Goal: Task Accomplishment & Management: Manage account settings

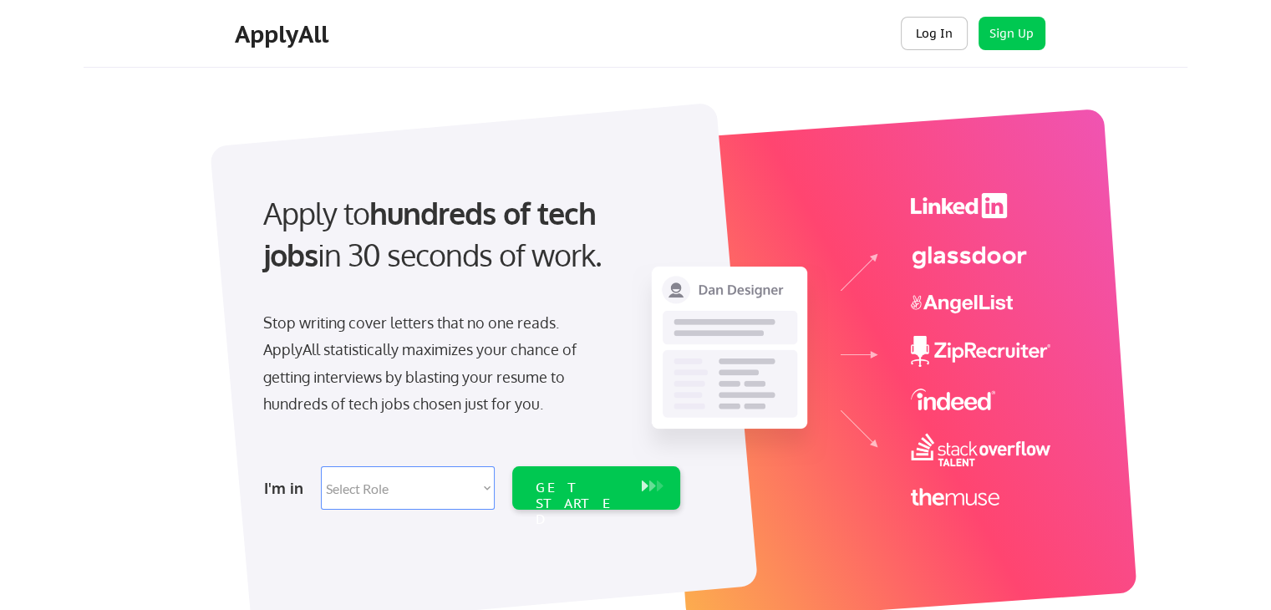
click at [922, 34] on button "Log In" at bounding box center [934, 33] width 67 height 33
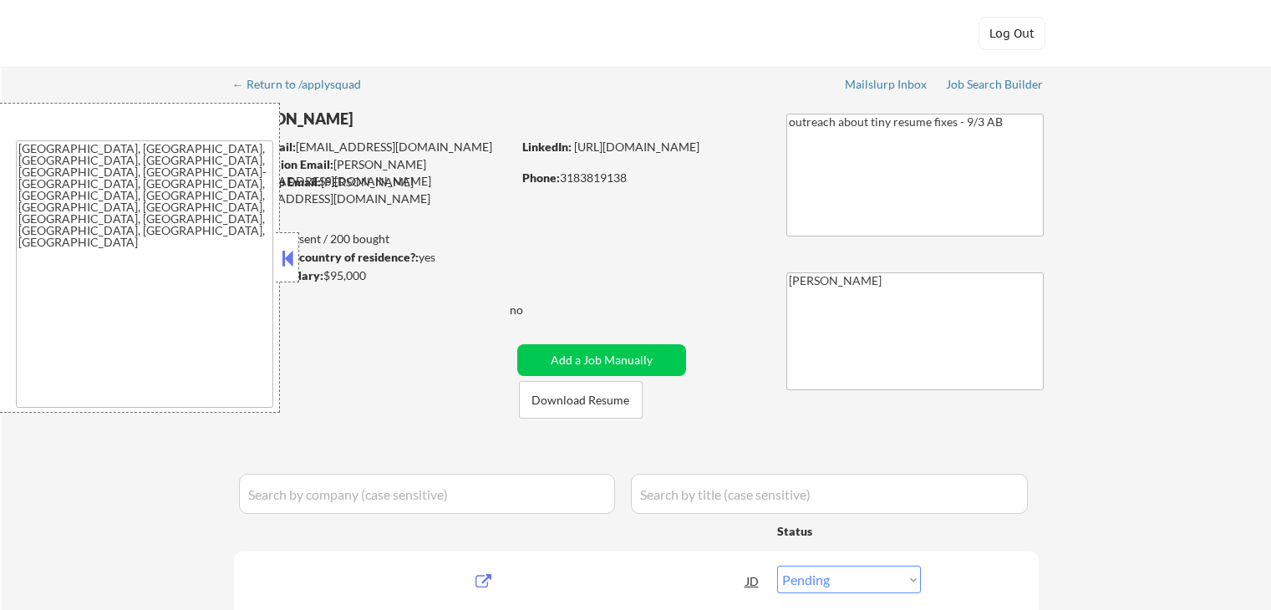
select select ""pending""
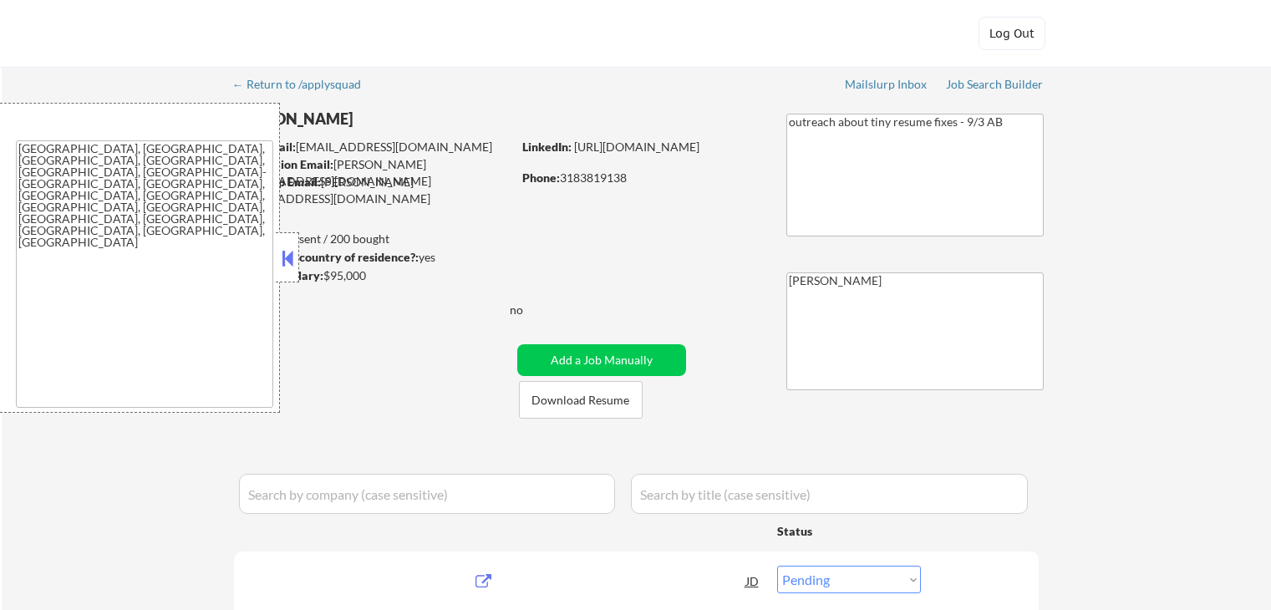
select select ""pending""
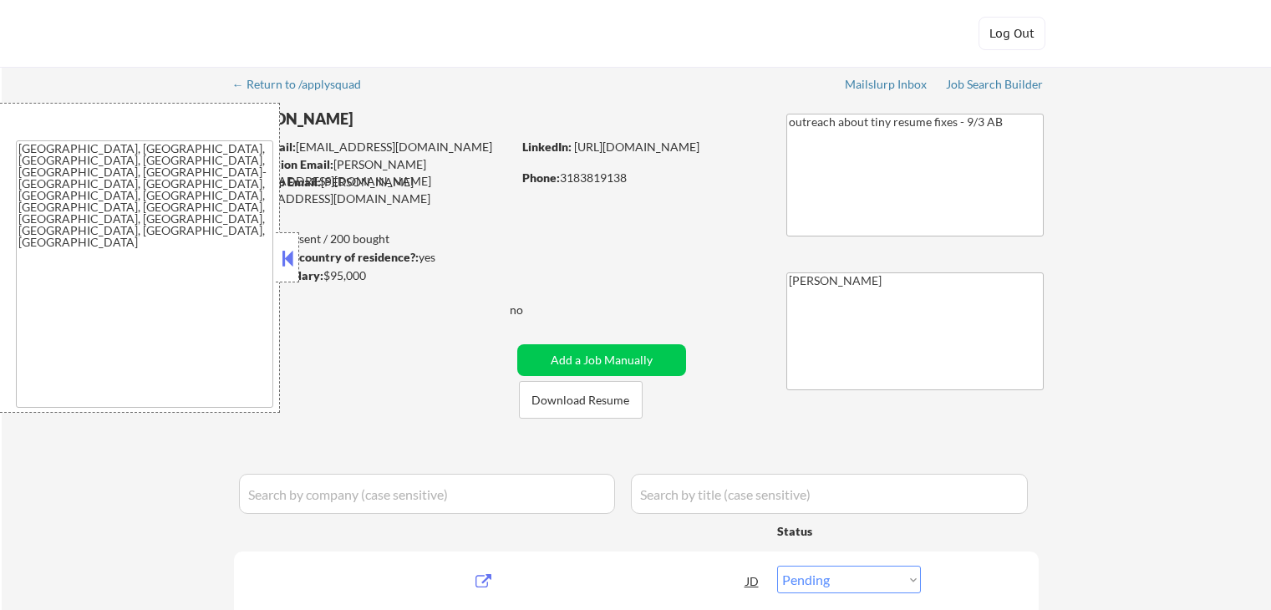
select select ""pending""
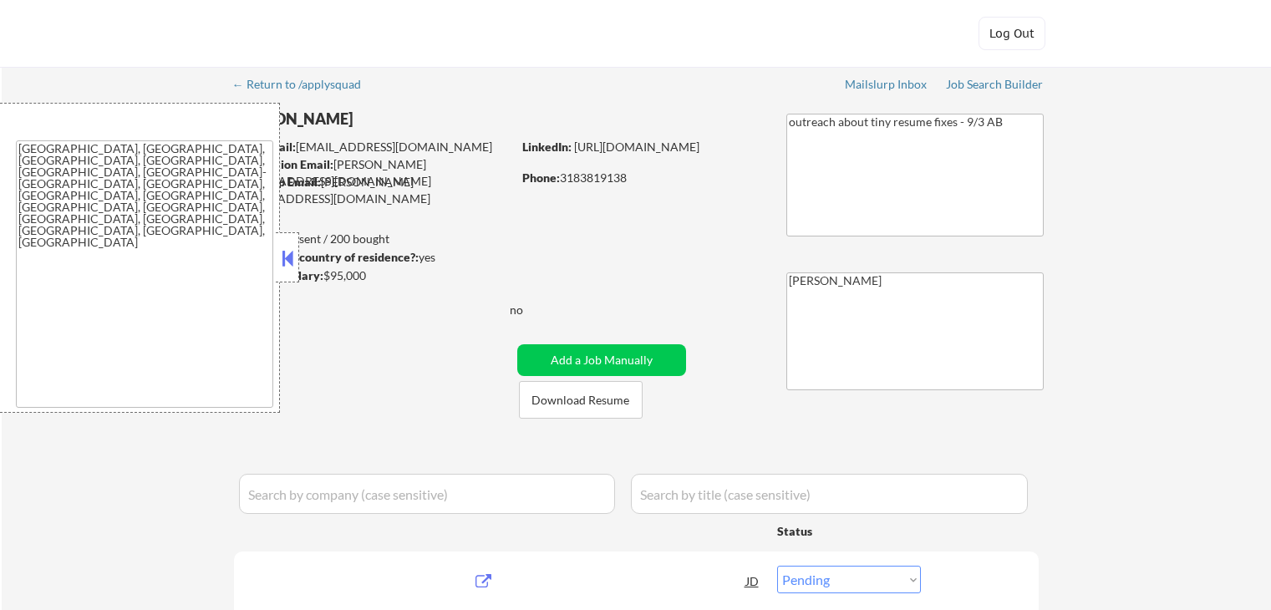
select select ""pending""
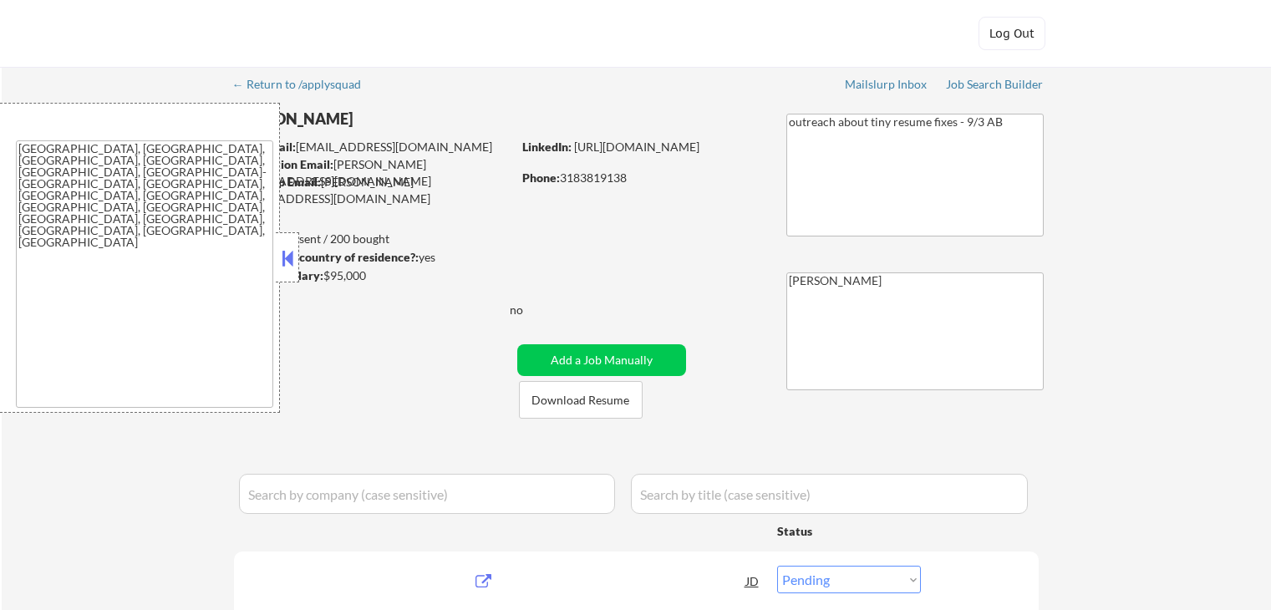
select select ""pending""
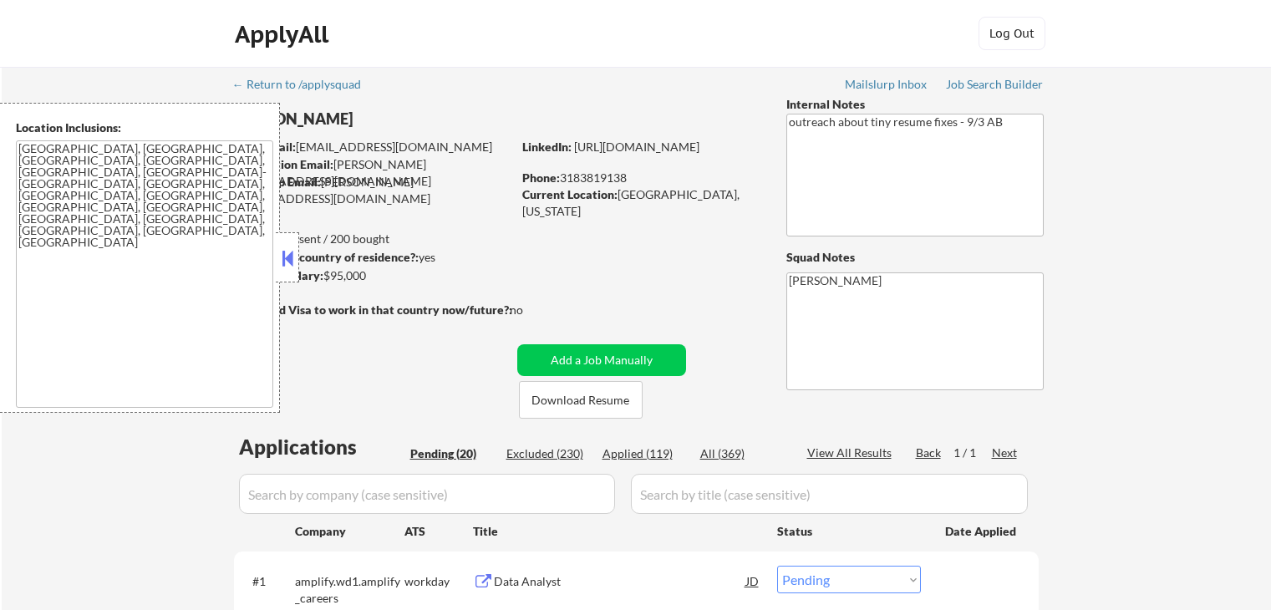
select select ""pending""
drag, startPoint x: 286, startPoint y: 256, endPoint x: 304, endPoint y: 258, distance: 18.5
click at [287, 258] on button at bounding box center [287, 258] width 18 height 25
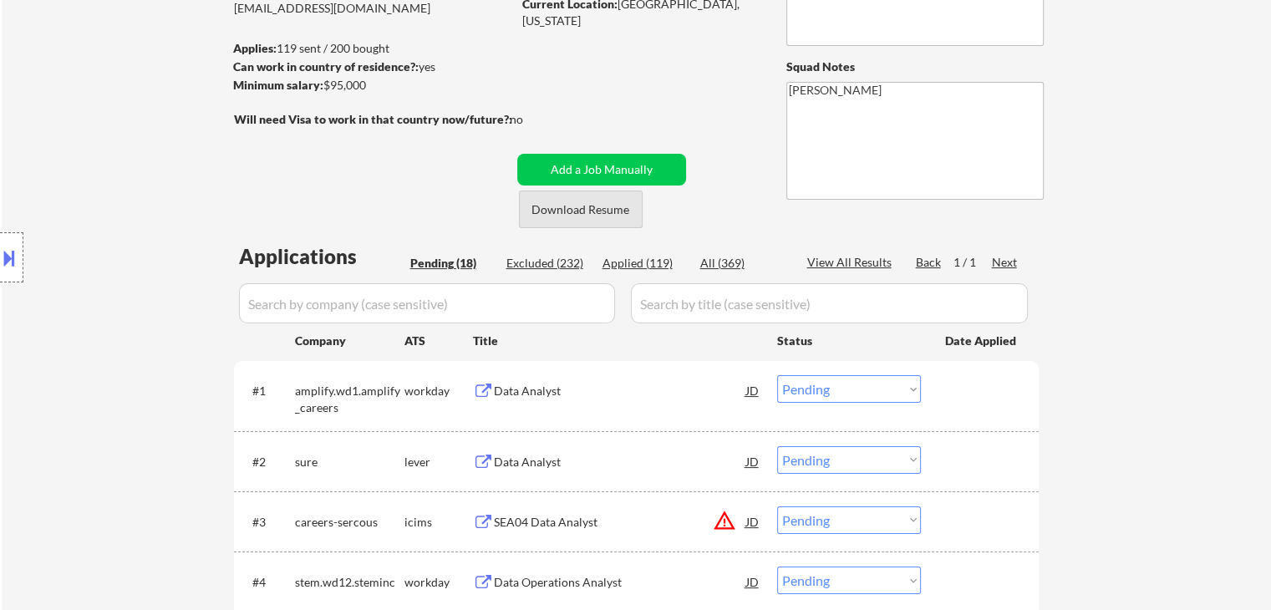
scroll to position [334, 0]
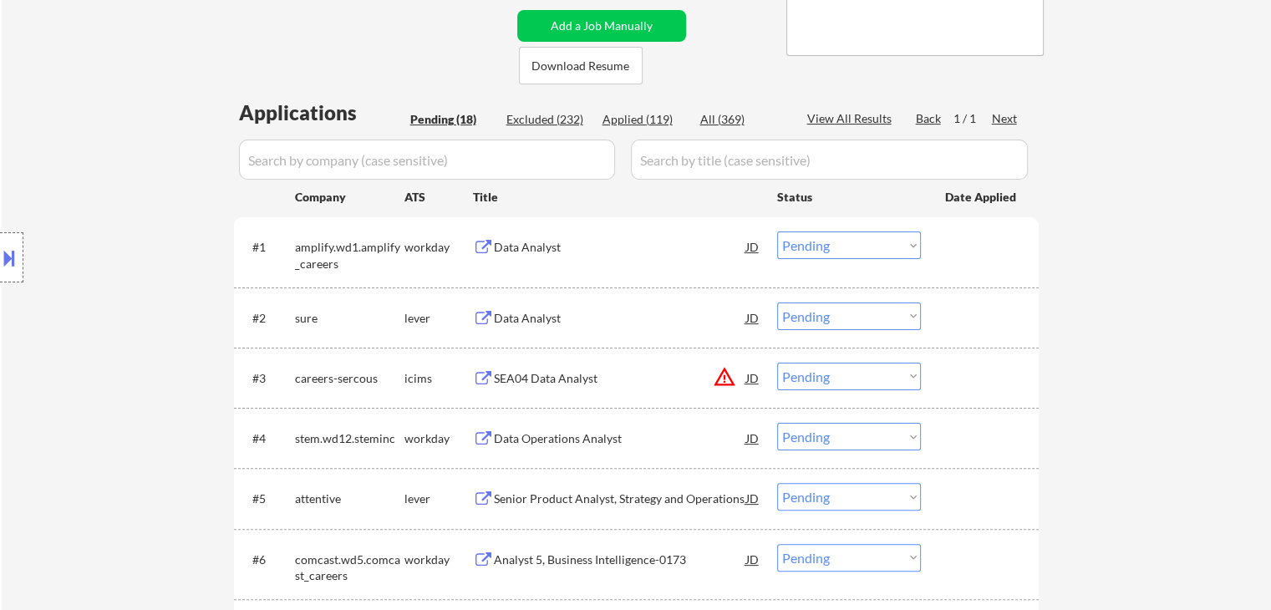
click at [507, 245] on div "Data Analyst" at bounding box center [620, 247] width 252 height 17
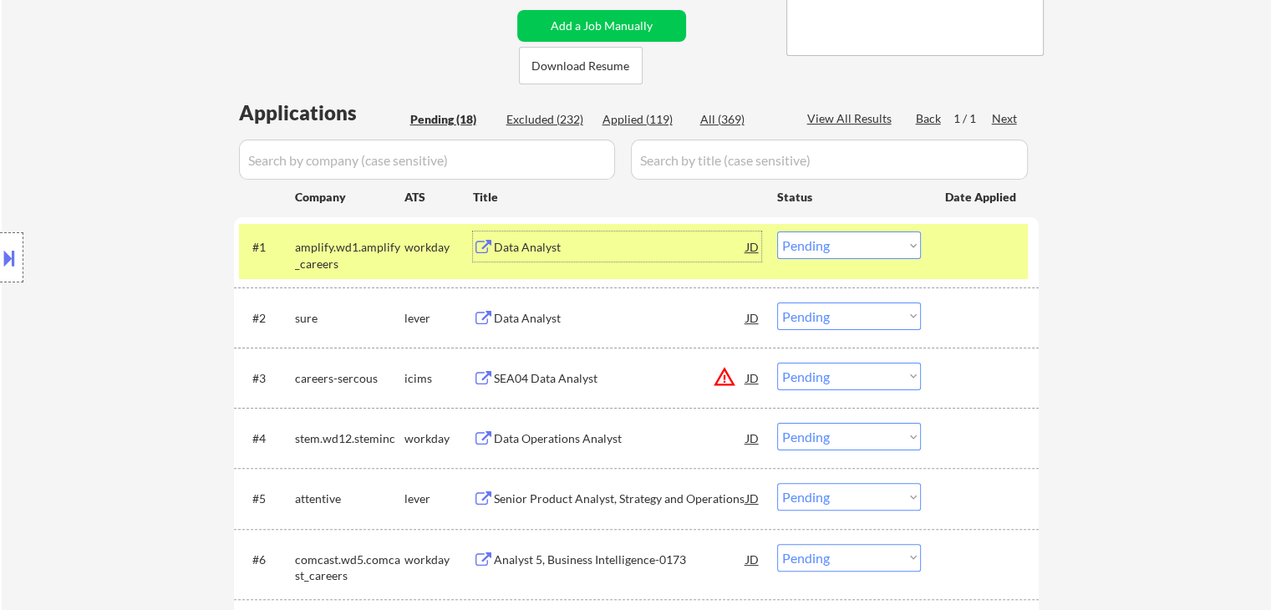
drag, startPoint x: 865, startPoint y: 245, endPoint x: 870, endPoint y: 258, distance: 14.0
click at [865, 246] on select "Choose an option... Pending Applied Excluded (Questions) Excluded (Expired) Exc…" at bounding box center [849, 245] width 144 height 28
click at [777, 231] on select "Choose an option... Pending Applied Excluded (Questions) Excluded (Expired) Exc…" at bounding box center [849, 245] width 144 height 28
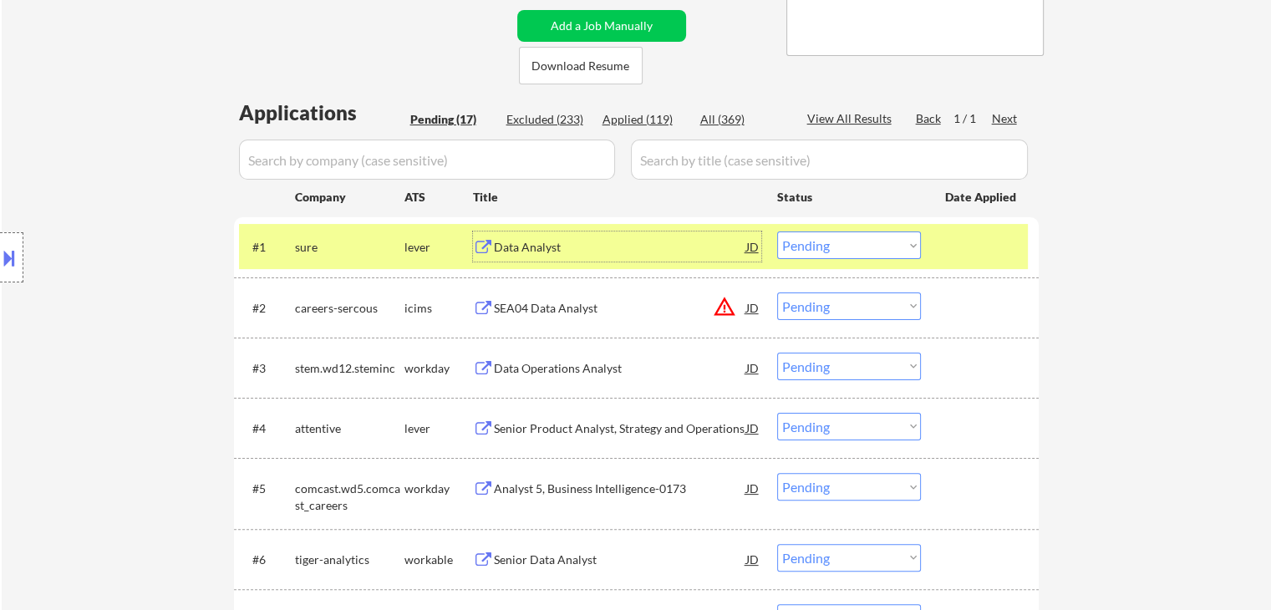
click at [601, 246] on div "Data Analyst" at bounding box center [620, 247] width 252 height 17
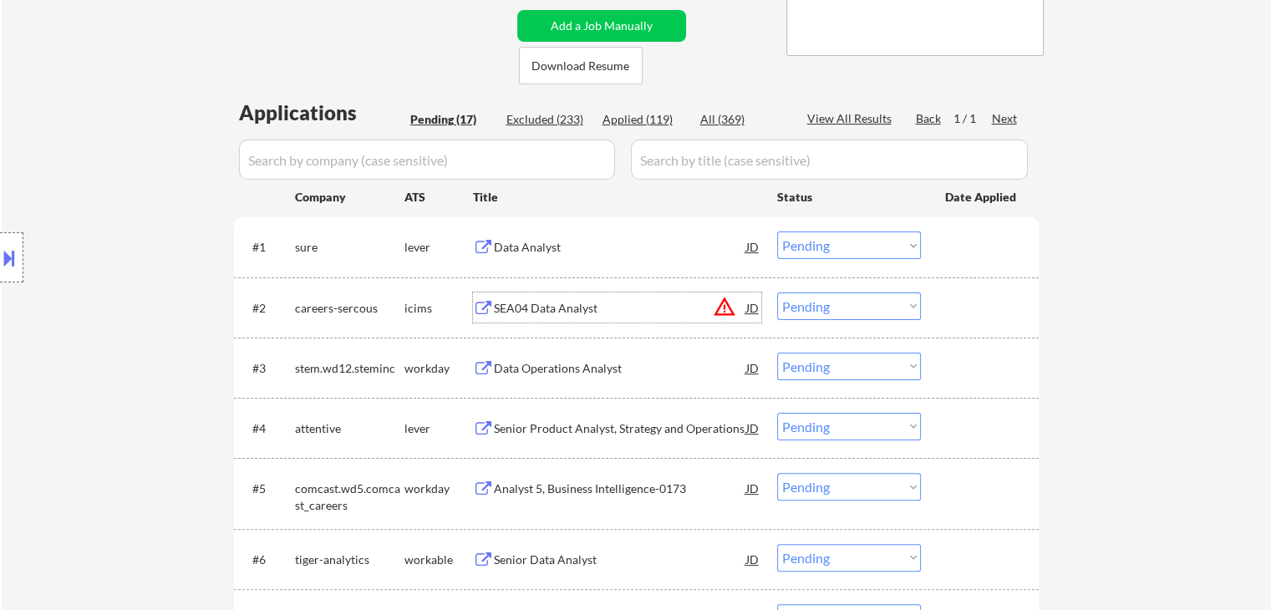
click at [511, 308] on div "SEA04 Data Analyst" at bounding box center [620, 308] width 252 height 17
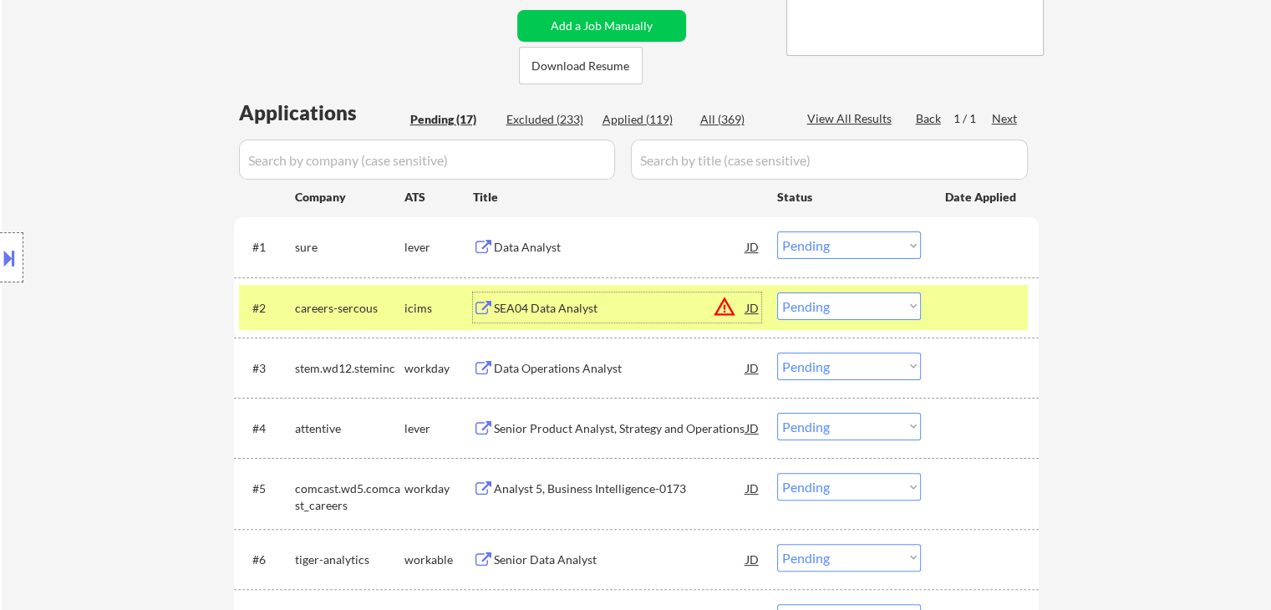
drag, startPoint x: 822, startPoint y: 248, endPoint x: 839, endPoint y: 258, distance: 19.5
click at [822, 248] on select "Choose an option... Pending Applied Excluded (Questions) Excluded (Expired) Exc…" at bounding box center [849, 245] width 144 height 28
click at [777, 231] on select "Choose an option... Pending Applied Excluded (Questions) Excluded (Expired) Exc…" at bounding box center [849, 245] width 144 height 28
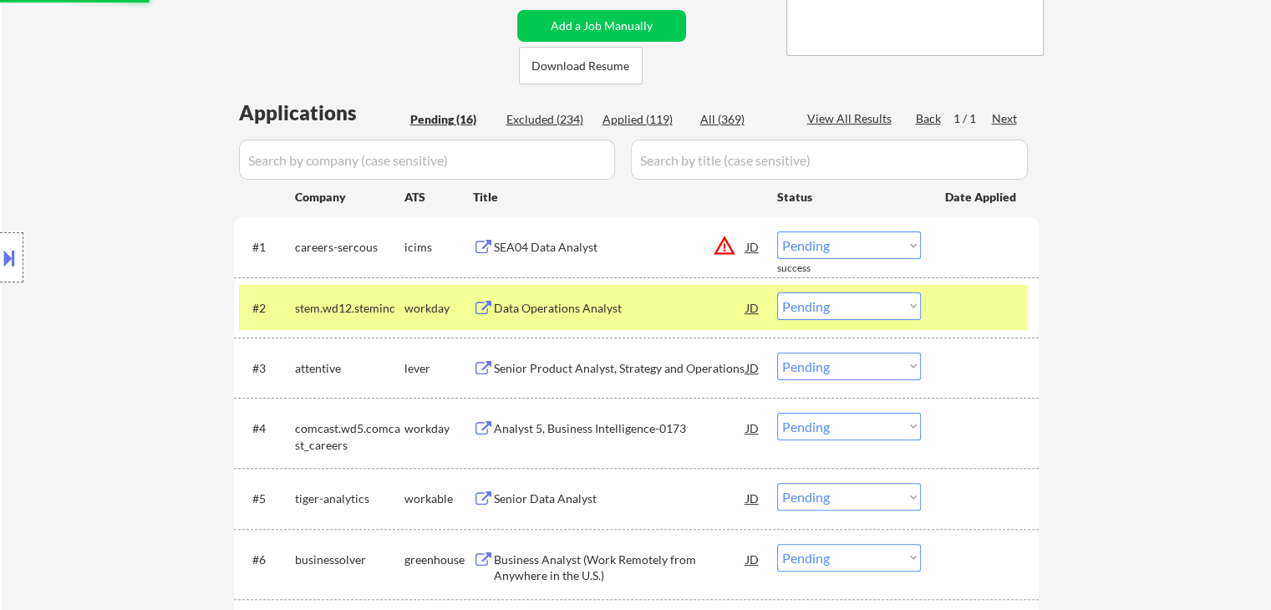
click at [437, 302] on div "workday" at bounding box center [438, 308] width 69 height 17
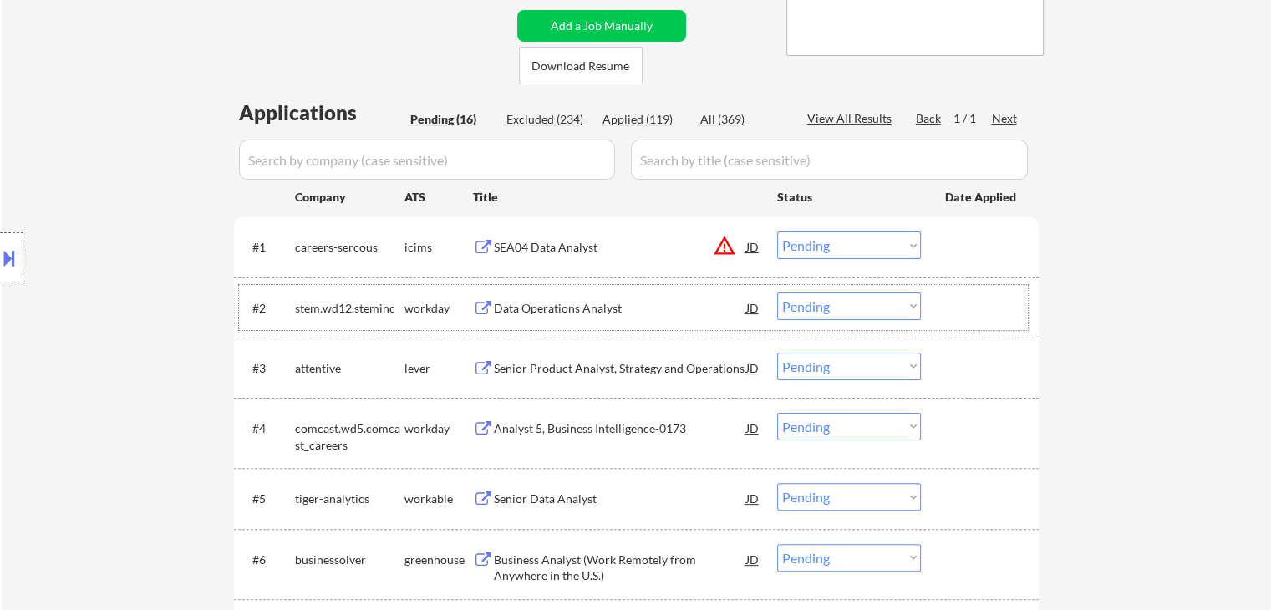
drag, startPoint x: 823, startPoint y: 241, endPoint x: 831, endPoint y: 258, distance: 19.4
click at [825, 246] on select "Choose an option... Pending Applied Excluded (Questions) Excluded (Expired) Exc…" at bounding box center [849, 245] width 144 height 28
click at [777, 231] on select "Choose an option... Pending Applied Excluded (Questions) Excluded (Expired) Exc…" at bounding box center [849, 245] width 144 height 28
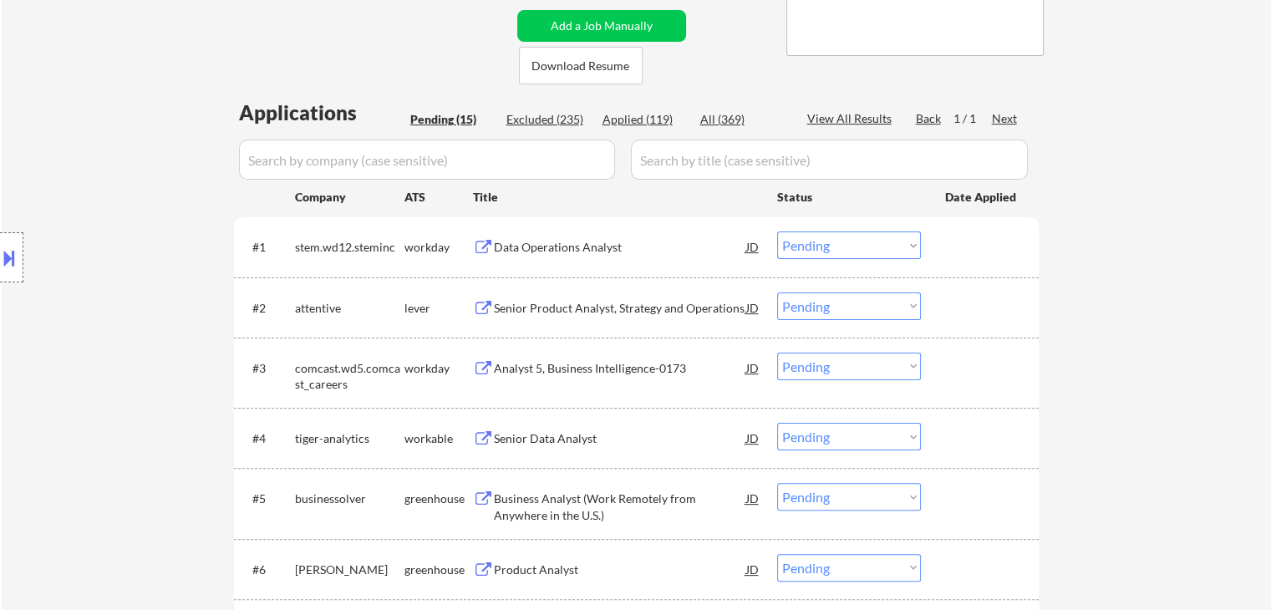
click at [532, 241] on div "Data Operations Analyst" at bounding box center [620, 247] width 252 height 17
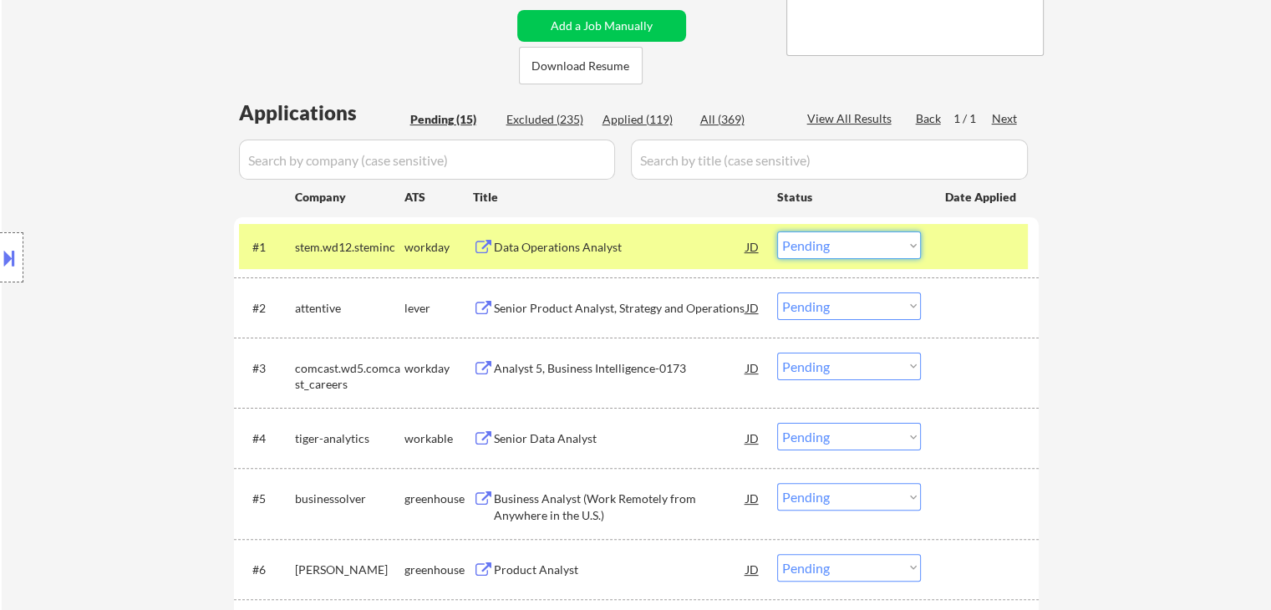
drag, startPoint x: 809, startPoint y: 240, endPoint x: 810, endPoint y: 258, distance: 18.5
click at [809, 243] on select "Choose an option... Pending Applied Excluded (Questions) Excluded (Expired) Exc…" at bounding box center [849, 245] width 144 height 28
click at [777, 231] on select "Choose an option... Pending Applied Excluded (Questions) Excluded (Expired) Exc…" at bounding box center [849, 245] width 144 height 28
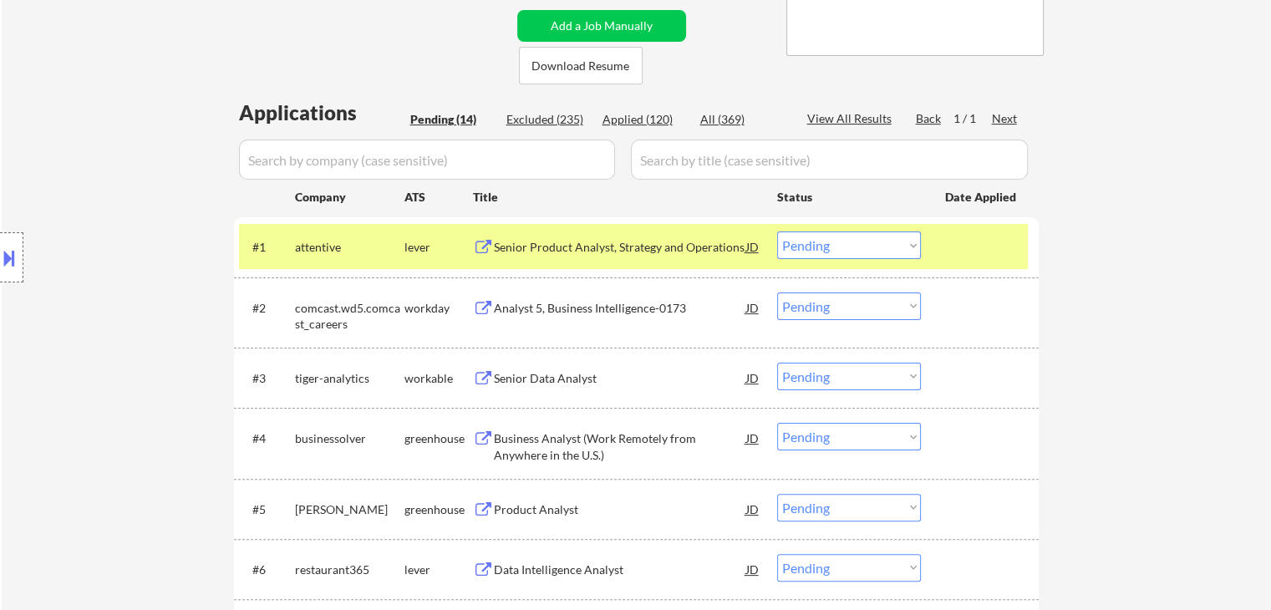
drag, startPoint x: 572, startPoint y: 243, endPoint x: 575, endPoint y: 229, distance: 14.4
click at [572, 241] on div "Senior Product Analyst, Strategy and Operations" at bounding box center [620, 247] width 252 height 17
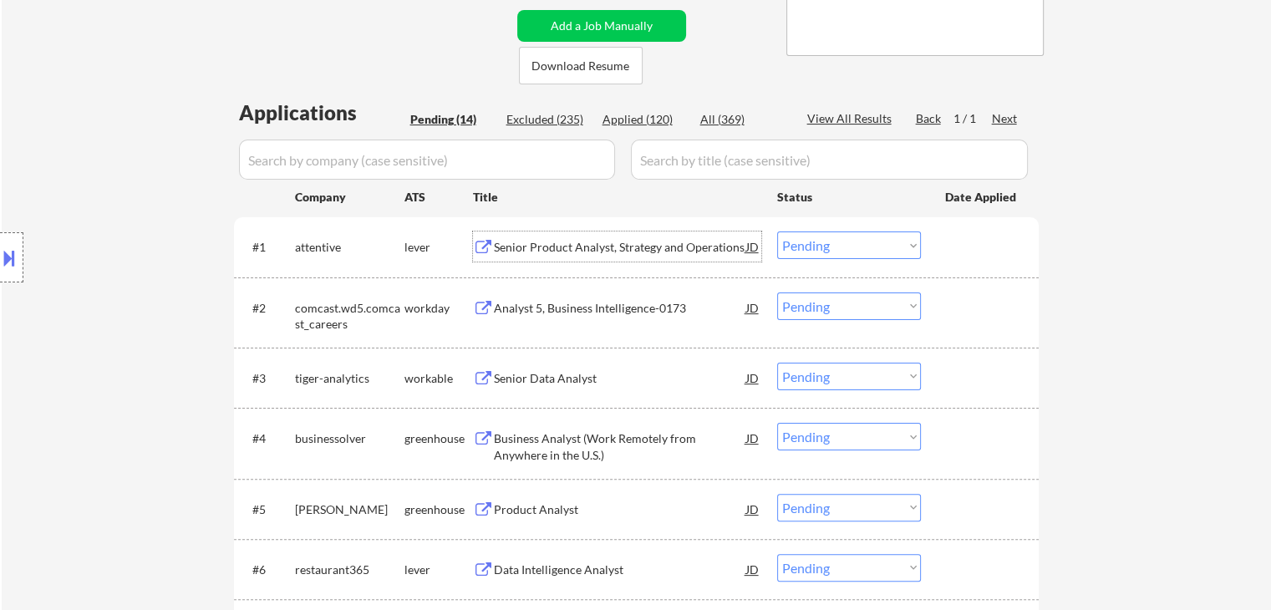
drag, startPoint x: 798, startPoint y: 246, endPoint x: 805, endPoint y: 258, distance: 14.6
click at [801, 249] on select "Choose an option... Pending Applied Excluded (Questions) Excluded (Expired) Exc…" at bounding box center [849, 245] width 144 height 28
click at [777, 231] on select "Choose an option... Pending Applied Excluded (Questions) Excluded (Expired) Exc…" at bounding box center [849, 245] width 144 height 28
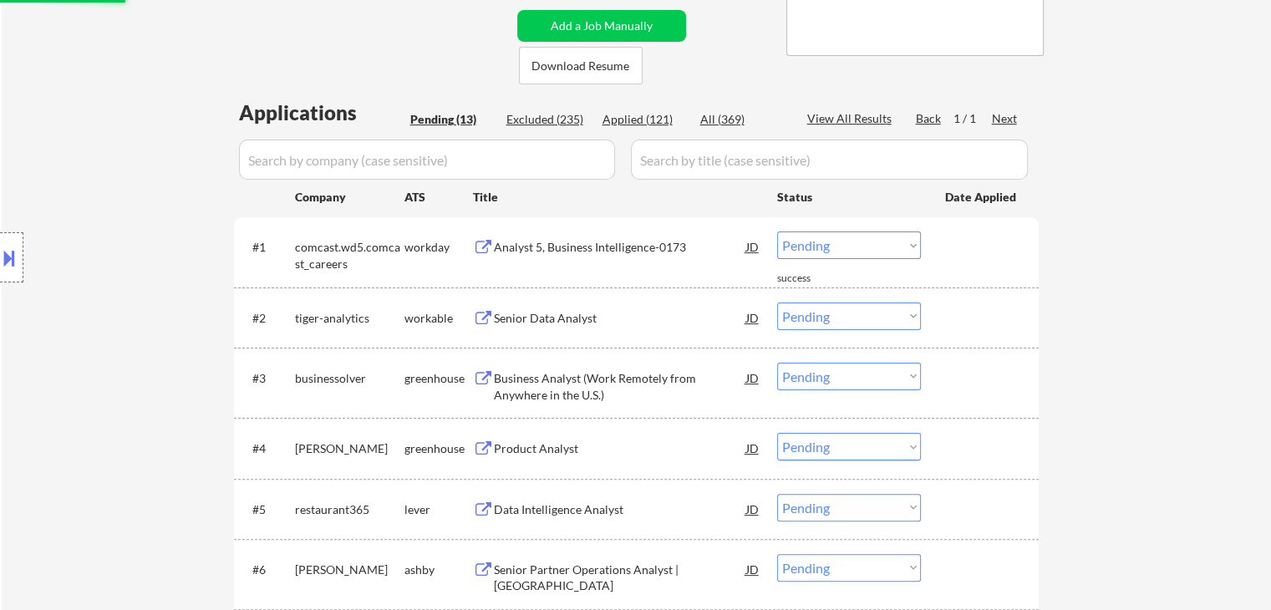
click at [537, 250] on div "Analyst 5, Business Intelligence-0173" at bounding box center [620, 247] width 252 height 17
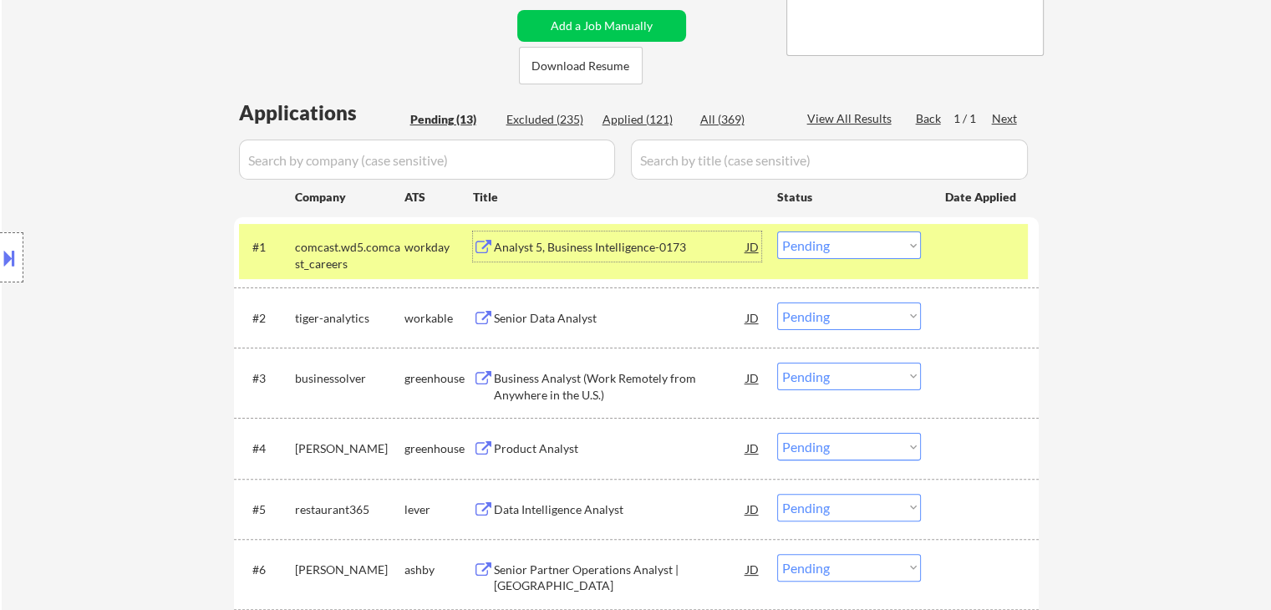
click at [526, 319] on div "Senior Data Analyst" at bounding box center [620, 318] width 252 height 17
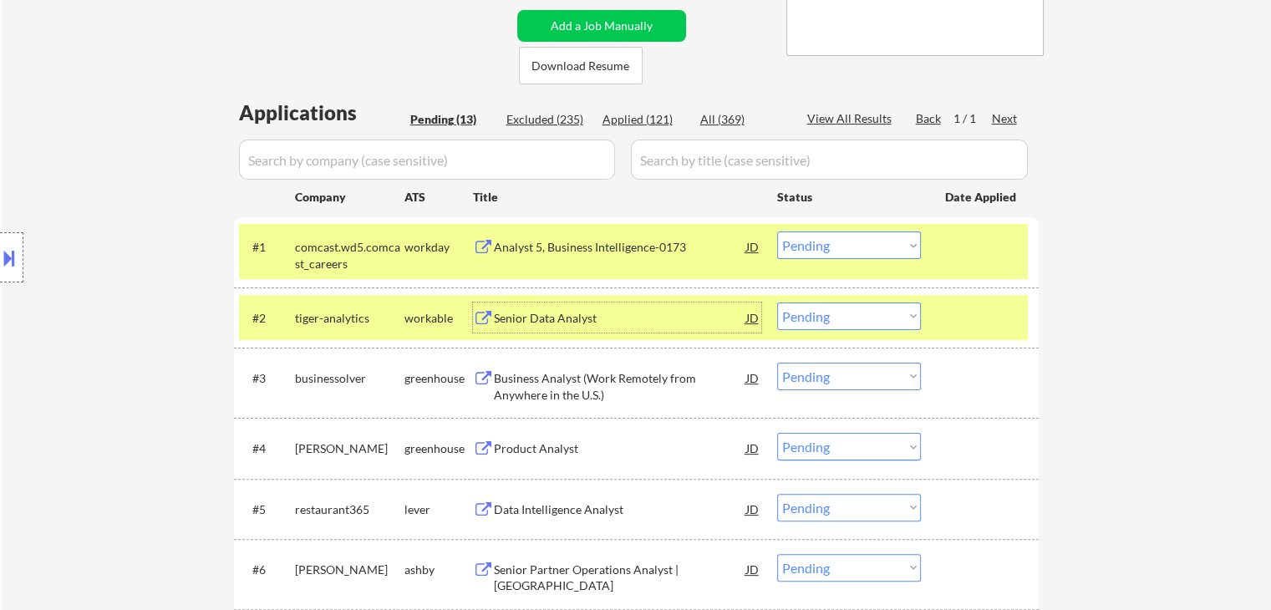
drag, startPoint x: 863, startPoint y: 246, endPoint x: 860, endPoint y: 258, distance: 13.0
click at [863, 248] on select "Choose an option... Pending Applied Excluded (Questions) Excluded (Expired) Exc…" at bounding box center [849, 245] width 144 height 28
click at [777, 231] on select "Choose an option... Pending Applied Excluded (Questions) Excluded (Expired) Exc…" at bounding box center [849, 245] width 144 height 28
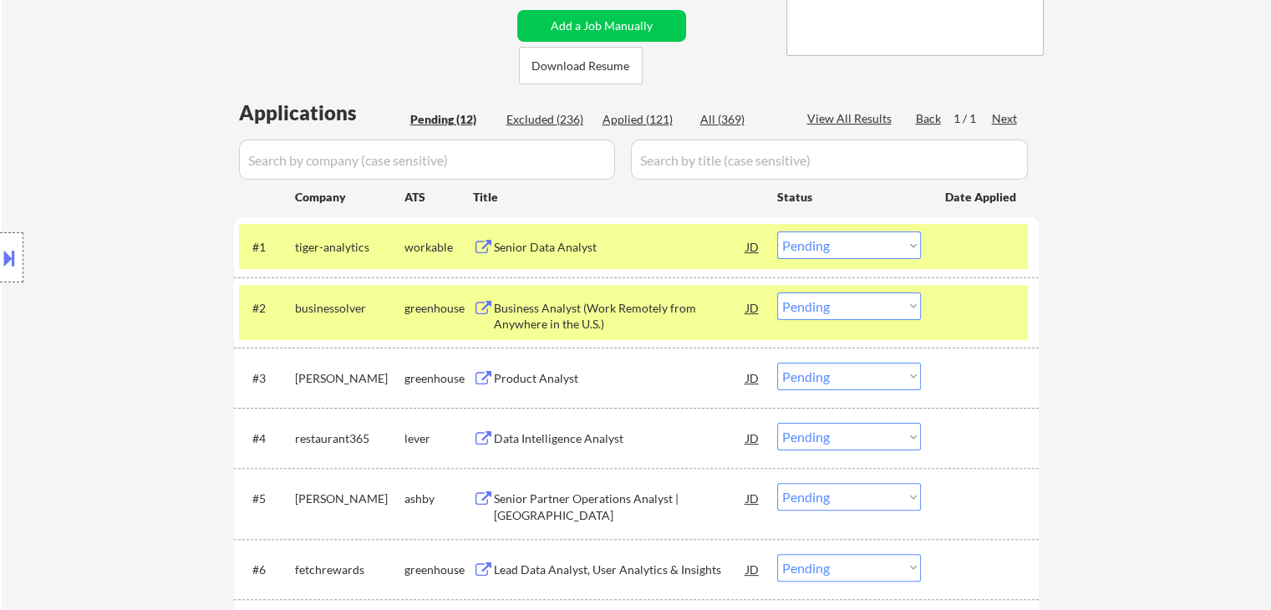
drag, startPoint x: 421, startPoint y: 307, endPoint x: 461, endPoint y: 295, distance: 42.0
click at [423, 307] on div "greenhouse" at bounding box center [438, 308] width 69 height 17
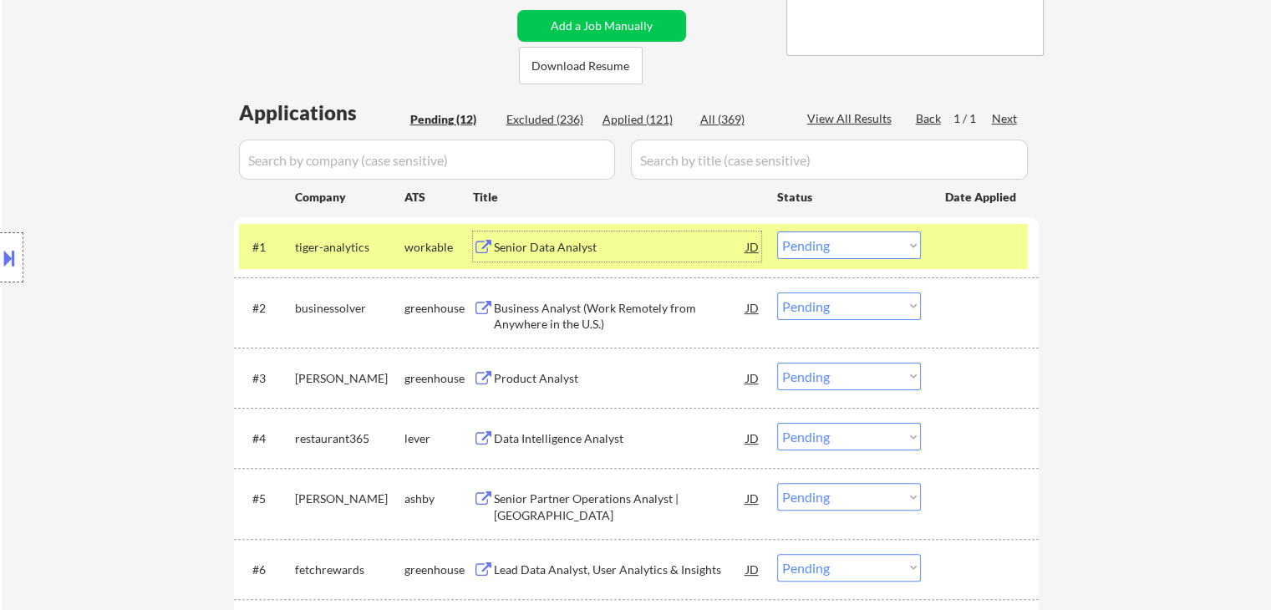
click at [531, 251] on div "Senior Data Analyst" at bounding box center [620, 247] width 252 height 17
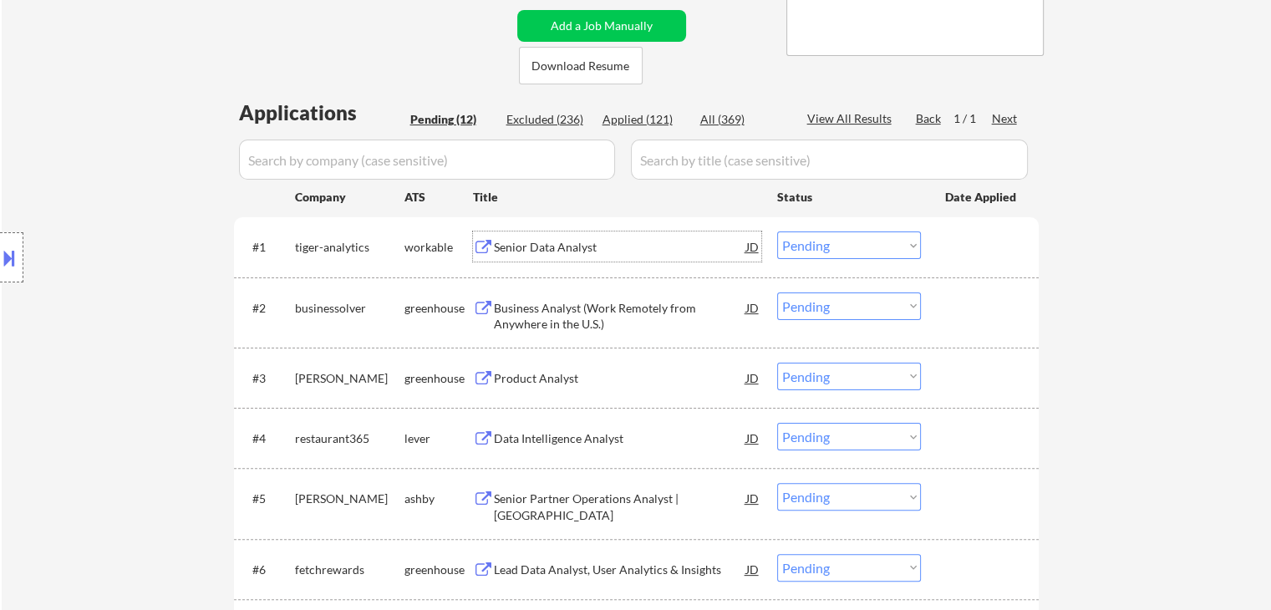
click at [565, 312] on div "Business Analyst (Work Remotely from Anywhere in the U.S.)" at bounding box center [620, 316] width 252 height 33
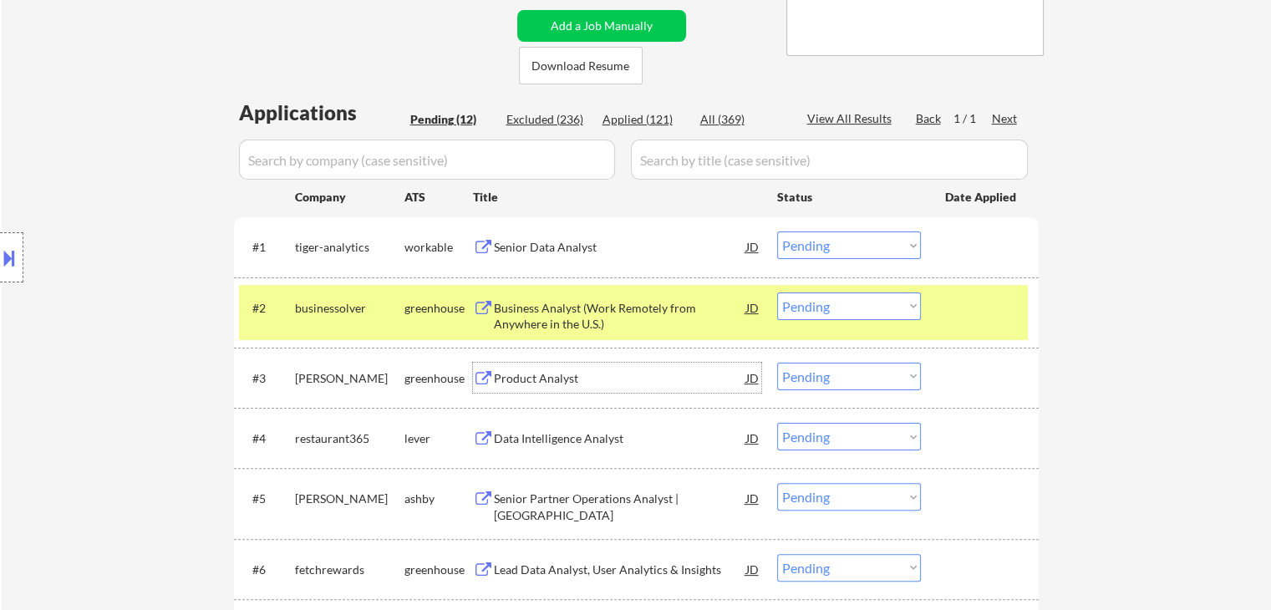
click at [553, 373] on div "Product Analyst" at bounding box center [620, 378] width 252 height 17
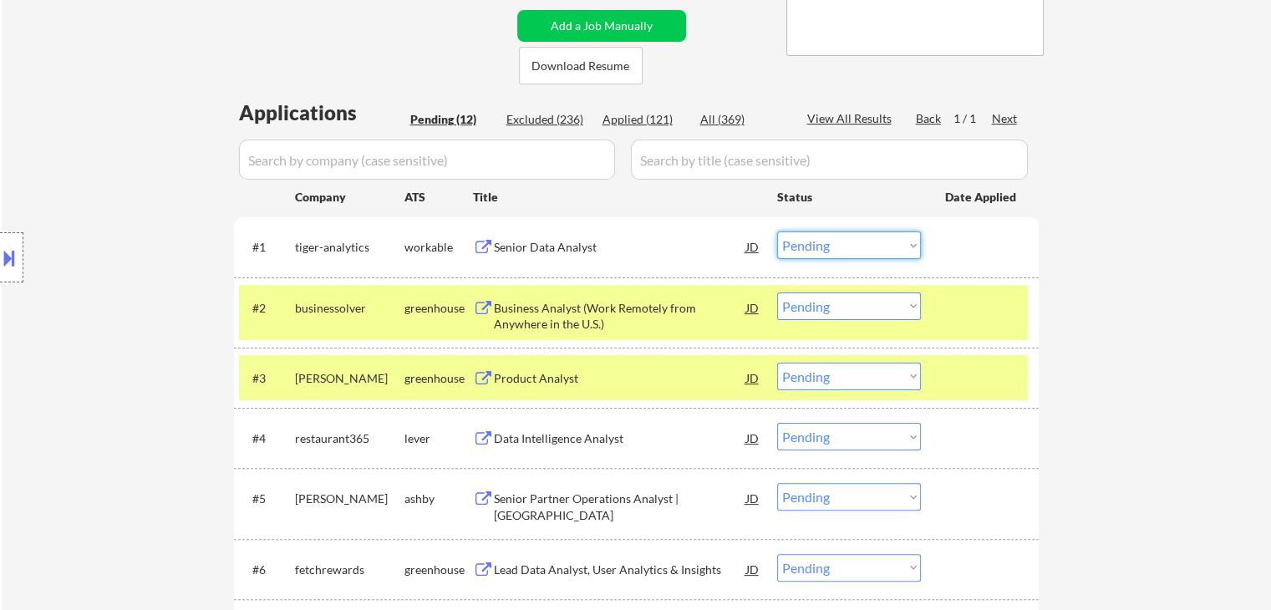
drag, startPoint x: 809, startPoint y: 247, endPoint x: 819, endPoint y: 258, distance: 14.8
click at [809, 248] on select "Choose an option... Pending Applied Excluded (Questions) Excluded (Expired) Exc…" at bounding box center [849, 245] width 144 height 28
click at [777, 231] on select "Choose an option... Pending Applied Excluded (Questions) Excluded (Expired) Exc…" at bounding box center [849, 245] width 144 height 28
select select ""pending""
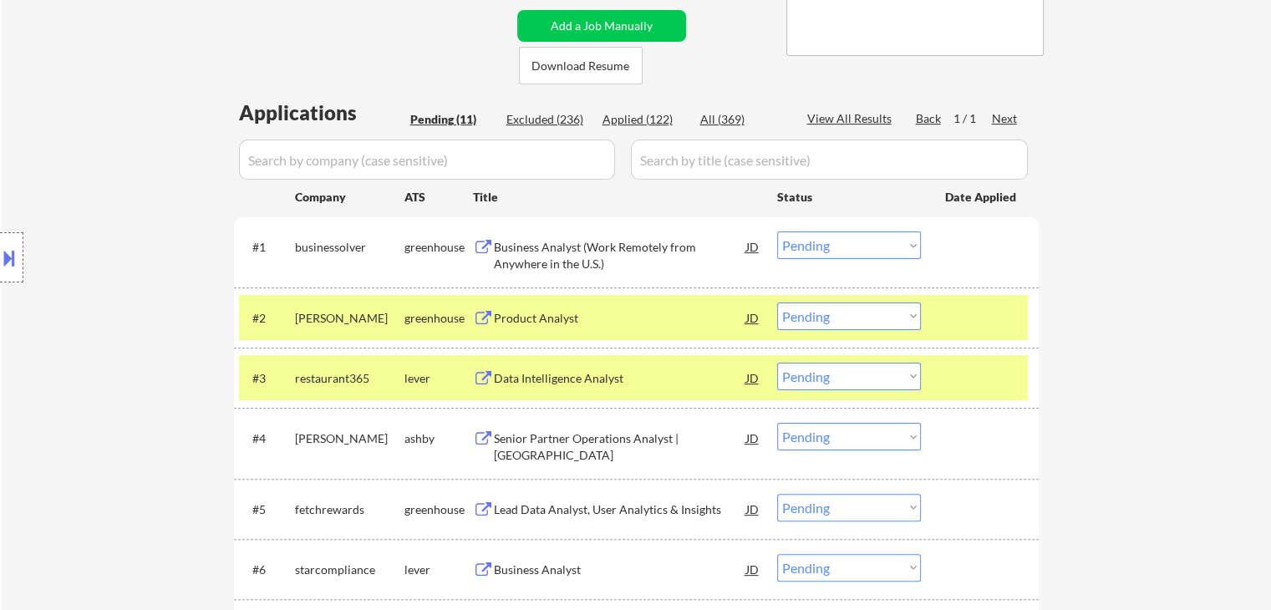
click at [878, 376] on select "Choose an option... Pending Applied Excluded (Questions) Excluded (Expired) Exc…" at bounding box center [849, 377] width 144 height 28
click at [777, 363] on select "Choose an option... Pending Applied Excluded (Questions) Excluded (Expired) Exc…" at bounding box center [849, 377] width 144 height 28
click at [411, 381] on div "lever" at bounding box center [438, 378] width 69 height 17
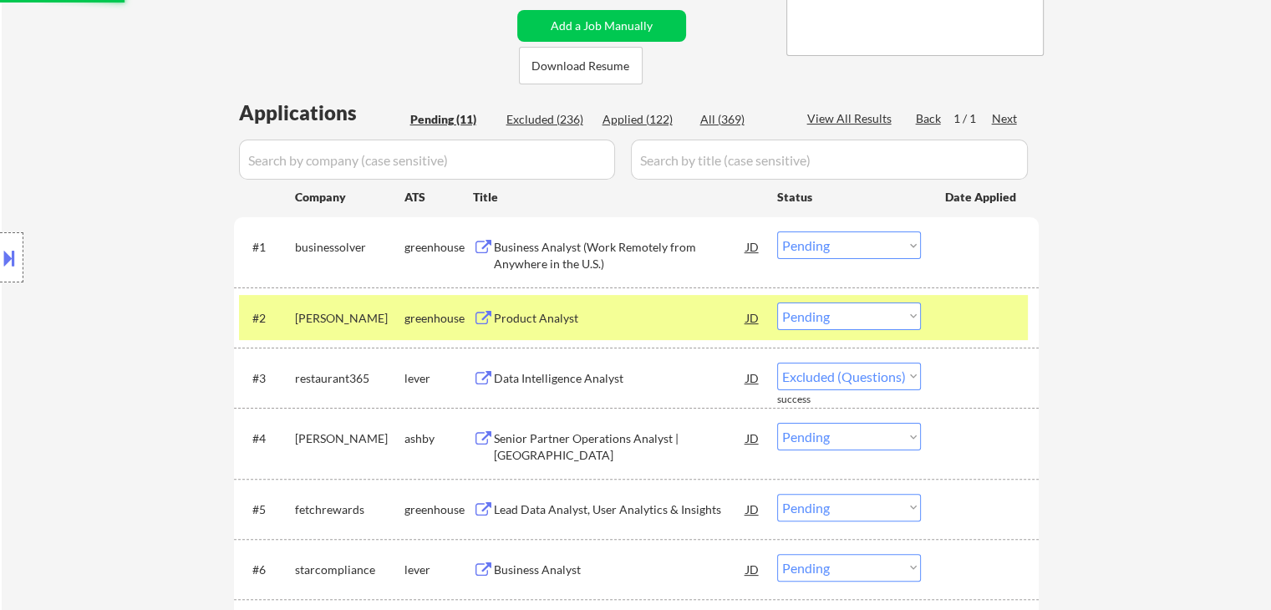
select select ""pending""
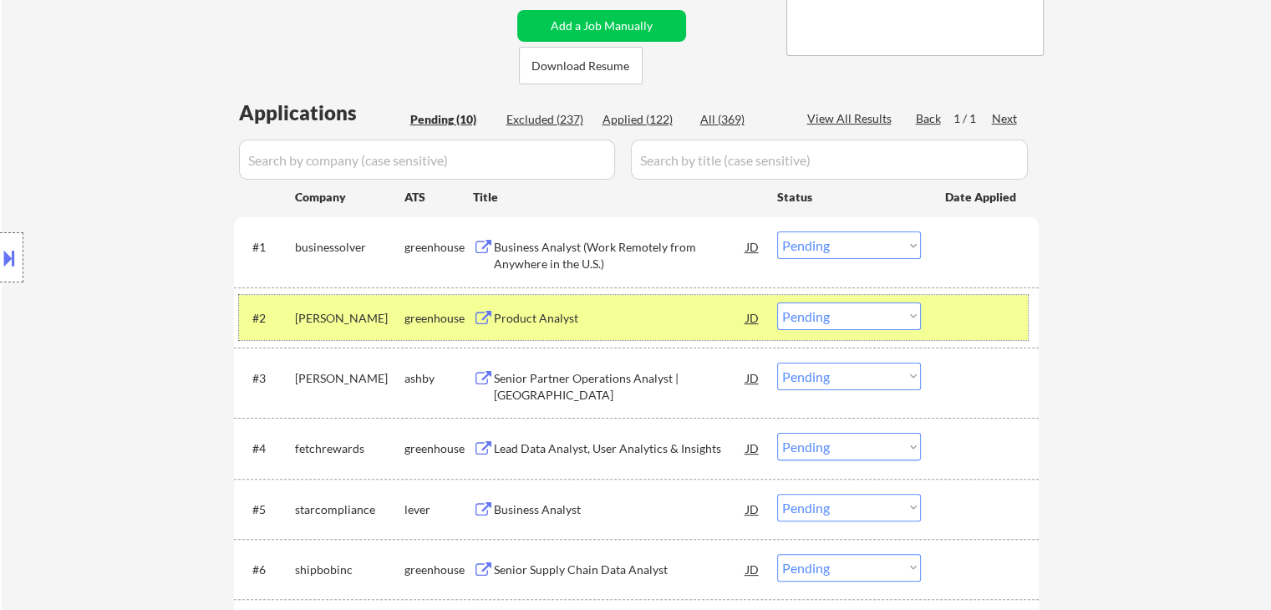
click at [448, 315] on div "greenhouse" at bounding box center [438, 318] width 69 height 17
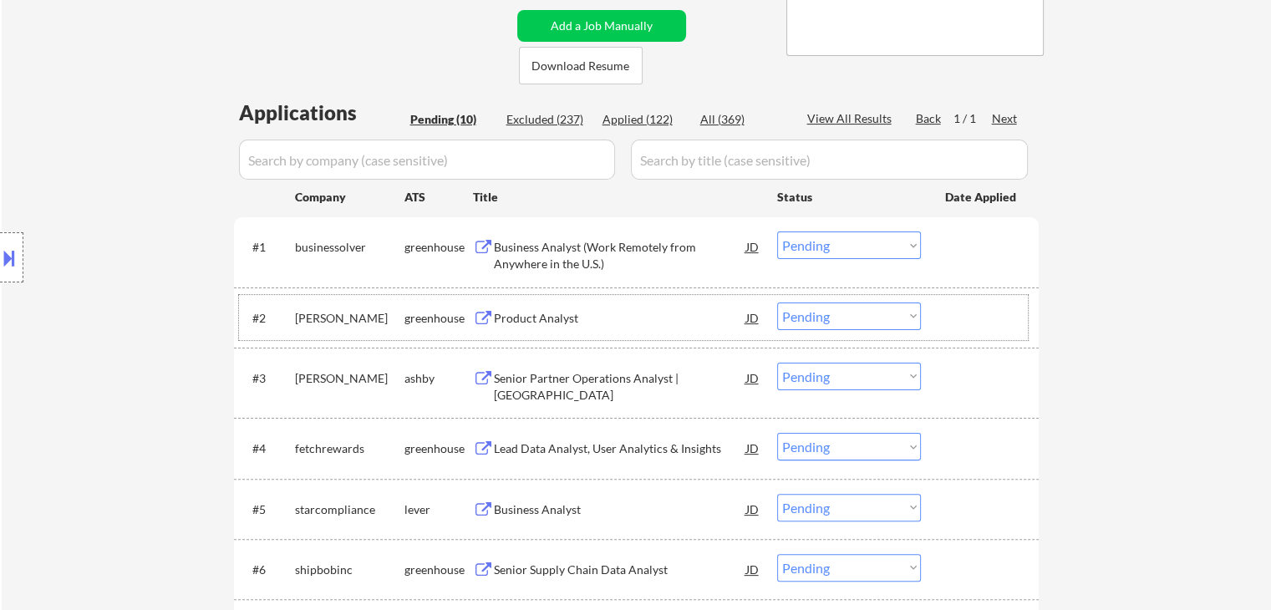
drag, startPoint x: 855, startPoint y: 245, endPoint x: 860, endPoint y: 258, distance: 14.3
click at [855, 246] on select "Choose an option... Pending Applied Excluded (Questions) Excluded (Expired) Exc…" at bounding box center [849, 245] width 144 height 28
click at [777, 231] on select "Choose an option... Pending Applied Excluded (Questions) Excluded (Expired) Exc…" at bounding box center [849, 245] width 144 height 28
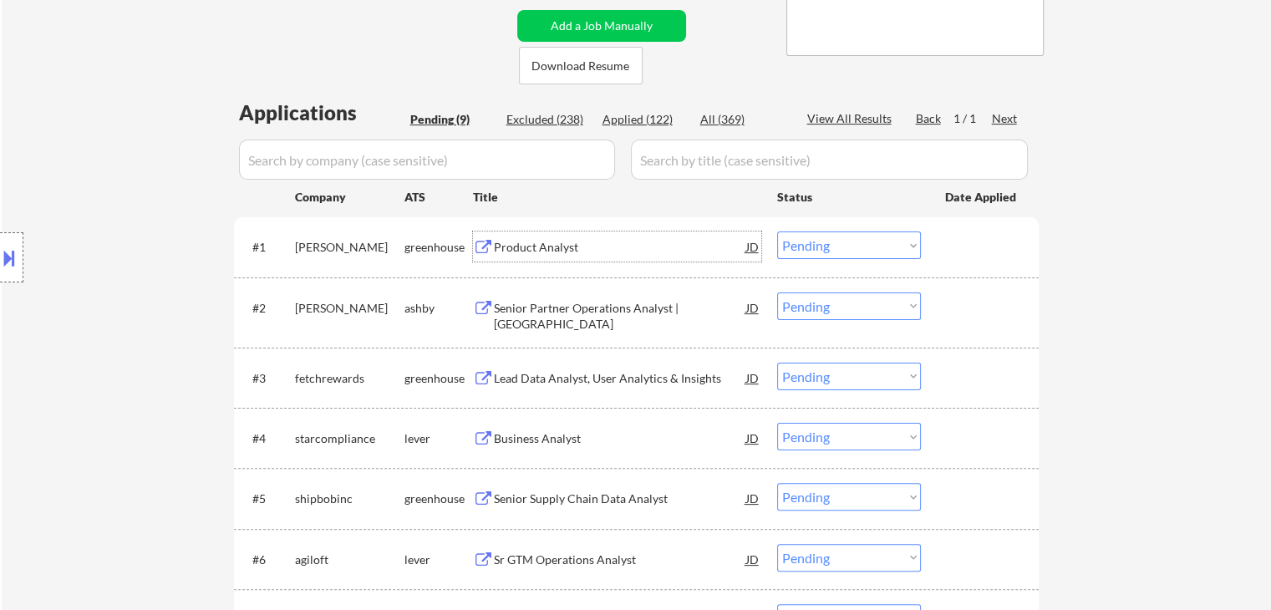
click at [527, 248] on div "Product Analyst" at bounding box center [620, 247] width 252 height 17
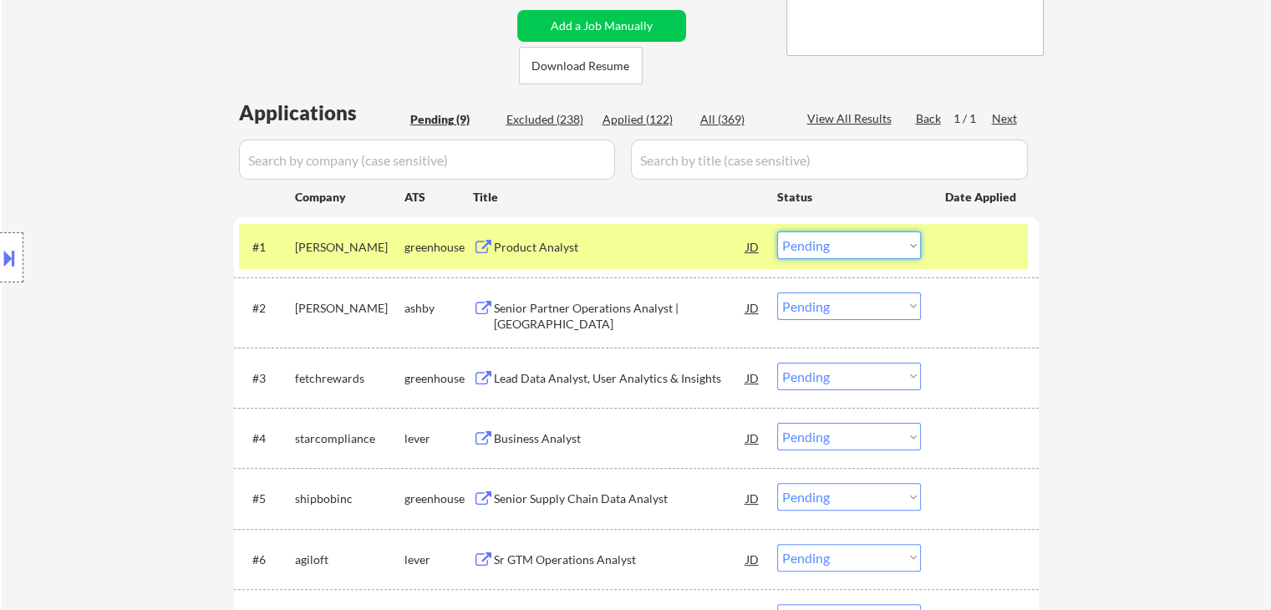
click at [813, 255] on select "Choose an option... Pending Applied Excluded (Questions) Excluded (Expired) Exc…" at bounding box center [849, 245] width 144 height 28
click at [777, 231] on select "Choose an option... Pending Applied Excluded (Questions) Excluded (Expired) Exc…" at bounding box center [849, 245] width 144 height 28
select select ""pending""
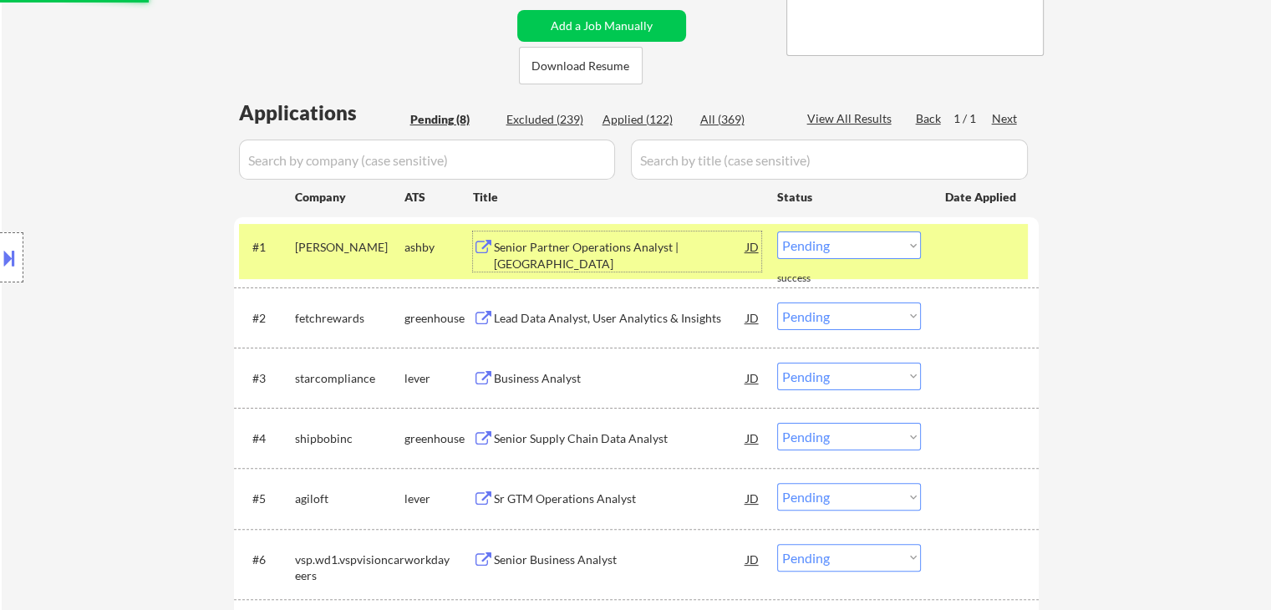
click at [544, 268] on div "Senior Partner Operations Analyst | North America" at bounding box center [620, 255] width 252 height 33
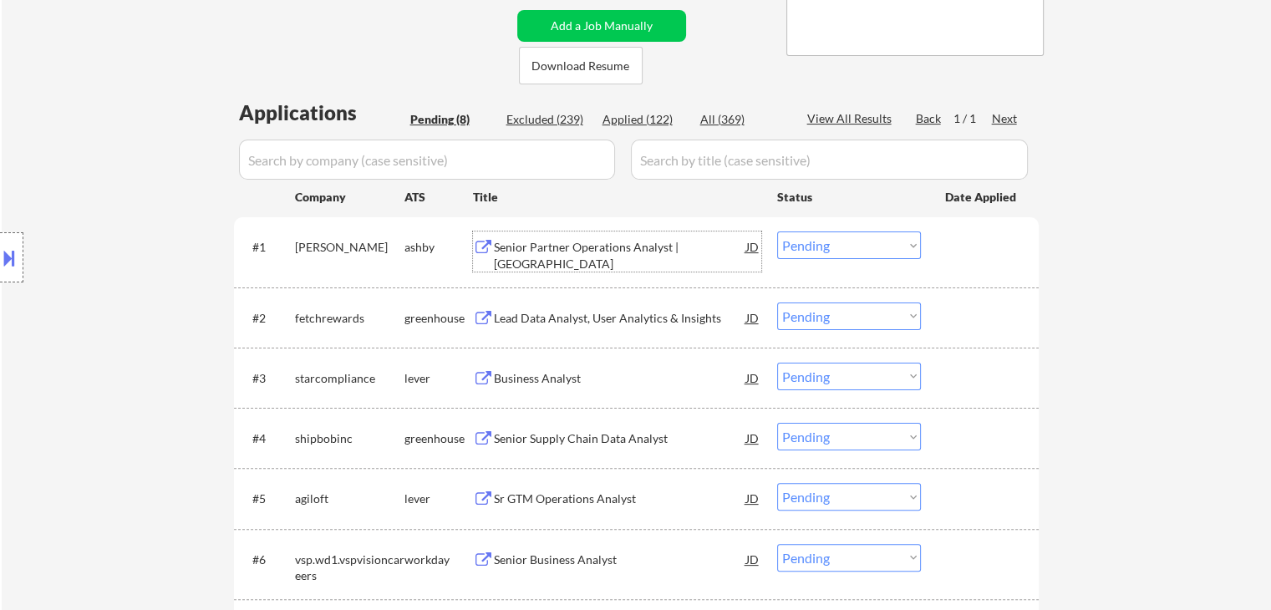
click at [591, 302] on div "Lead Data Analyst, User Analytics & Insights" at bounding box center [620, 317] width 252 height 30
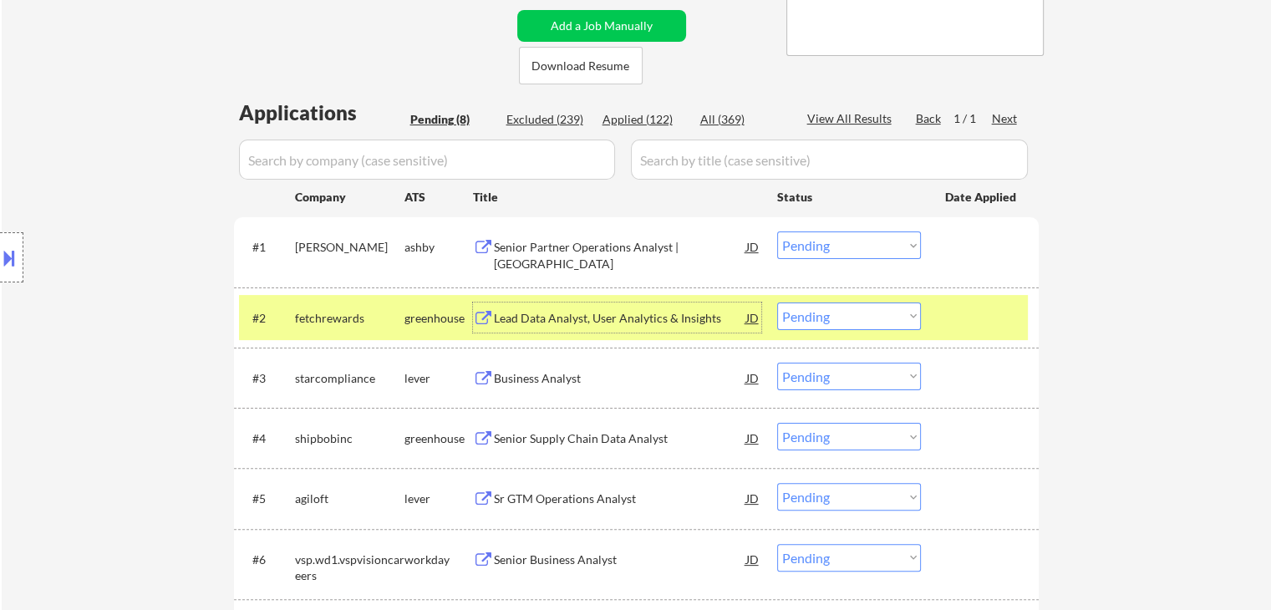
click at [536, 325] on div "Lead Data Analyst, User Analytics & Insights" at bounding box center [620, 318] width 252 height 17
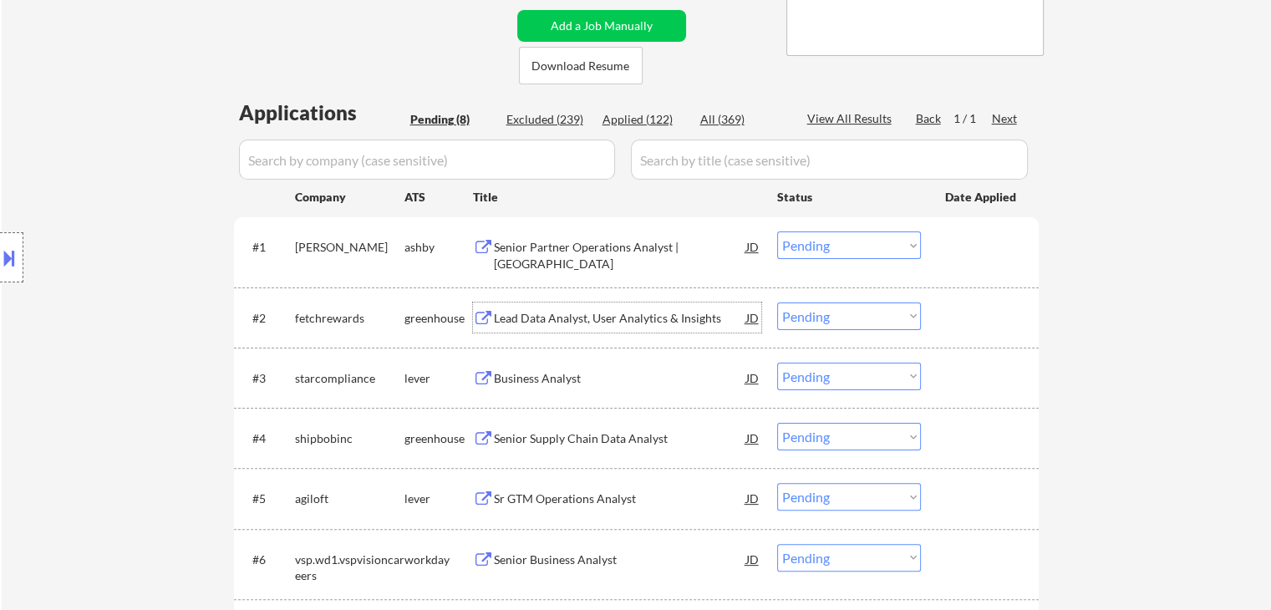
drag, startPoint x: 810, startPoint y: 318, endPoint x: 772, endPoint y: 309, distance: 39.5
click at [810, 317] on select "Choose an option... Pending Applied Excluded (Questions) Excluded (Expired) Exc…" at bounding box center [849, 316] width 144 height 28
click at [617, 316] on div "Lead Data Analyst, User Analytics & Insights" at bounding box center [620, 318] width 252 height 17
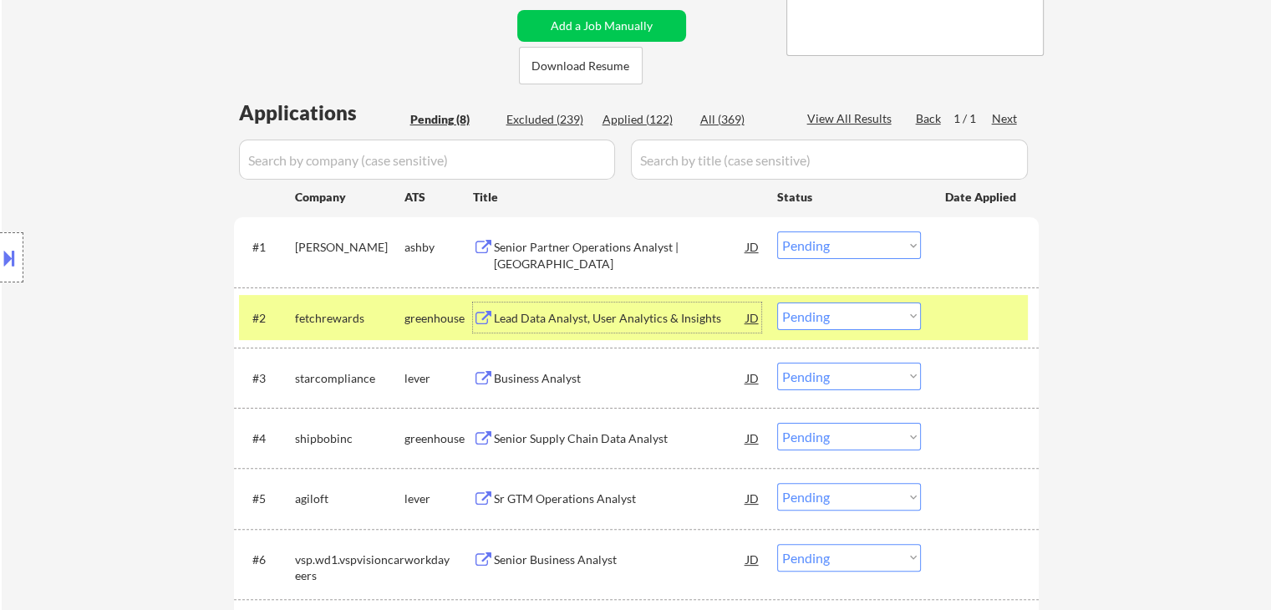
click at [525, 328] on div "Lead Data Analyst, User Analytics & Insights" at bounding box center [620, 317] width 252 height 30
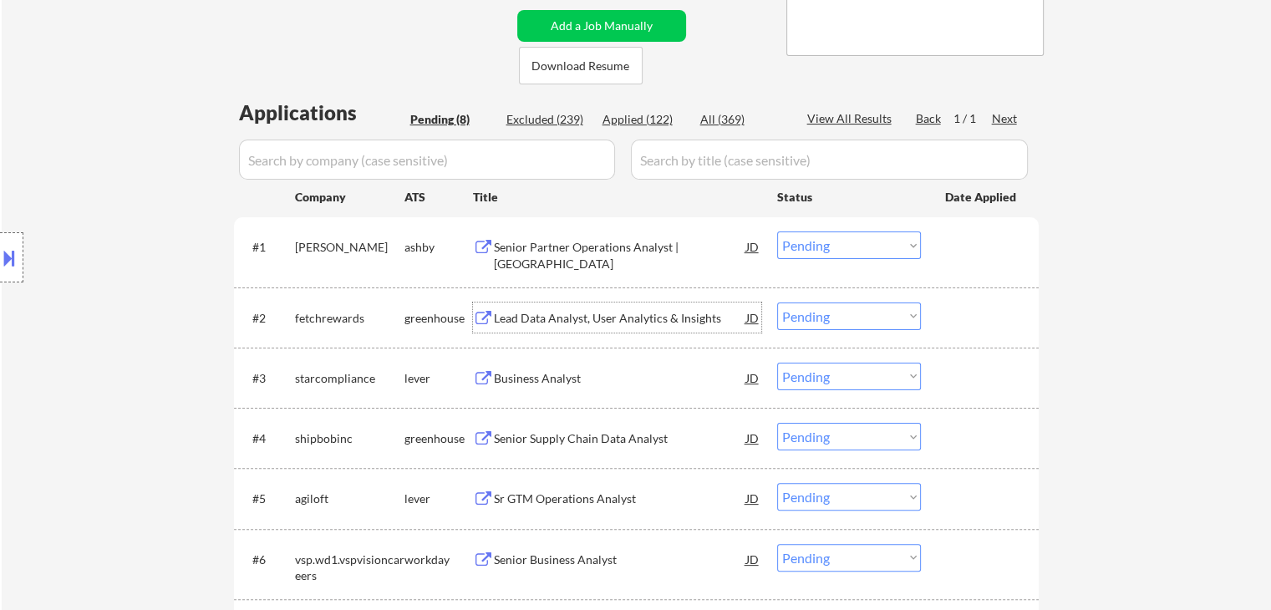
click at [532, 372] on div "Business Analyst" at bounding box center [620, 378] width 252 height 17
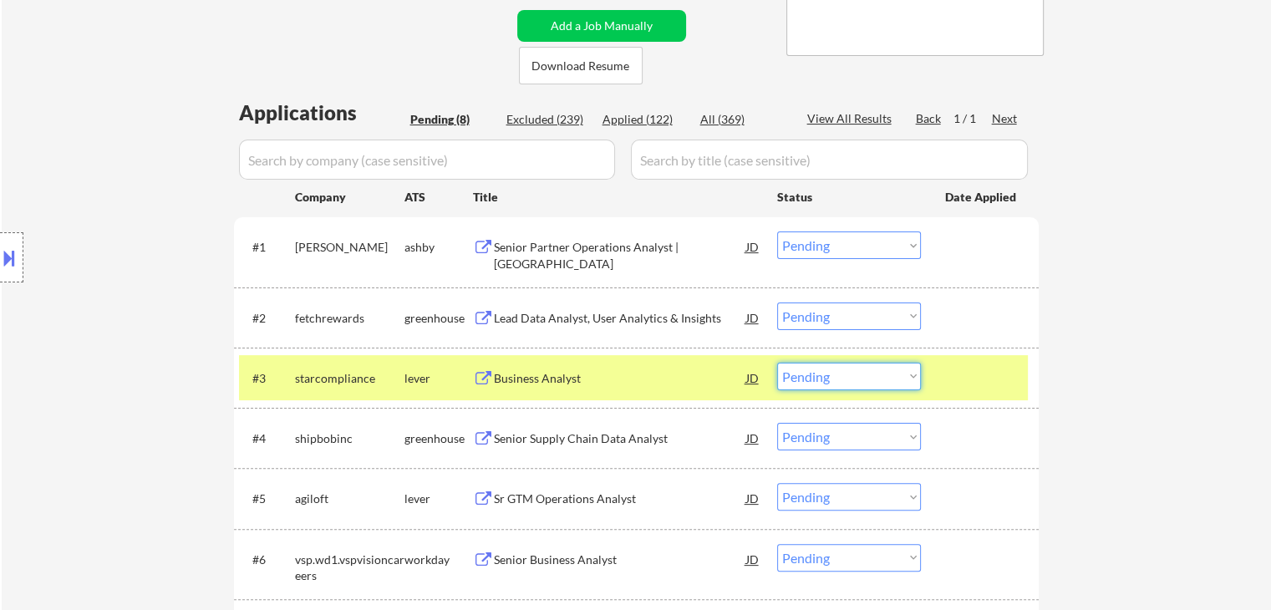
drag, startPoint x: 839, startPoint y: 373, endPoint x: 837, endPoint y: 382, distance: 9.3
click at [839, 374] on select "Choose an option... Pending Applied Excluded (Questions) Excluded (Expired) Exc…" at bounding box center [849, 377] width 144 height 28
click at [777, 363] on select "Choose an option... Pending Applied Excluded (Questions) Excluded (Expired) Exc…" at bounding box center [849, 377] width 144 height 28
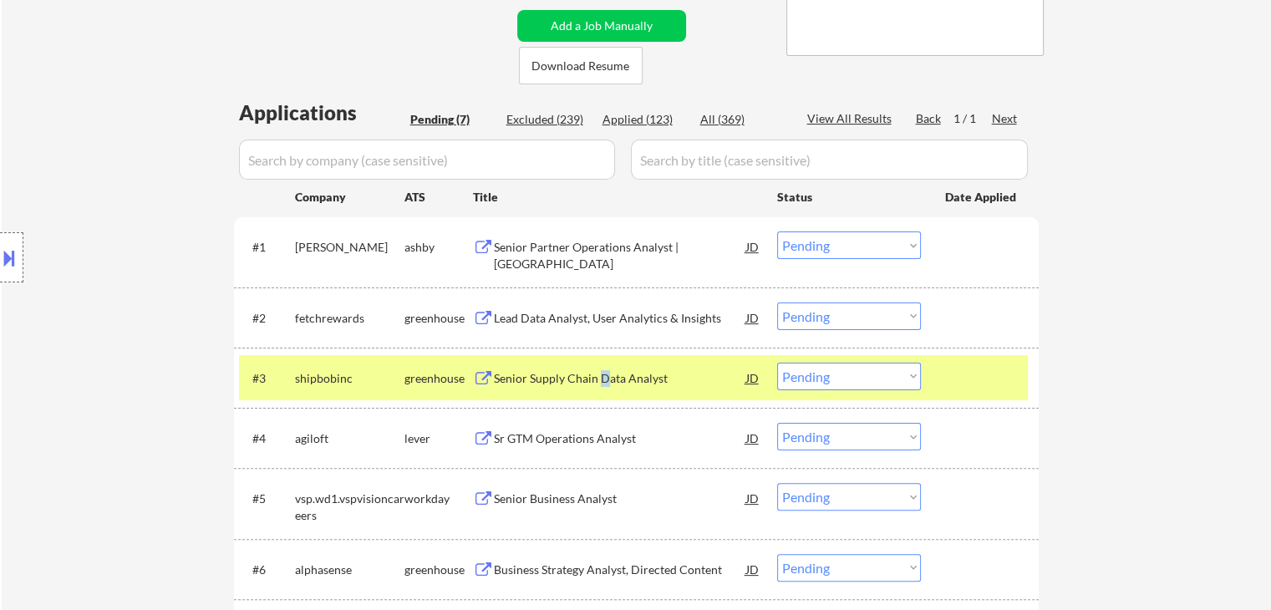
click at [601, 380] on div "Senior Supply Chain Data Analyst" at bounding box center [620, 378] width 252 height 17
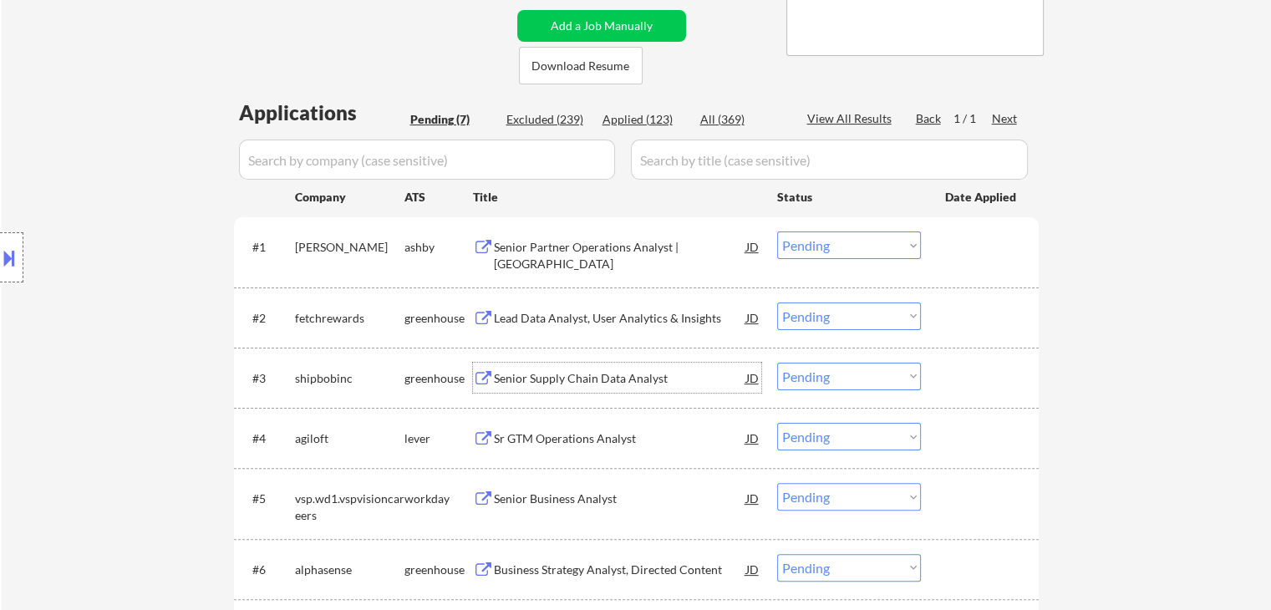
click at [415, 383] on div "greenhouse" at bounding box center [438, 378] width 69 height 17
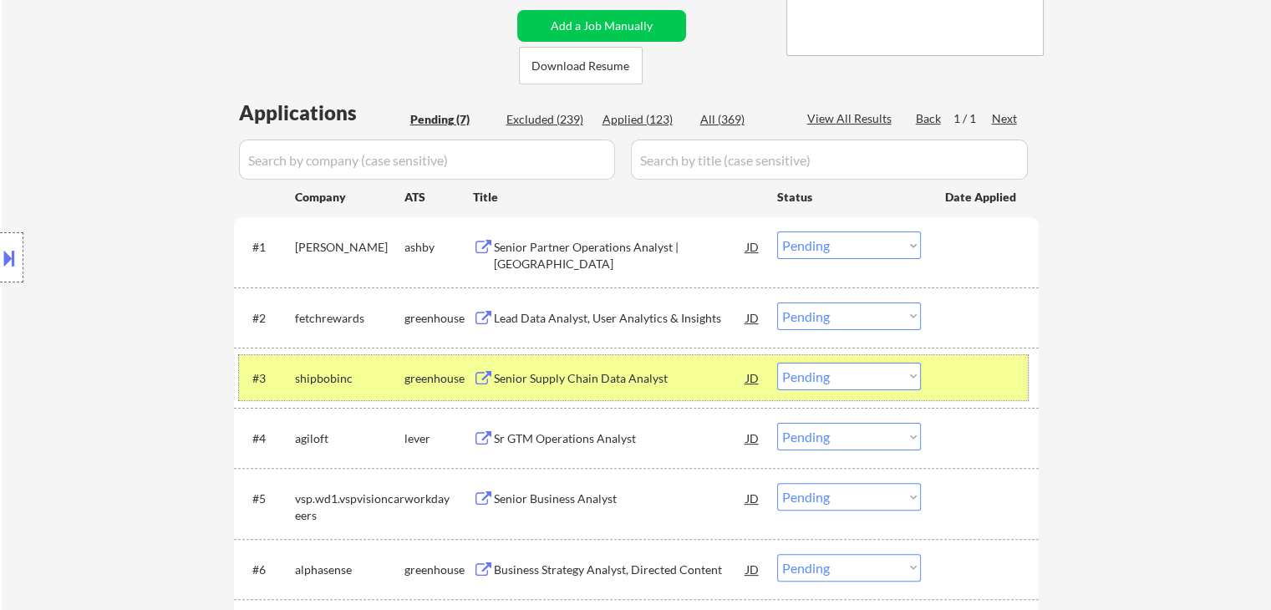
drag, startPoint x: 832, startPoint y: 381, endPoint x: 842, endPoint y: 388, distance: 12.0
click at [832, 381] on select "Choose an option... Pending Applied Excluded (Questions) Excluded (Expired) Exc…" at bounding box center [849, 377] width 144 height 28
click at [777, 363] on select "Choose an option... Pending Applied Excluded (Questions) Excluded (Expired) Exc…" at bounding box center [849, 377] width 144 height 28
select select ""pending""
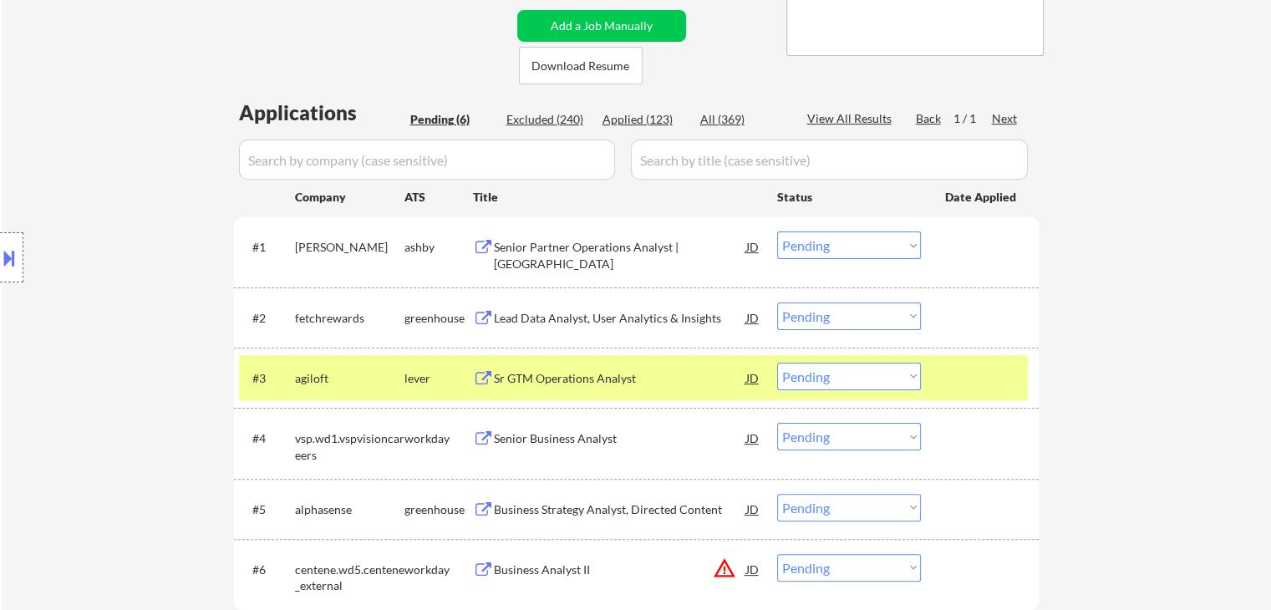
click at [558, 324] on div "Lead Data Analyst, User Analytics & Insights" at bounding box center [620, 318] width 252 height 17
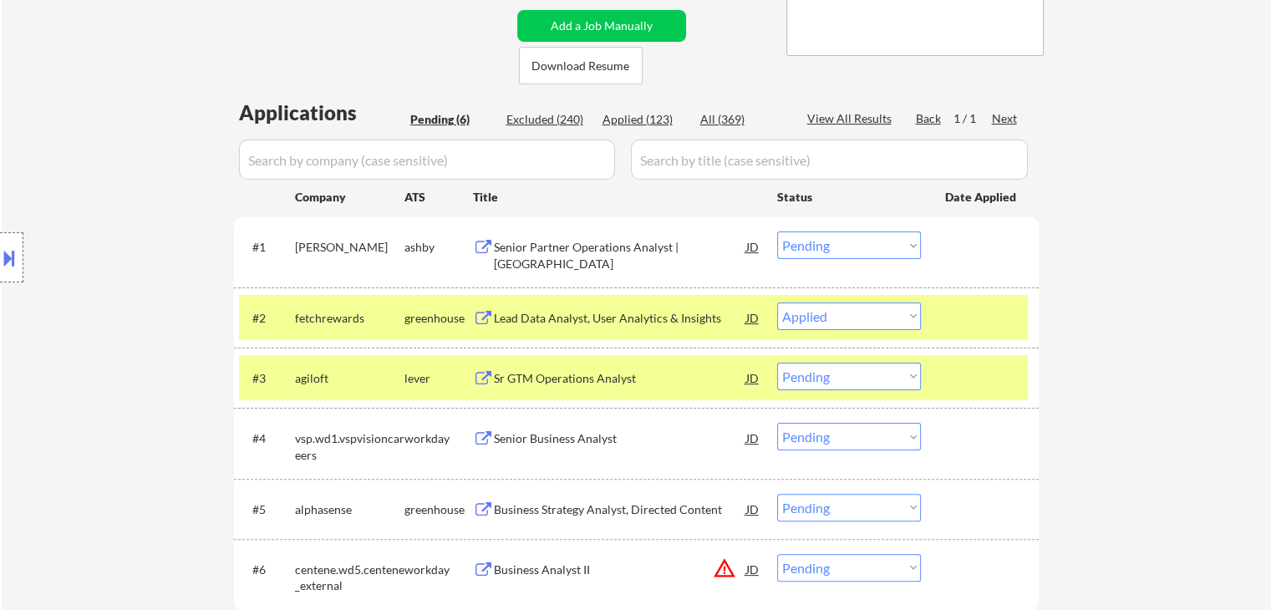
select select ""pending""
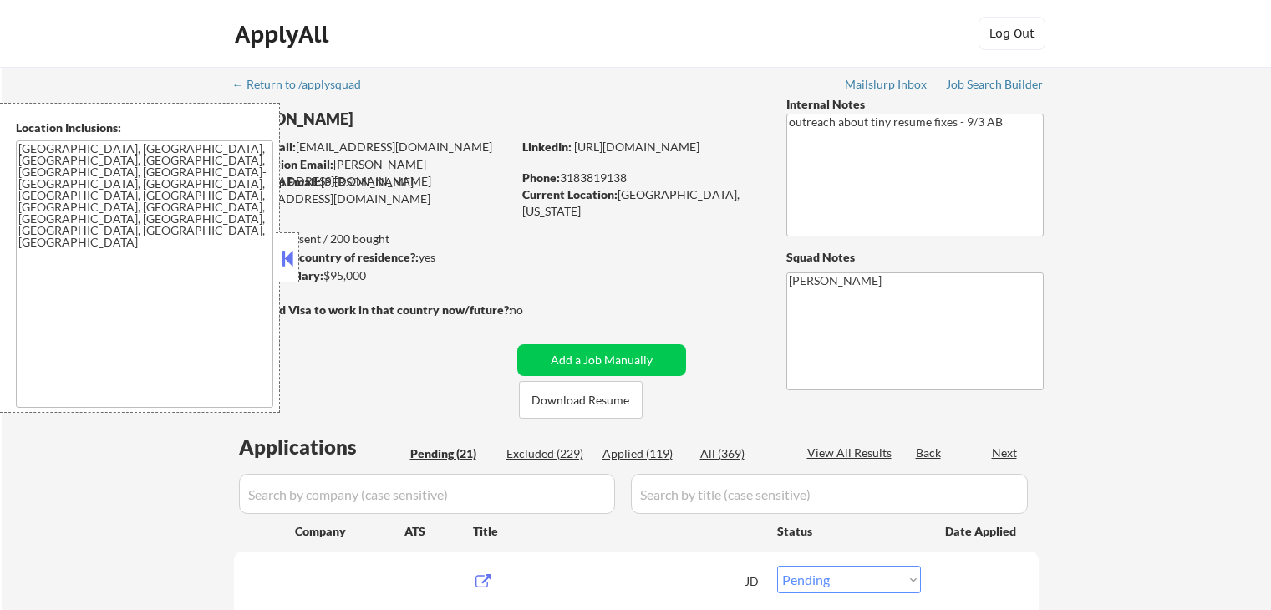
select select ""pending""
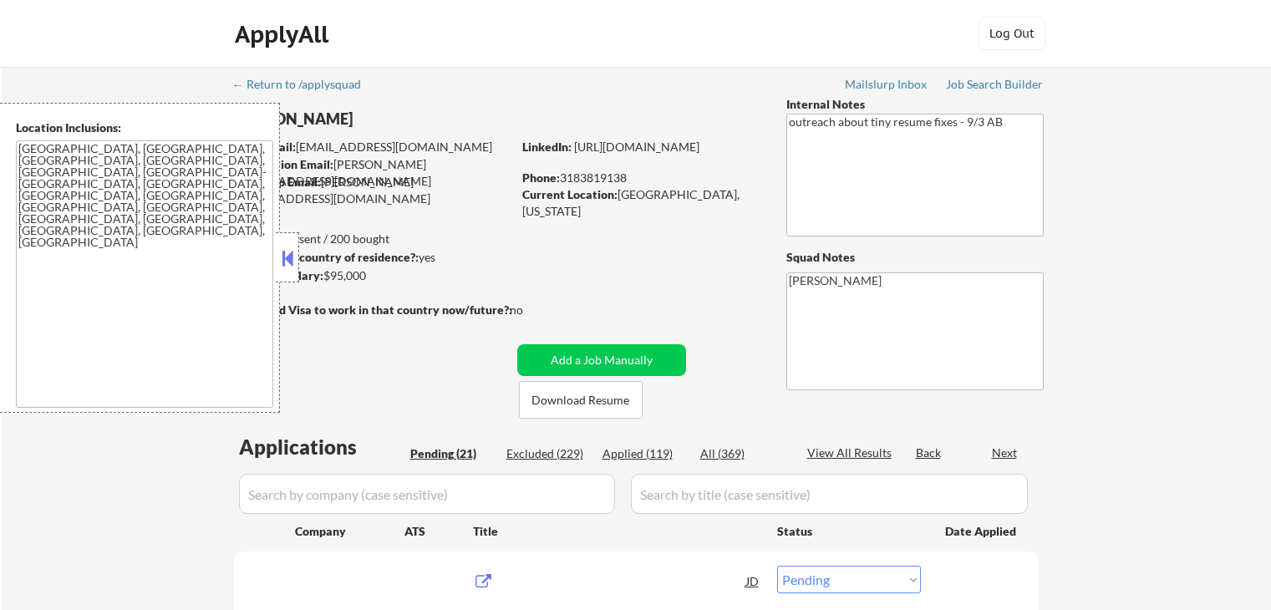
select select ""pending""
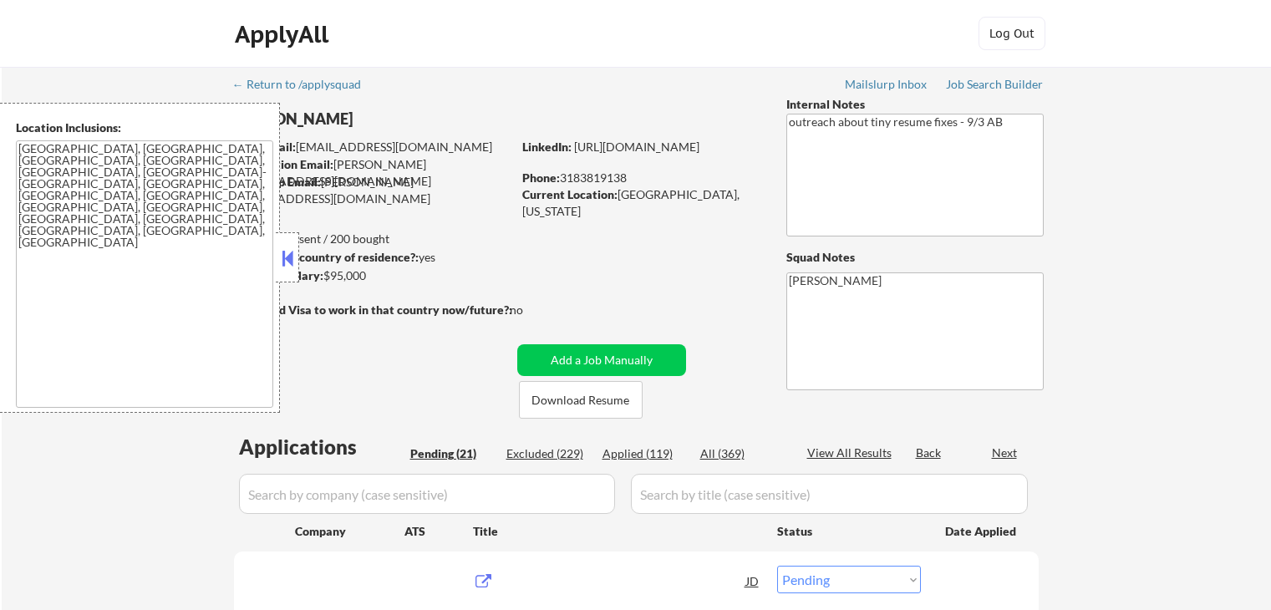
select select ""pending""
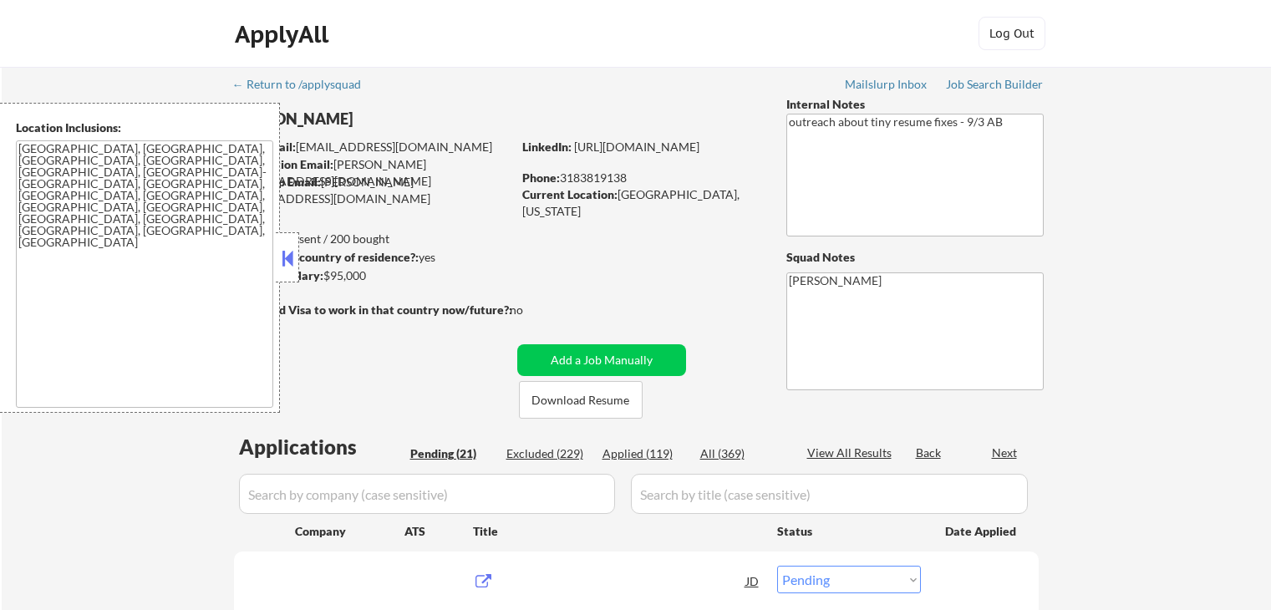
select select ""pending""
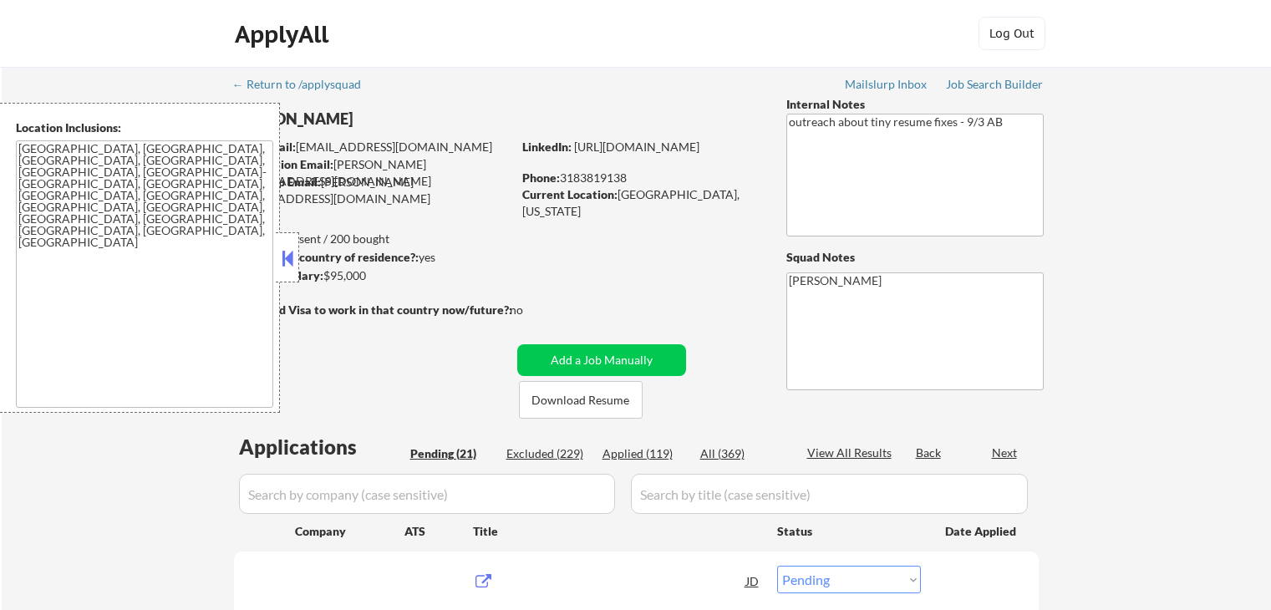
select select ""pending""
drag, startPoint x: 297, startPoint y: 258, endPoint x: 332, endPoint y: 271, distance: 38.0
click at [297, 262] on div at bounding box center [287, 257] width 23 height 50
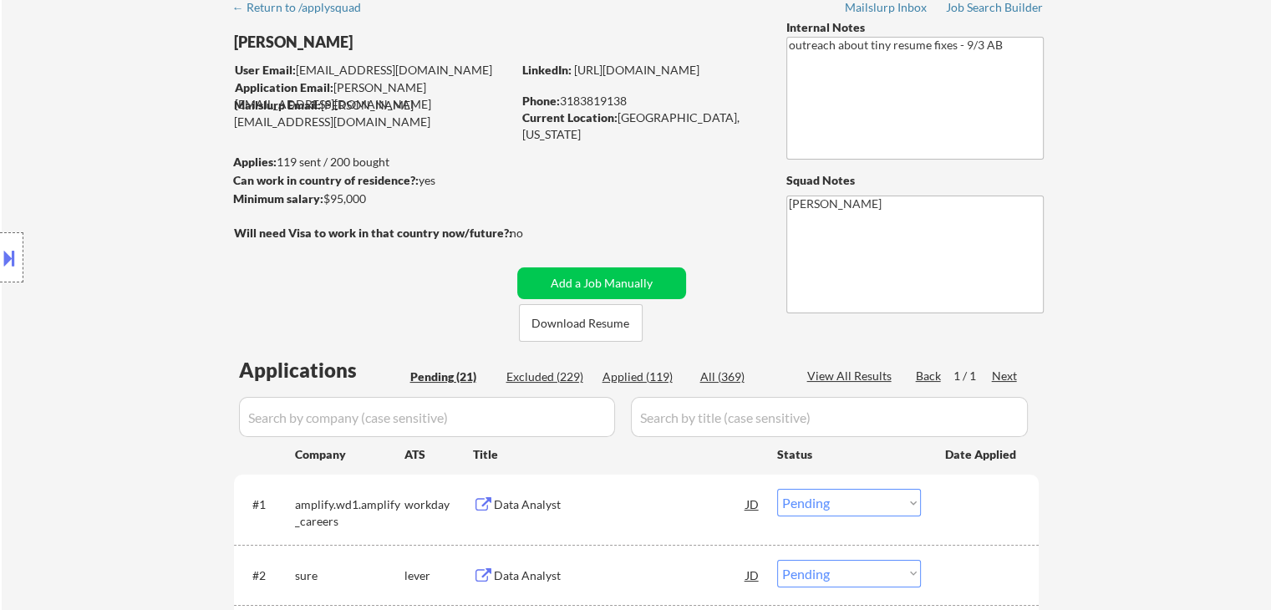
scroll to position [167, 0]
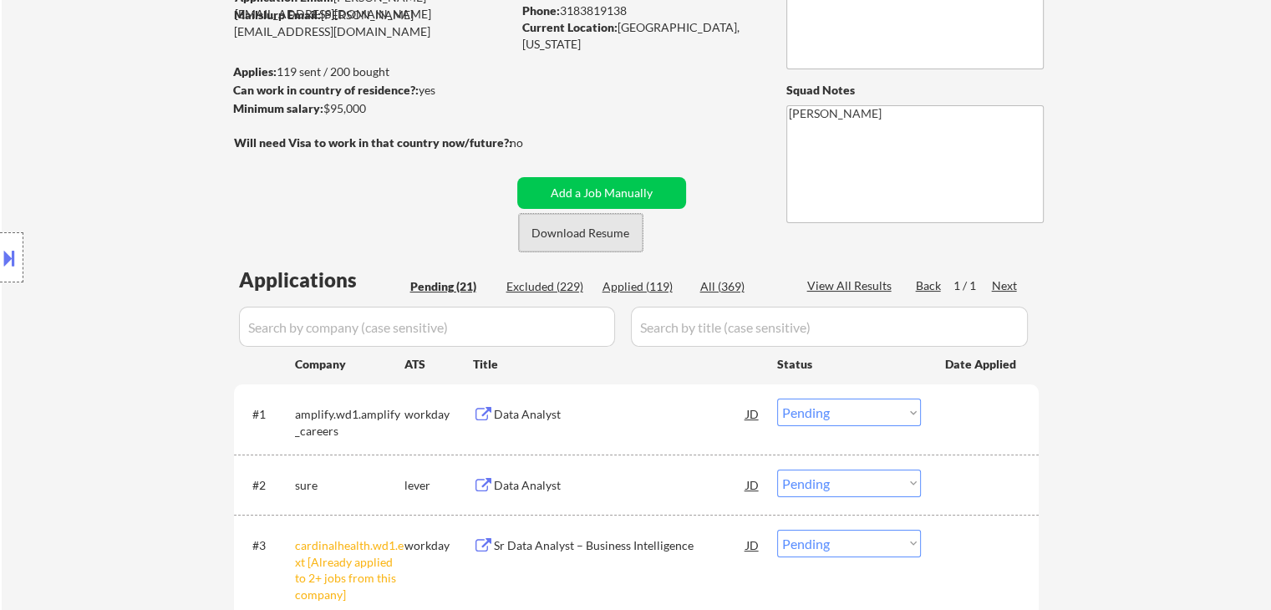
drag, startPoint x: 620, startPoint y: 241, endPoint x: 586, endPoint y: 245, distance: 33.7
click at [595, 231] on button "Download Resume" at bounding box center [581, 233] width 124 height 38
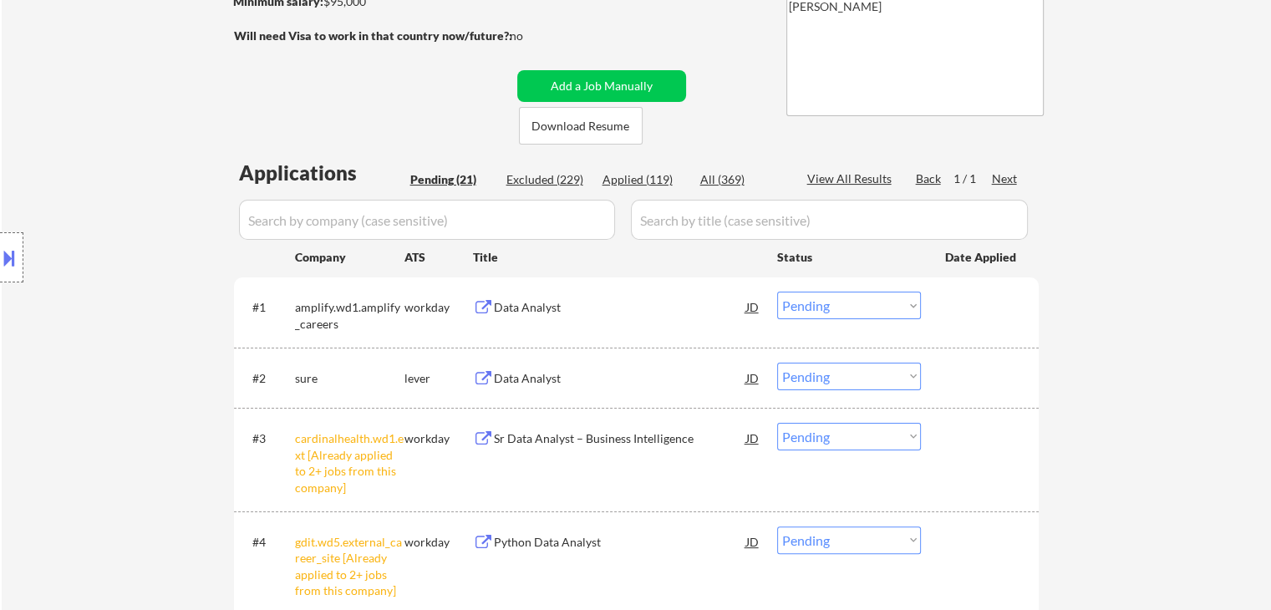
scroll to position [418, 0]
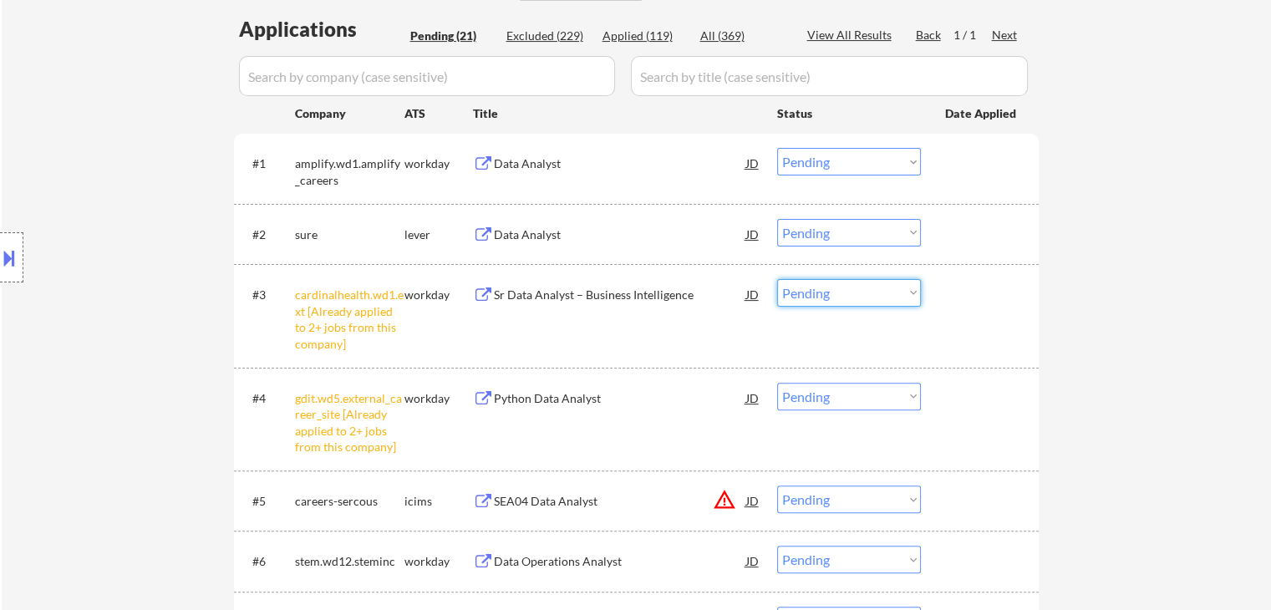
drag, startPoint x: 855, startPoint y: 295, endPoint x: 855, endPoint y: 305, distance: 10.0
click at [855, 297] on select "Choose an option... Pending Applied Excluded (Questions) Excluded (Expired) Exc…" at bounding box center [849, 293] width 144 height 28
click at [777, 279] on select "Choose an option... Pending Applied Excluded (Questions) Excluded (Expired) Exc…" at bounding box center [849, 293] width 144 height 28
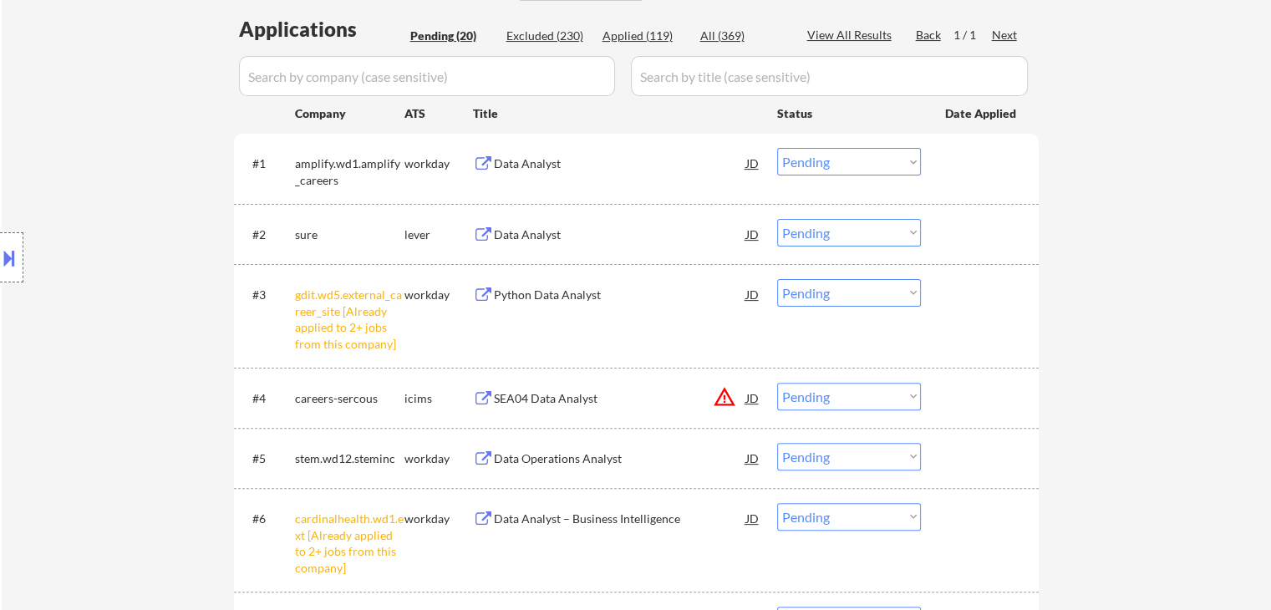
drag, startPoint x: 851, startPoint y: 293, endPoint x: 853, endPoint y: 302, distance: 8.5
click at [851, 296] on select "Choose an option... Pending Applied Excluded (Questions) Excluded (Expired) Exc…" at bounding box center [849, 293] width 144 height 28
click at [777, 279] on select "Choose an option... Pending Applied Excluded (Questions) Excluded (Expired) Exc…" at bounding box center [849, 293] width 144 height 28
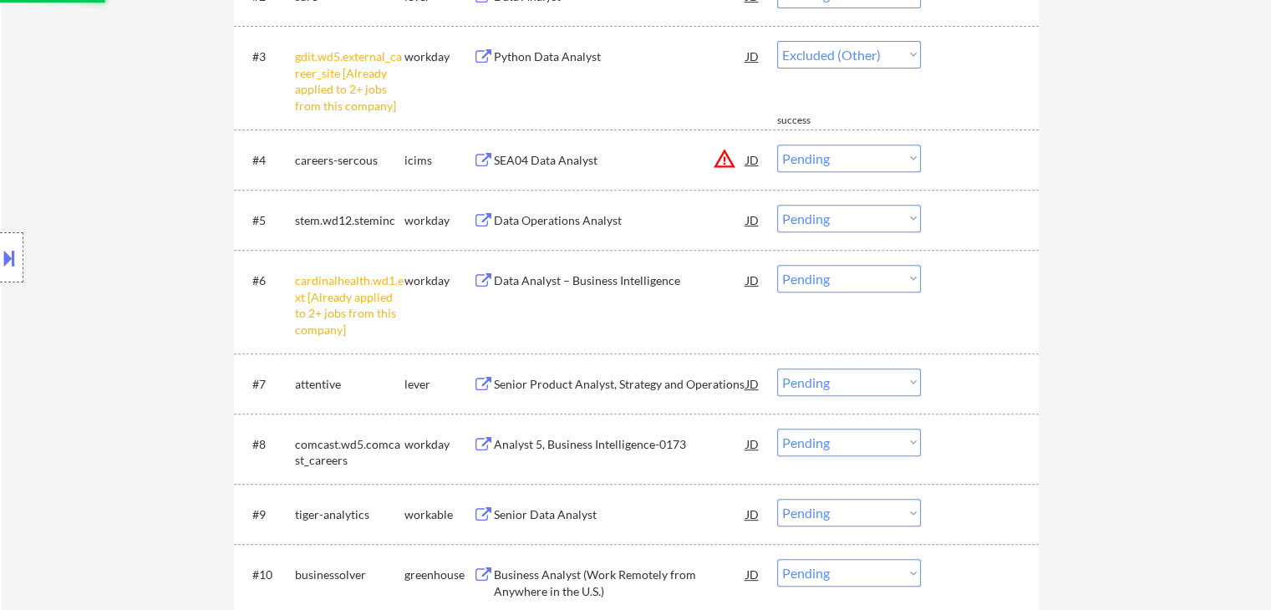
scroll to position [501, 0]
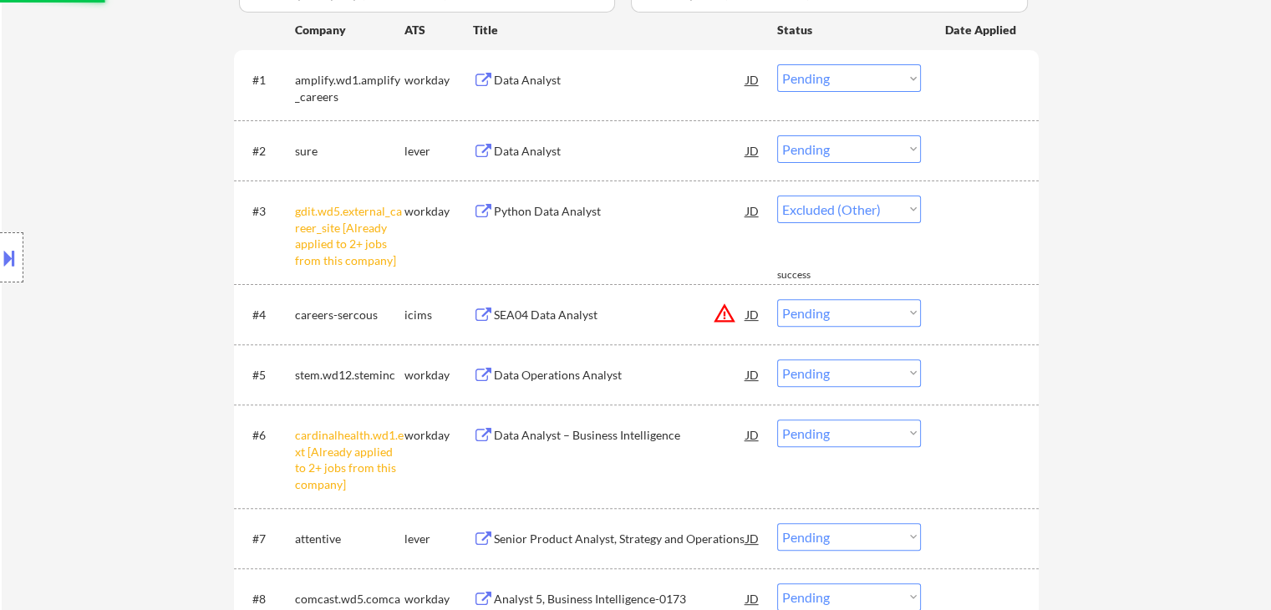
select select ""pending""
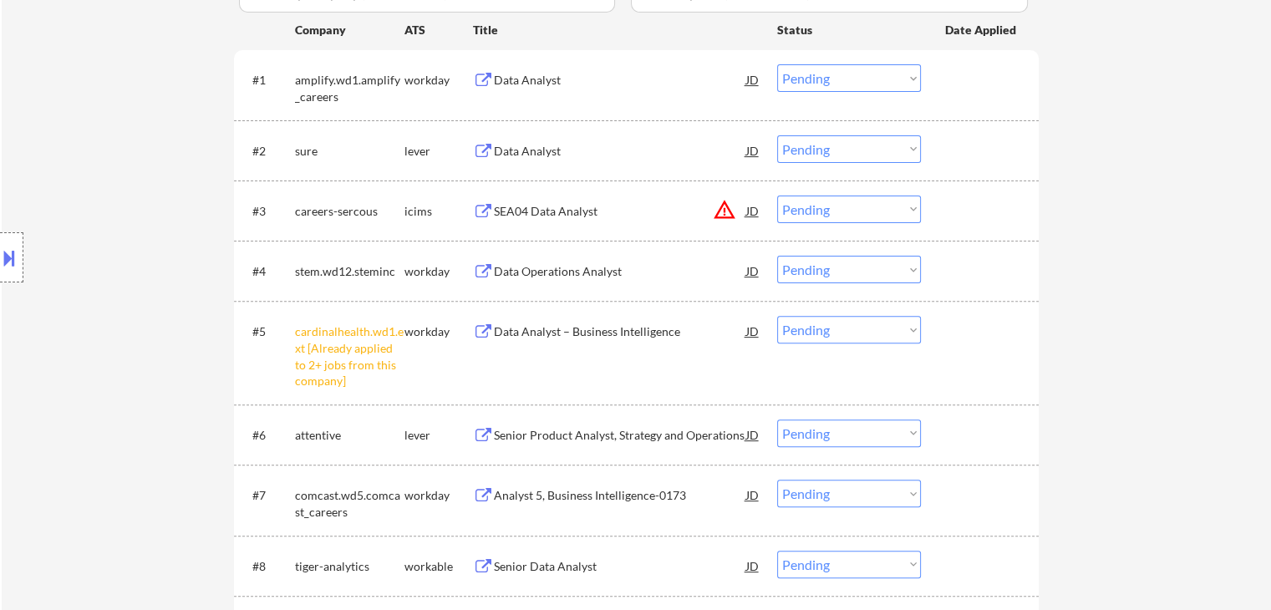
click at [854, 330] on select "Choose an option... Pending Applied Excluded (Questions) Excluded (Expired) Exc…" at bounding box center [849, 330] width 144 height 28
click at [777, 316] on select "Choose an option... Pending Applied Excluded (Questions) Excluded (Expired) Exc…" at bounding box center [849, 330] width 144 height 28
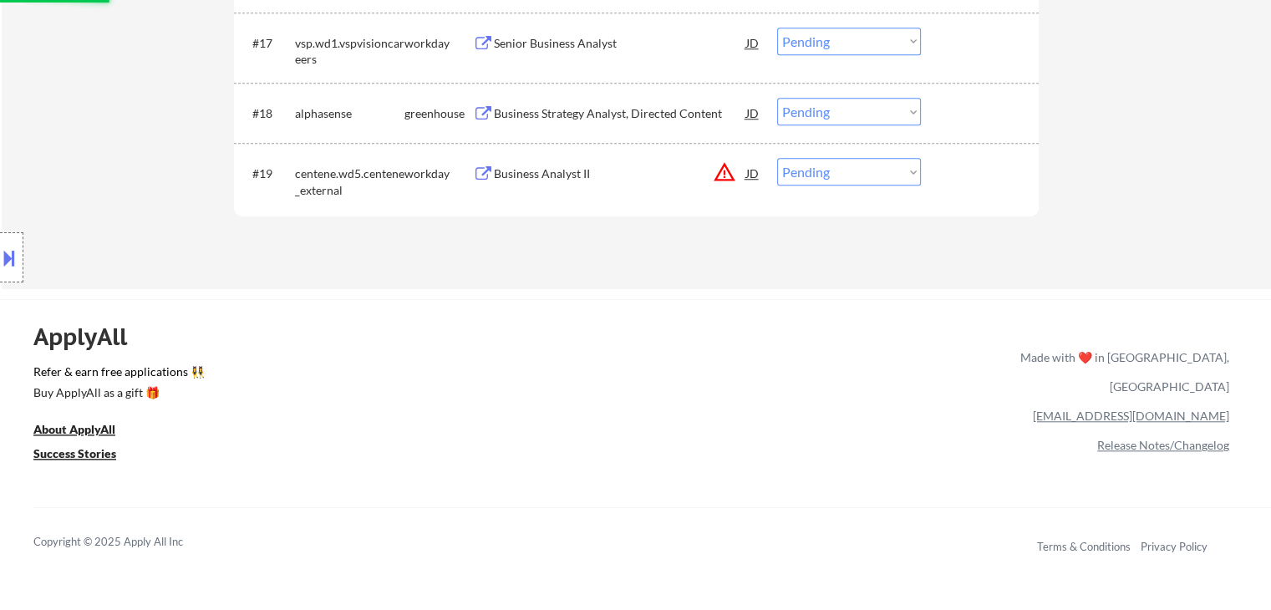
select select ""pending""
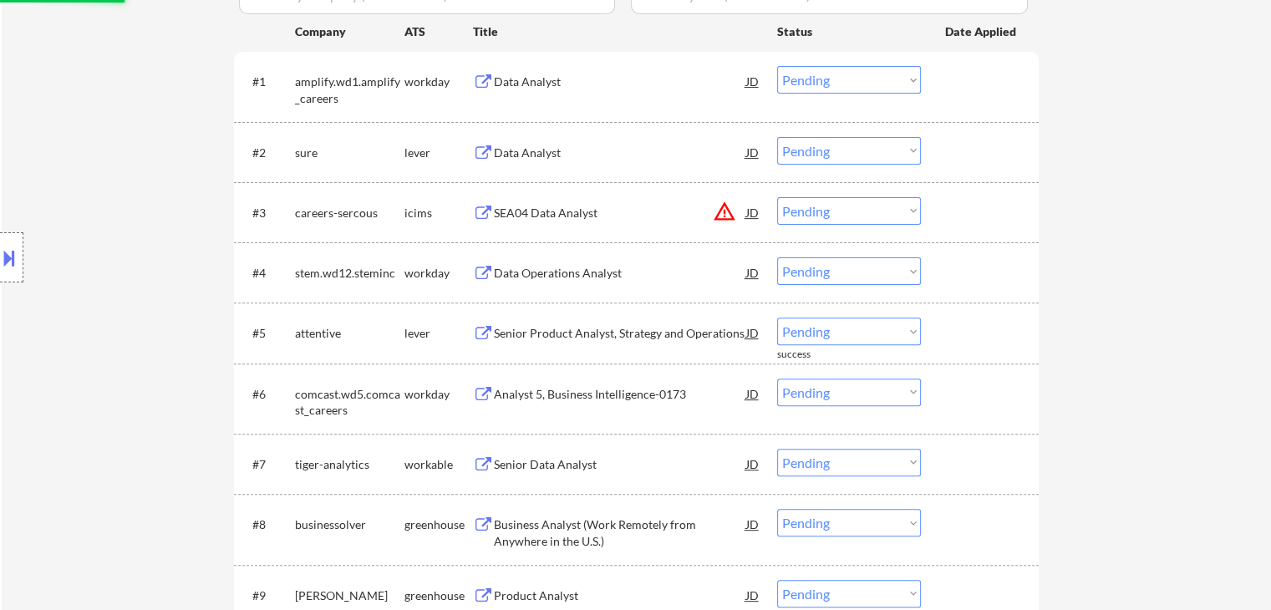
scroll to position [0, 0]
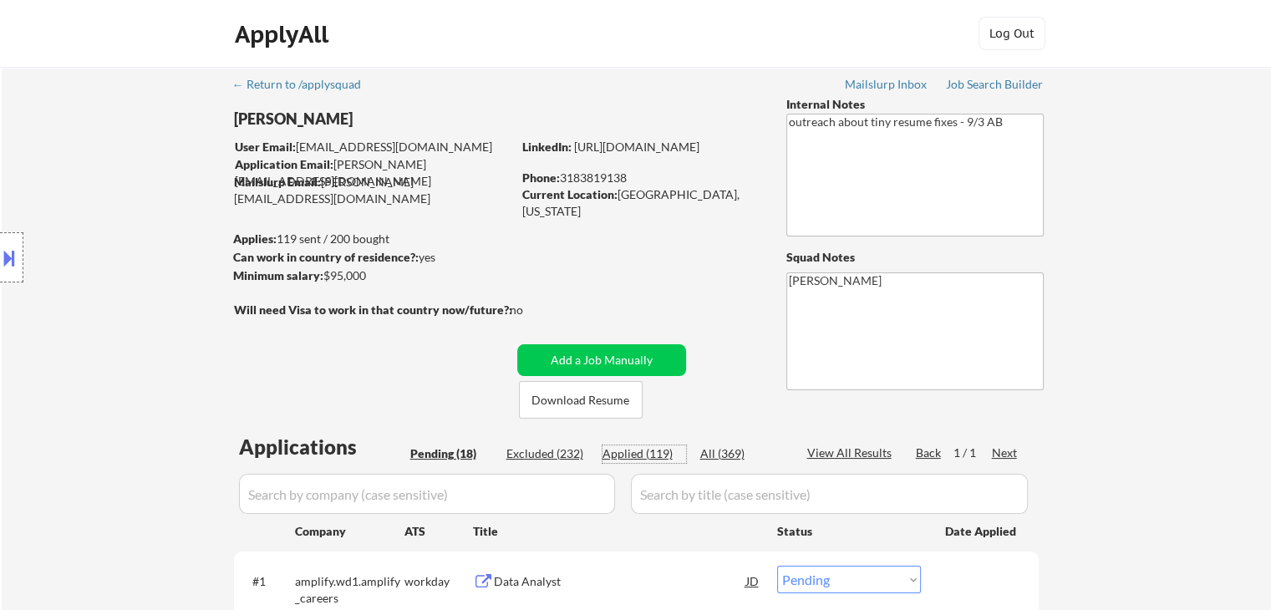
click at [652, 455] on div "Applied (119)" at bounding box center [644, 453] width 84 height 17
select select ""applied""
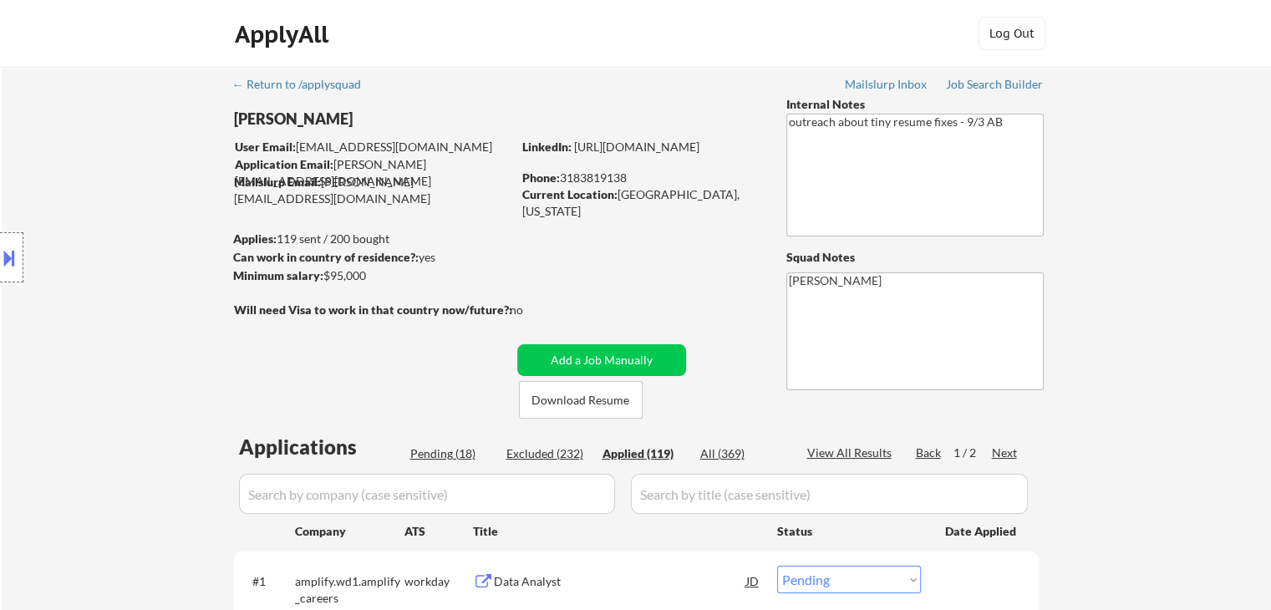
select select ""applied""
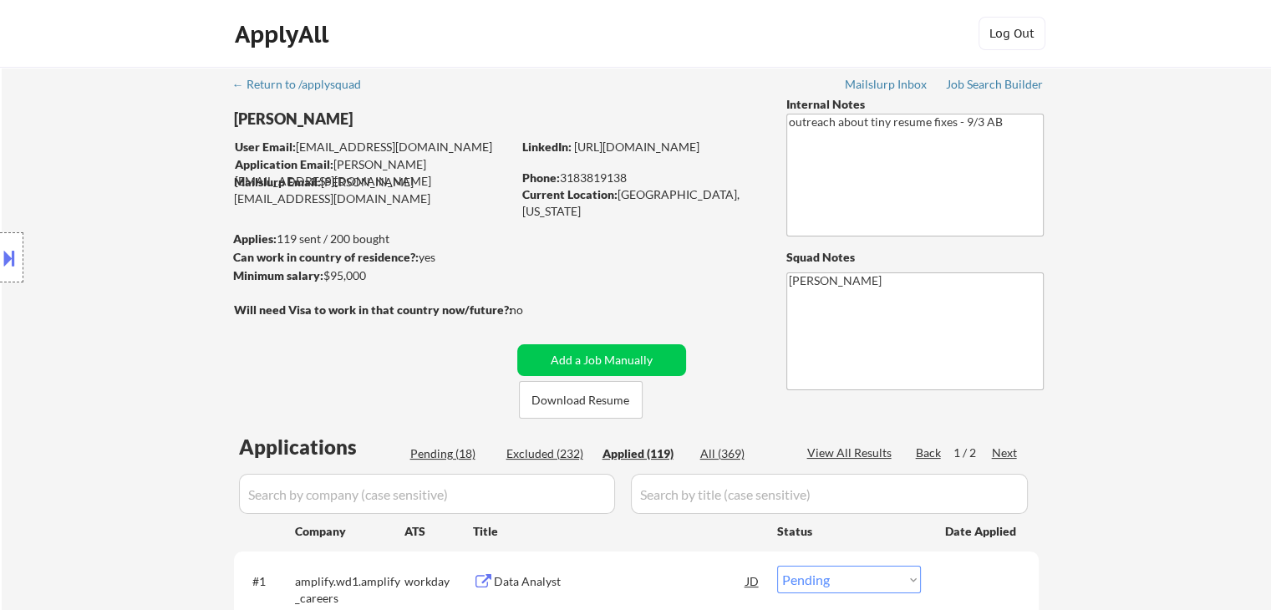
select select ""applied""
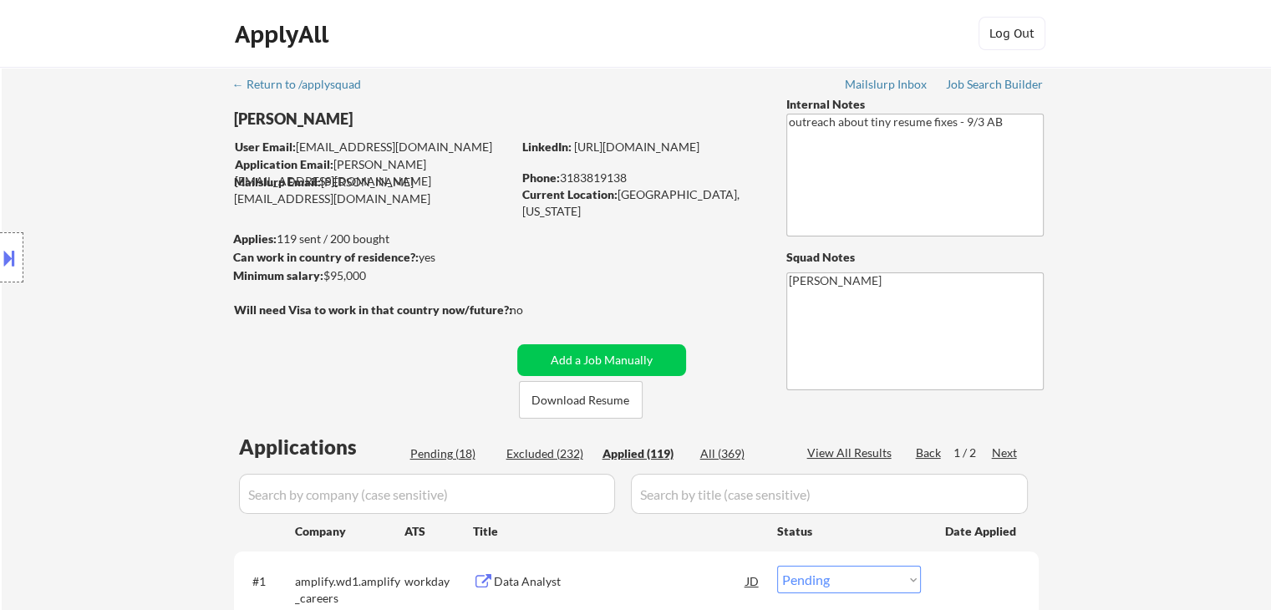
select select ""applied""
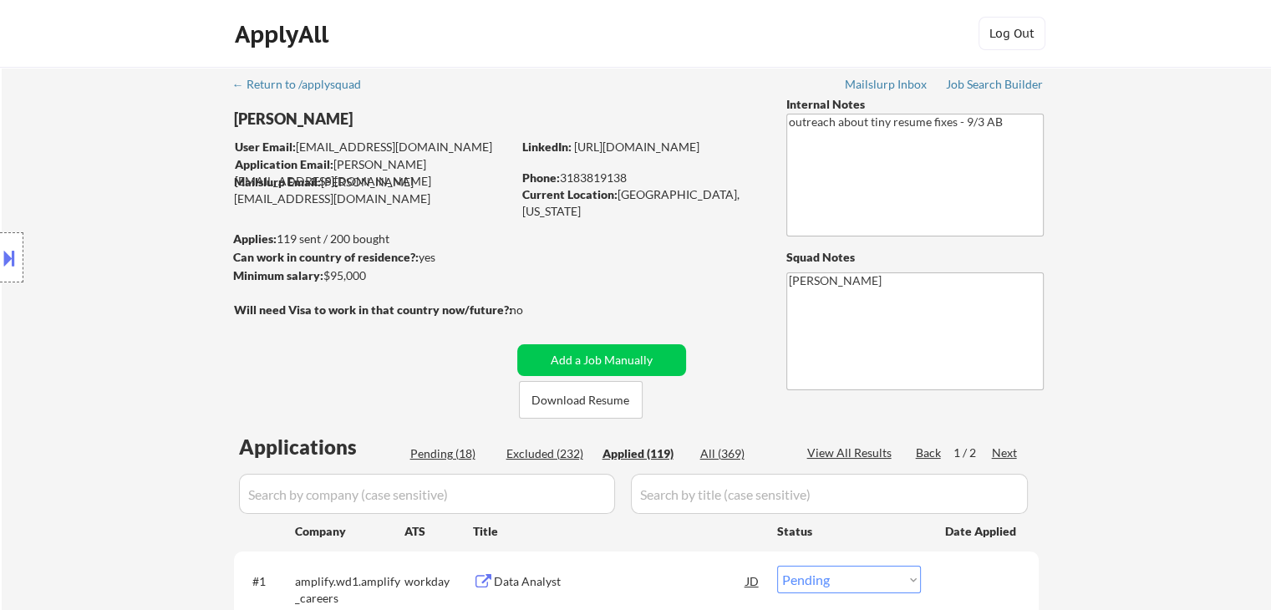
select select ""applied""
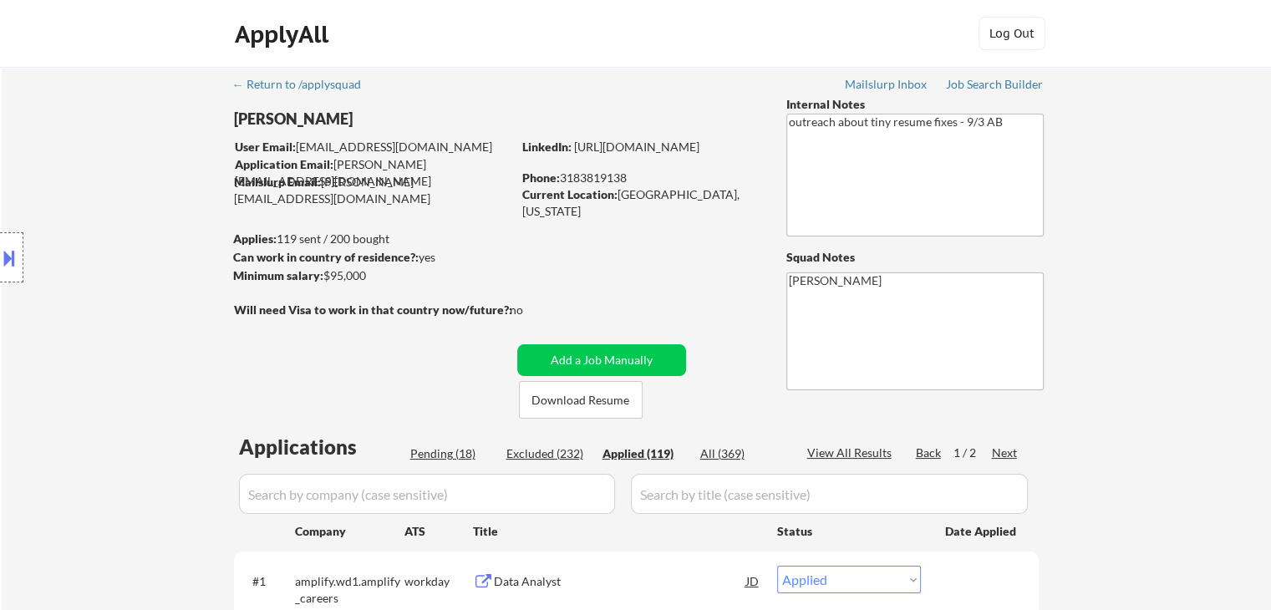
select select ""applied""
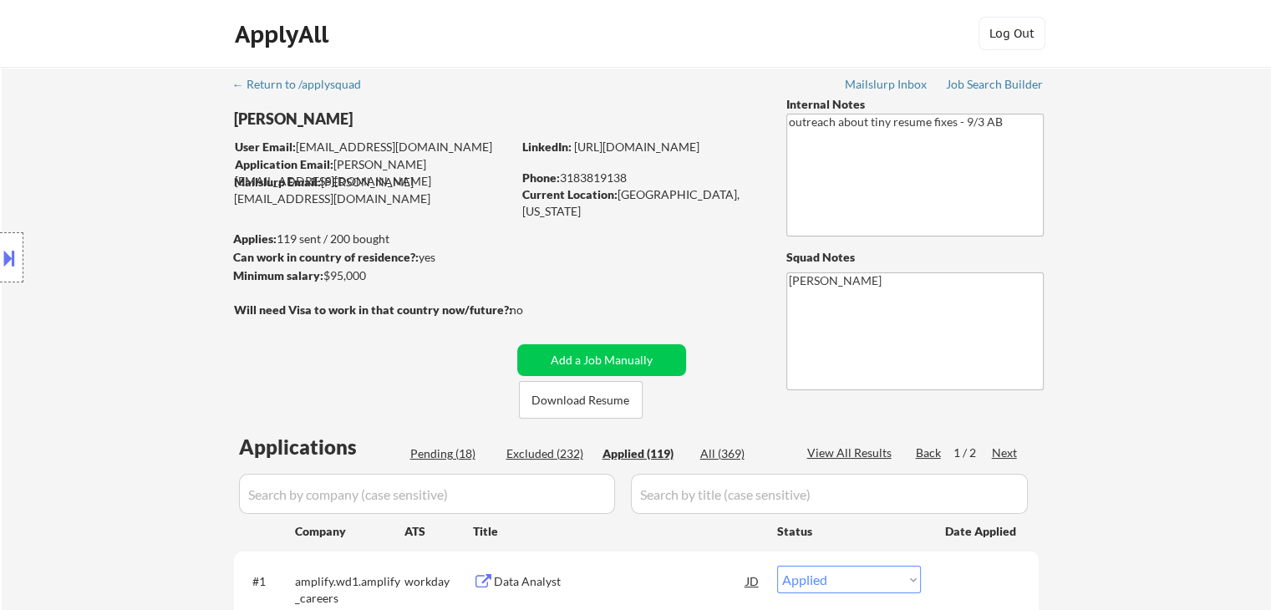
select select ""applied""
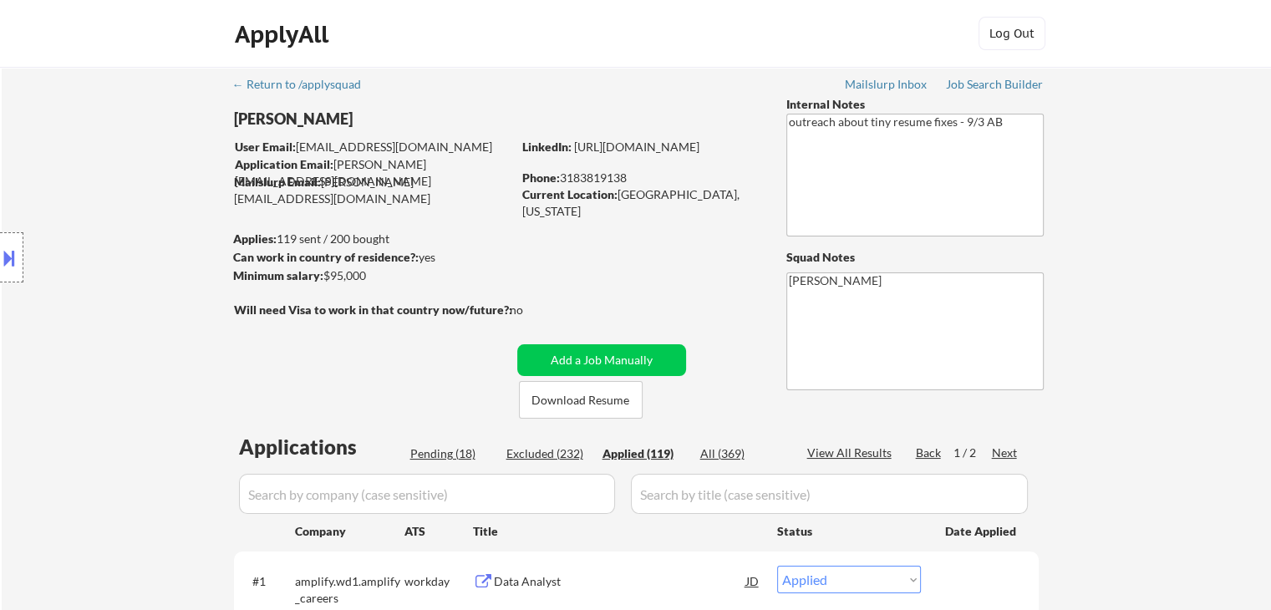
select select ""applied""
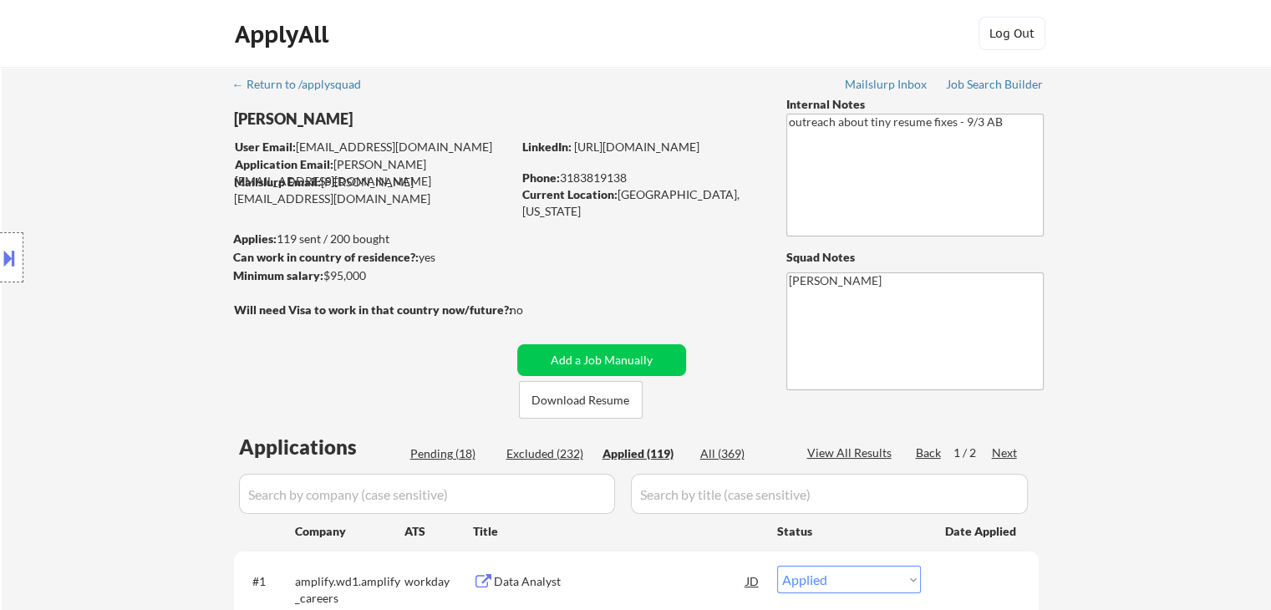
select select ""applied""
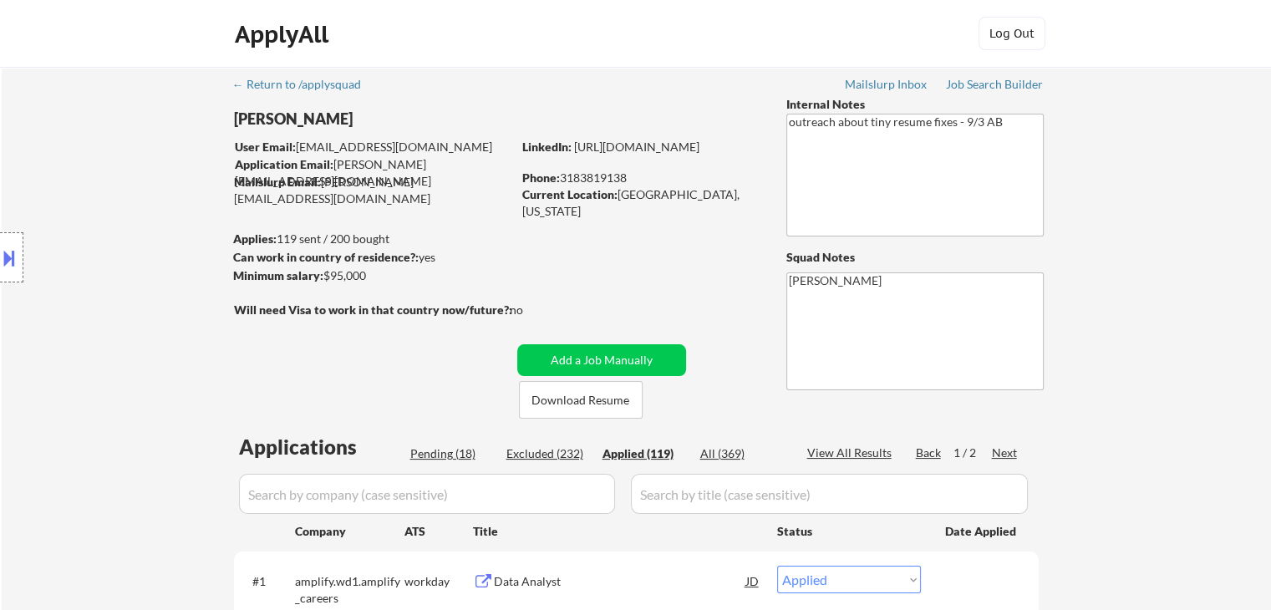
select select ""applied""
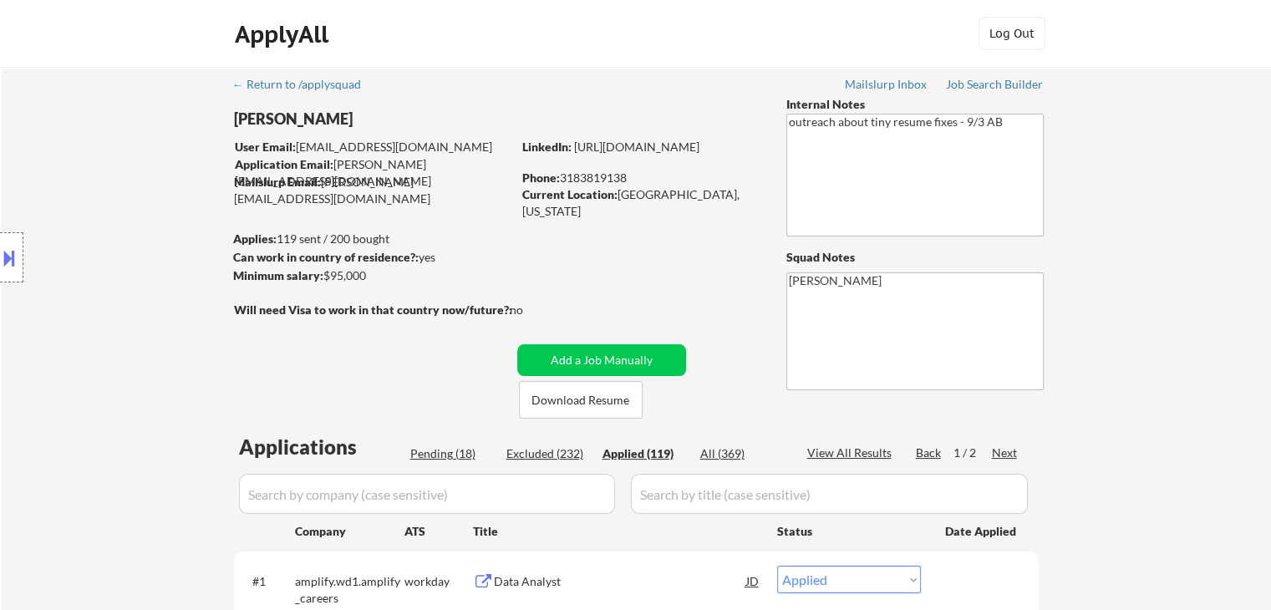
select select ""applied""
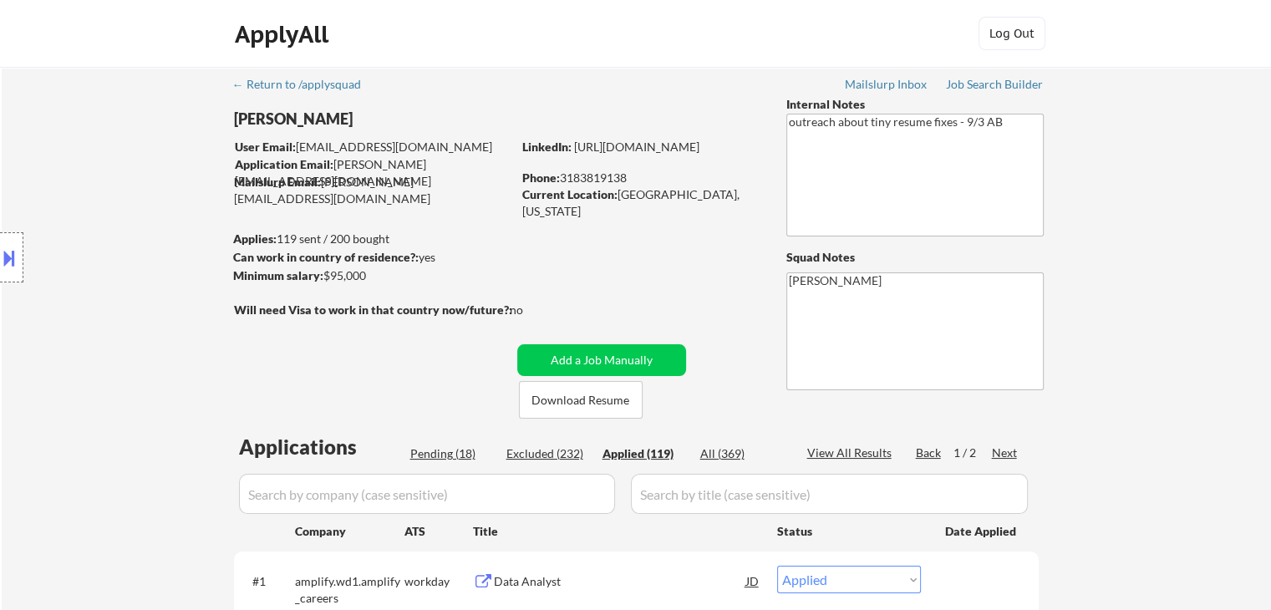
select select ""applied""
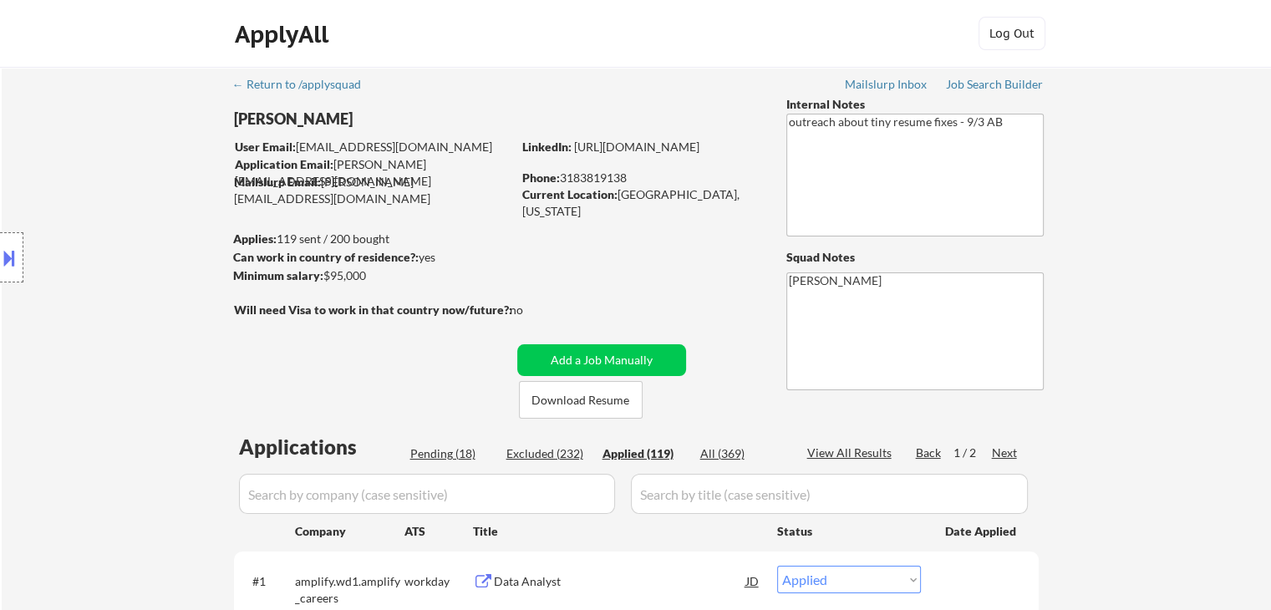
select select ""applied""
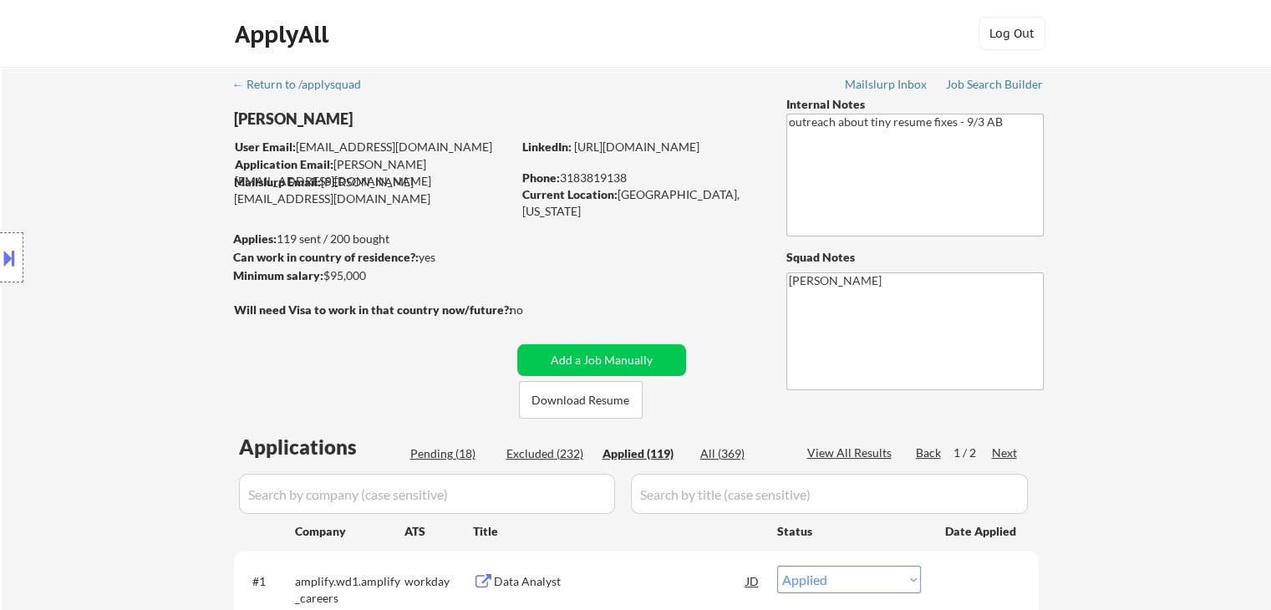
select select ""applied""
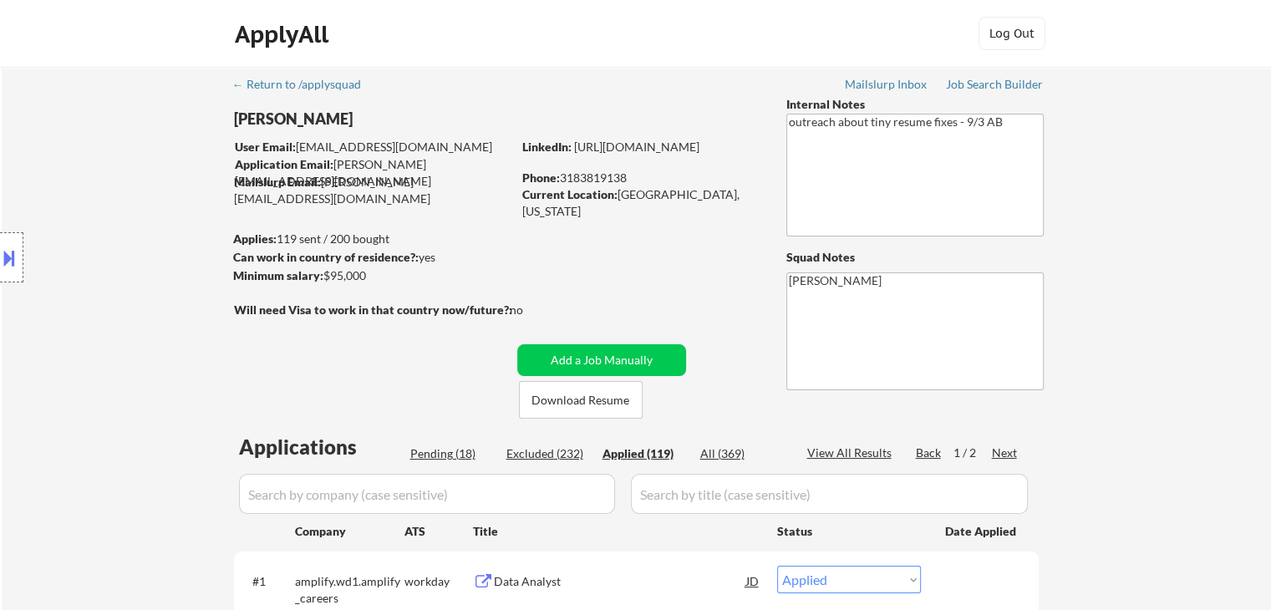
select select ""applied""
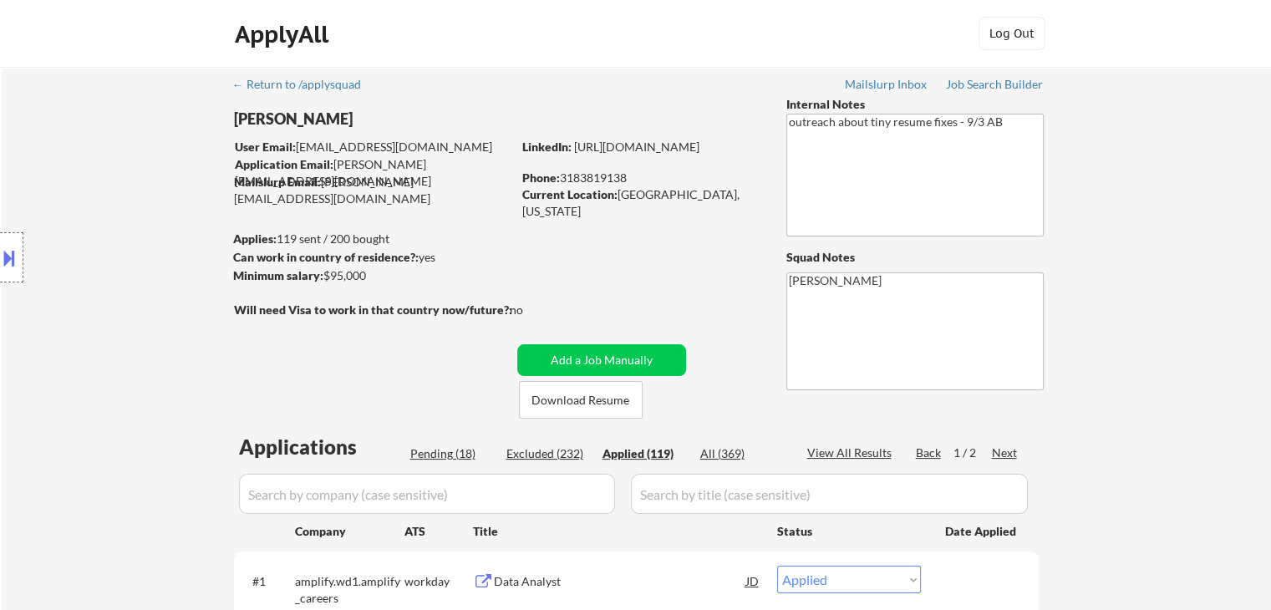
select select ""applied""
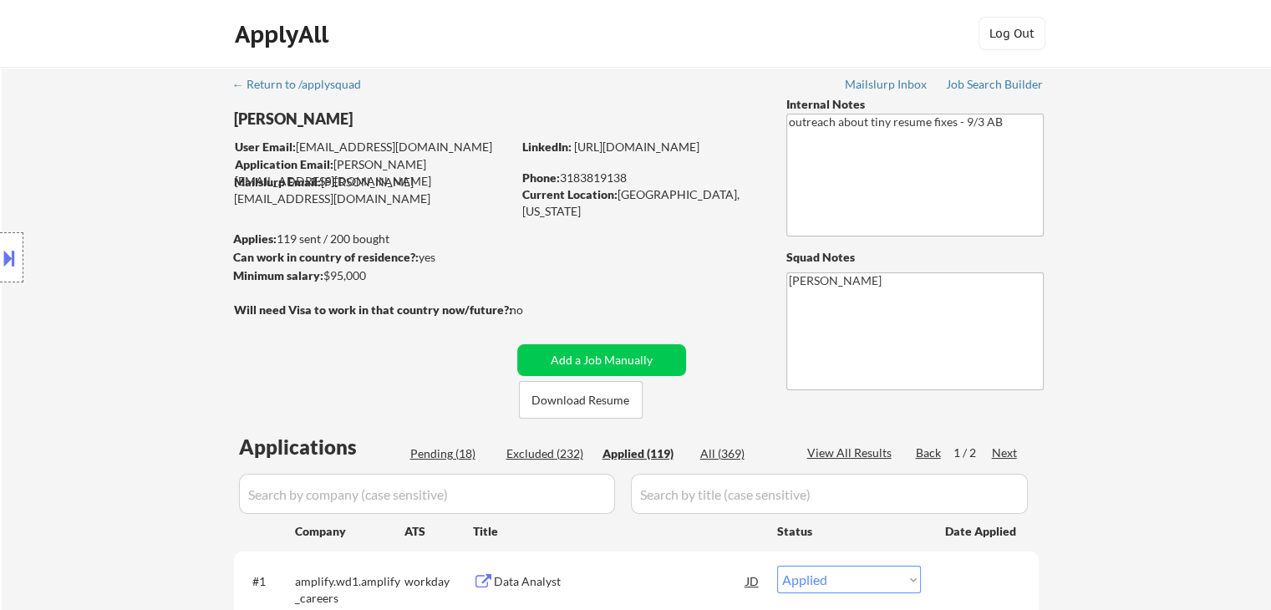
select select ""applied""
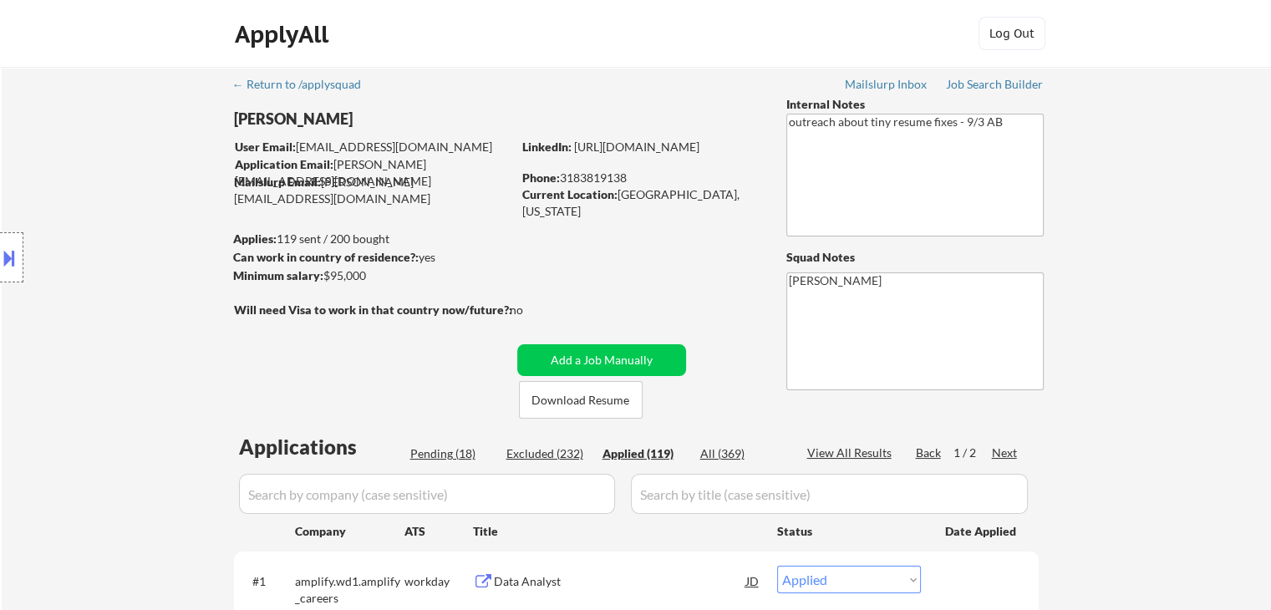
select select ""applied""
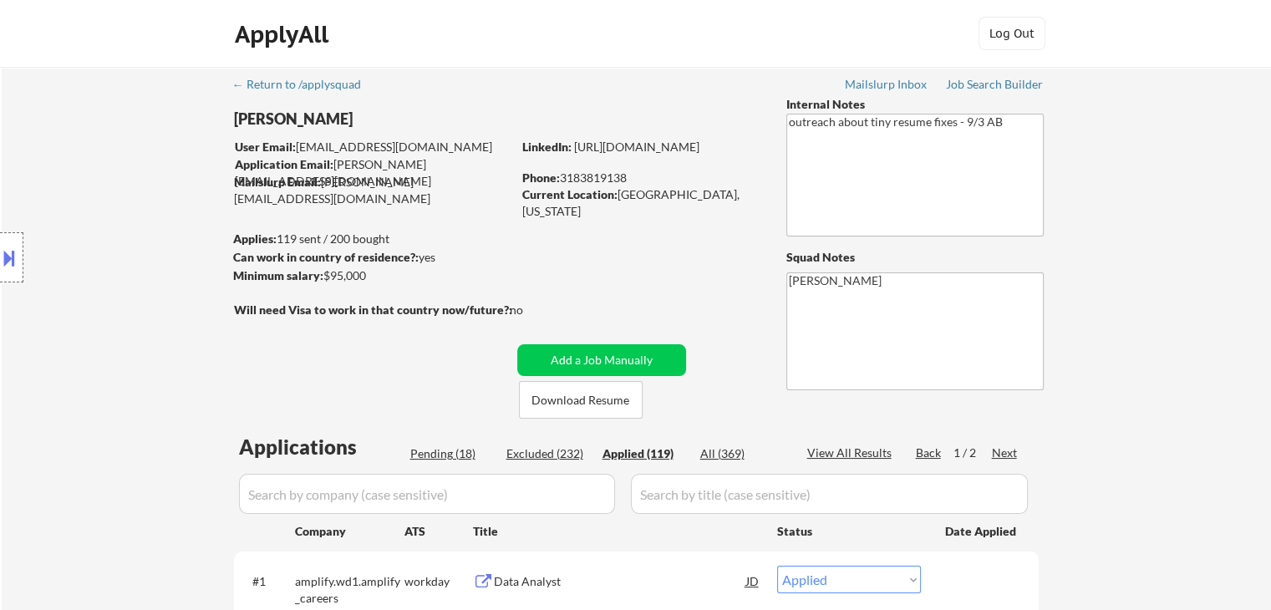
select select ""applied""
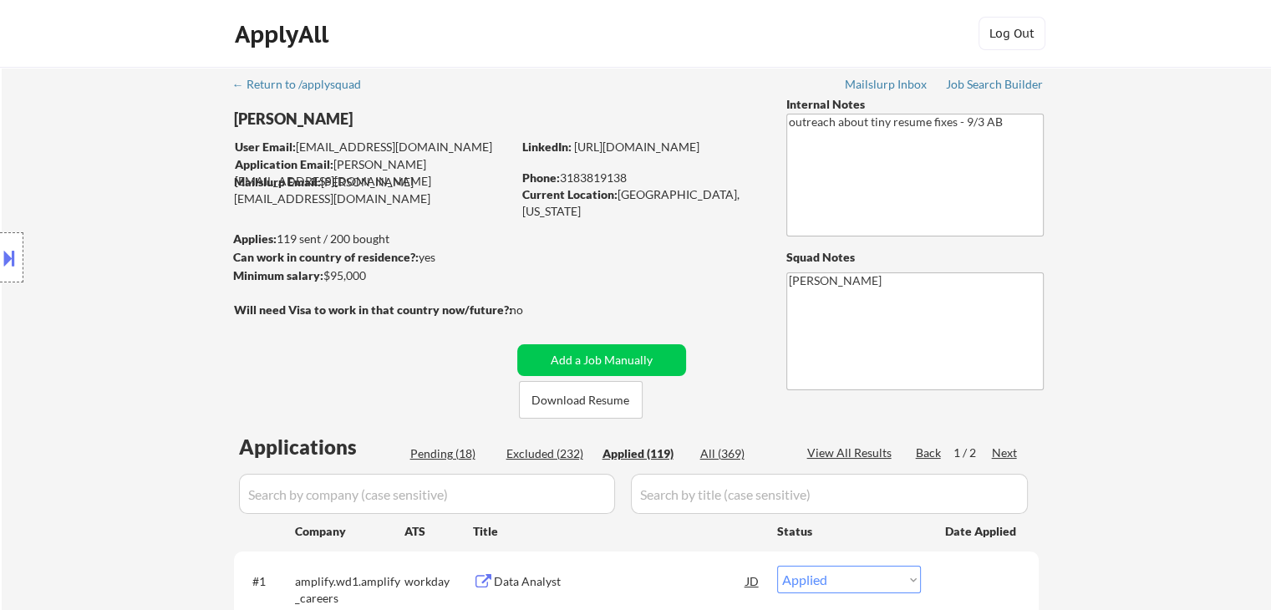
select select ""applied""
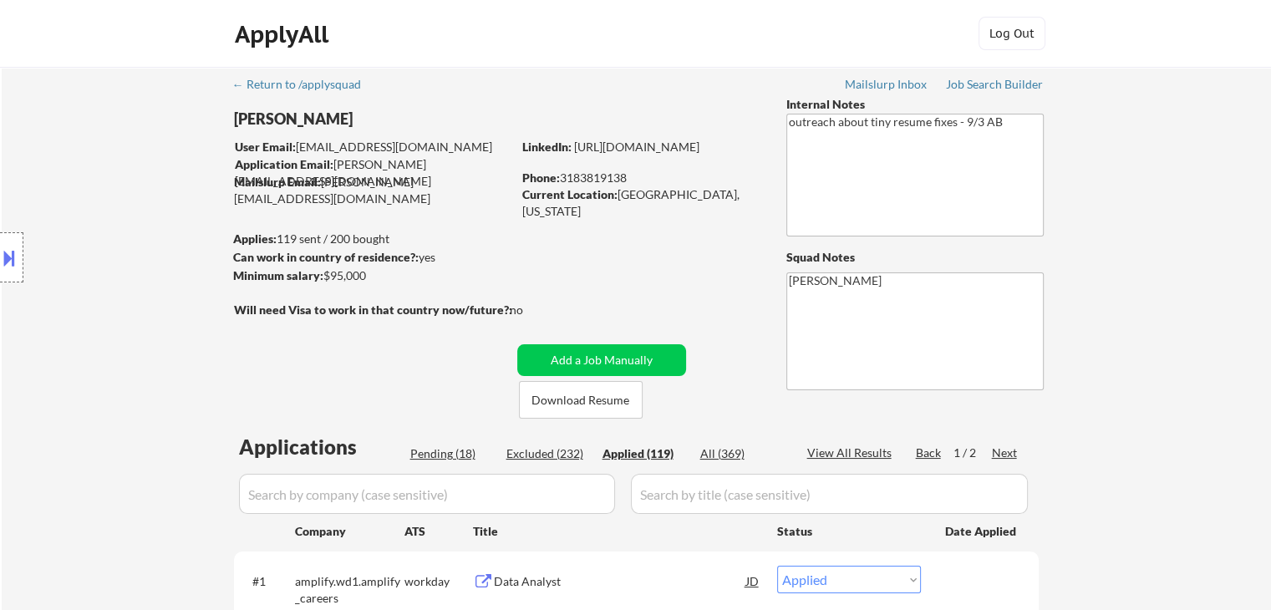
select select ""applied""
drag, startPoint x: 622, startPoint y: 196, endPoint x: 718, endPoint y: 199, distance: 96.1
click at [718, 199] on div "Current Location: Monroe, Louisiana" at bounding box center [640, 202] width 236 height 33
copy div "Monroe, Louisiana"
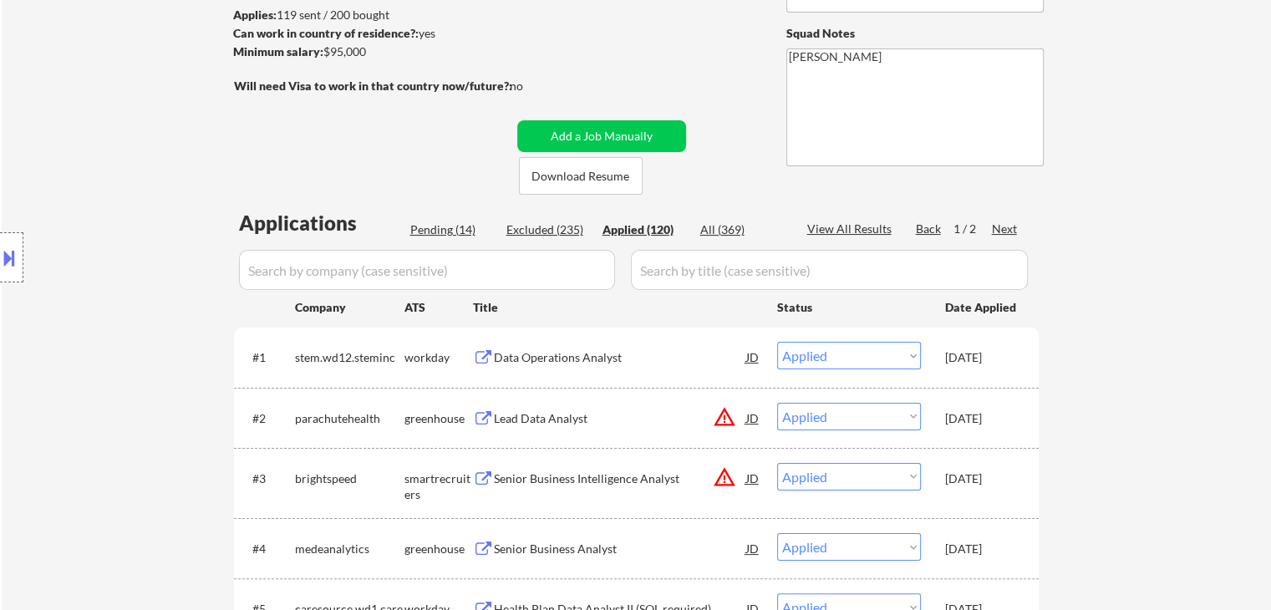
scroll to position [251, 0]
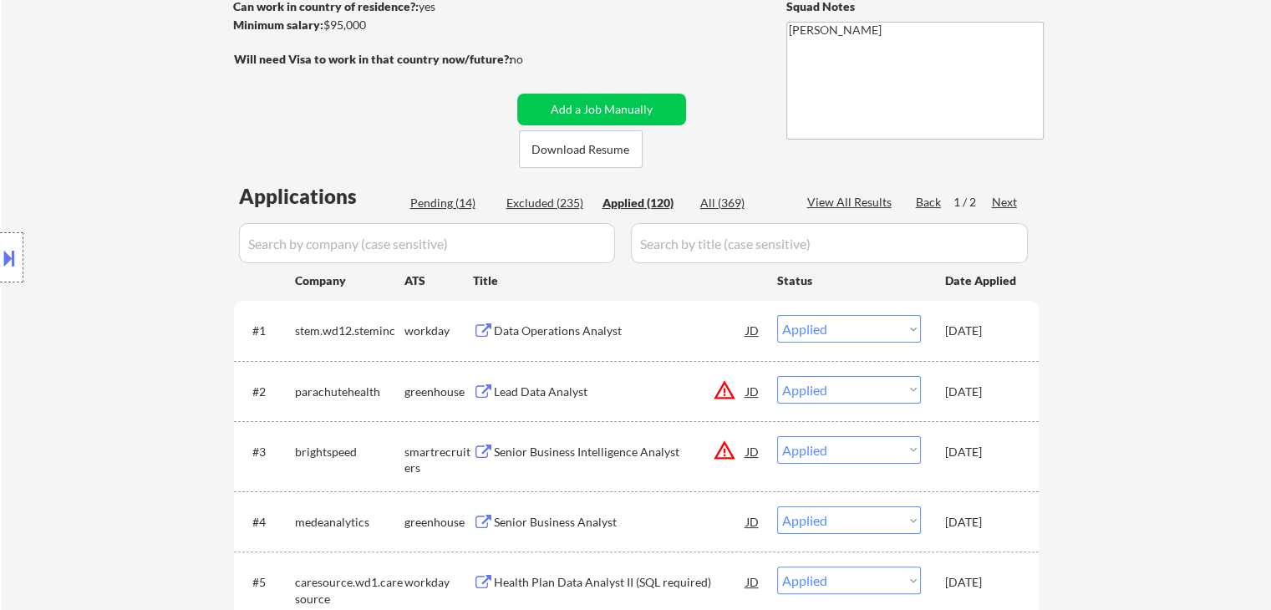
drag, startPoint x: 963, startPoint y: 329, endPoint x: 935, endPoint y: 315, distance: 31.8
click at [963, 326] on div "[DATE]" at bounding box center [982, 330] width 74 height 17
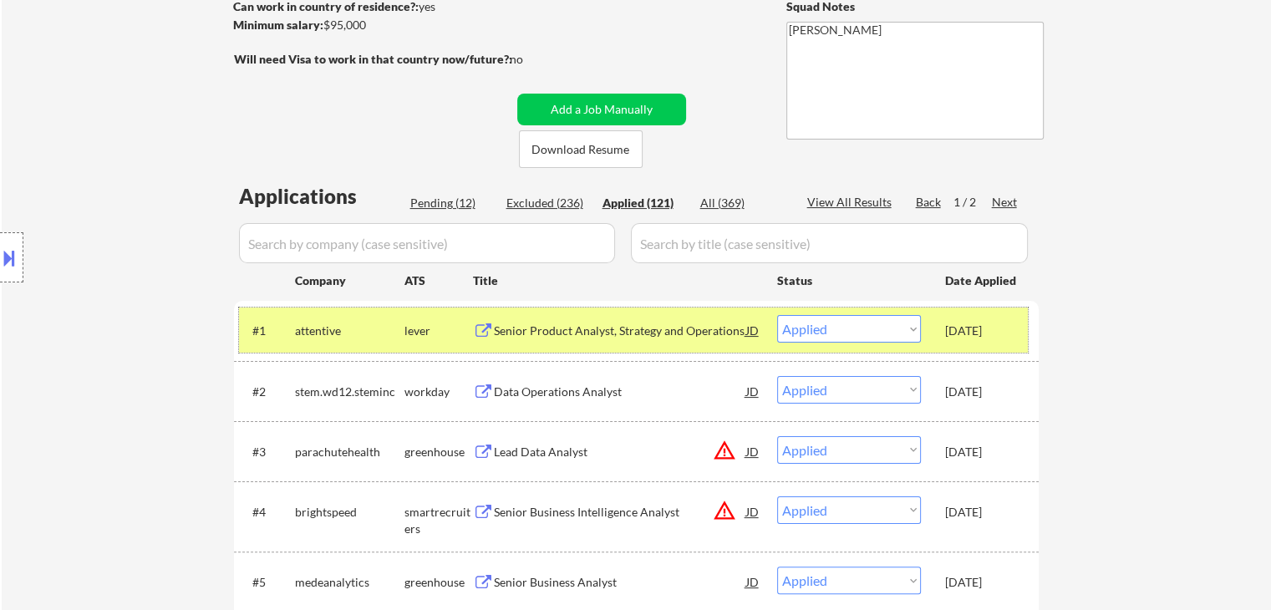
click at [641, 206] on div "Applied (121)" at bounding box center [644, 203] width 84 height 17
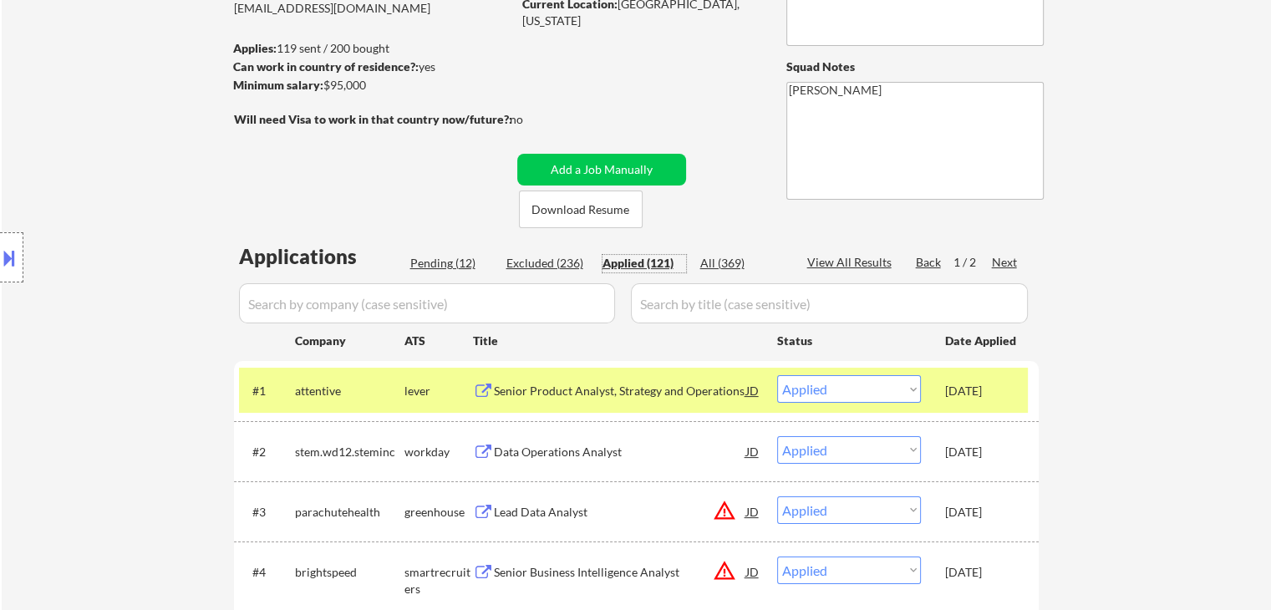
scroll to position [0, 0]
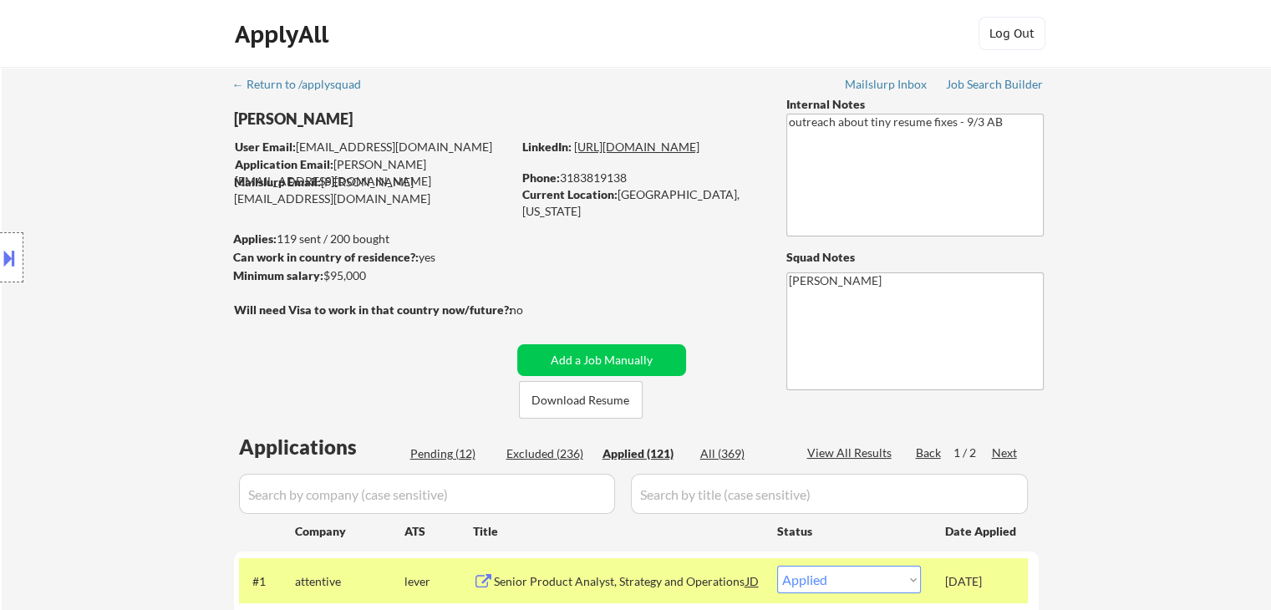
click at [697, 154] on link "https://www.linkedin.com/in/marcus-esters/" at bounding box center [636, 147] width 125 height 14
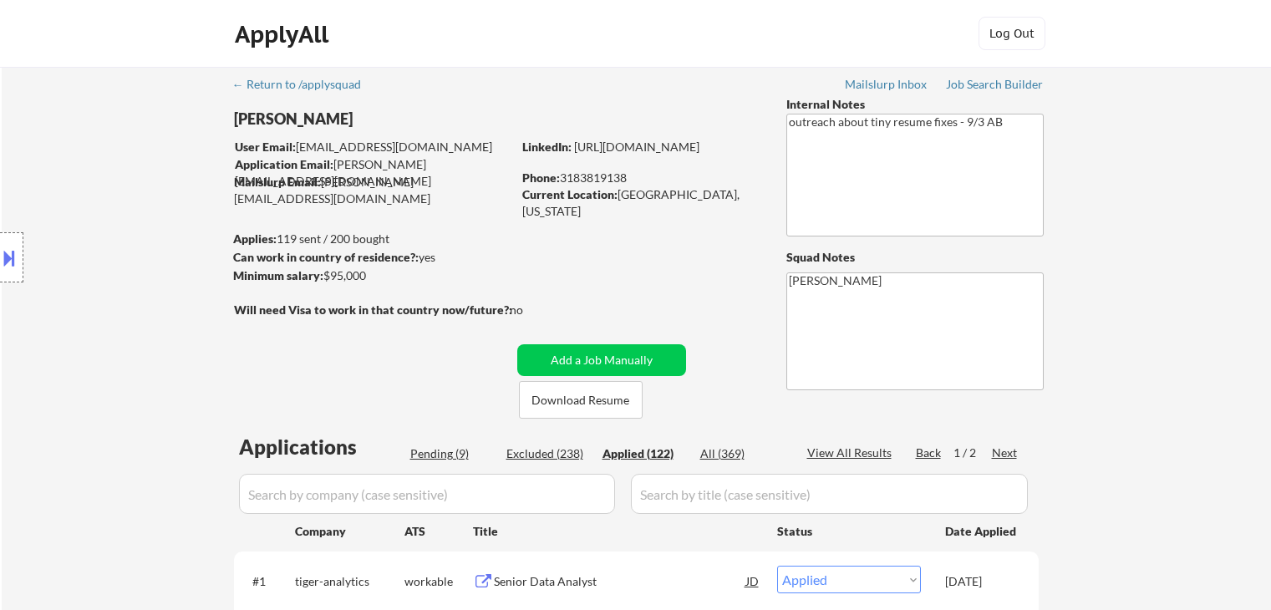
select select ""applied""
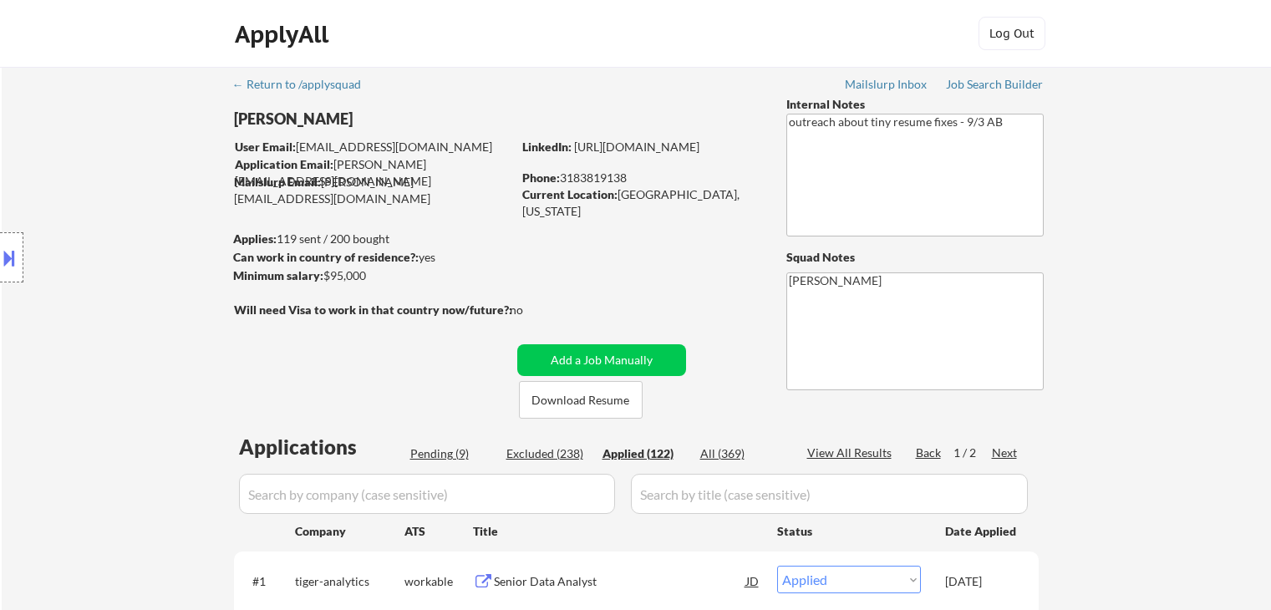
select select ""applied""
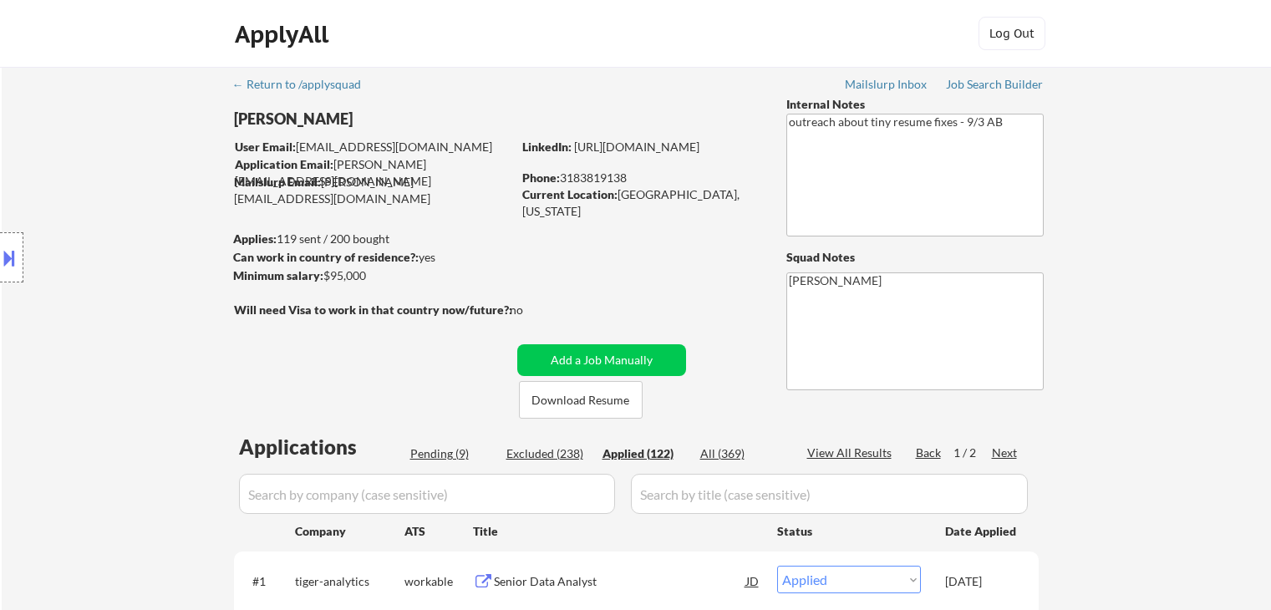
select select ""applied""
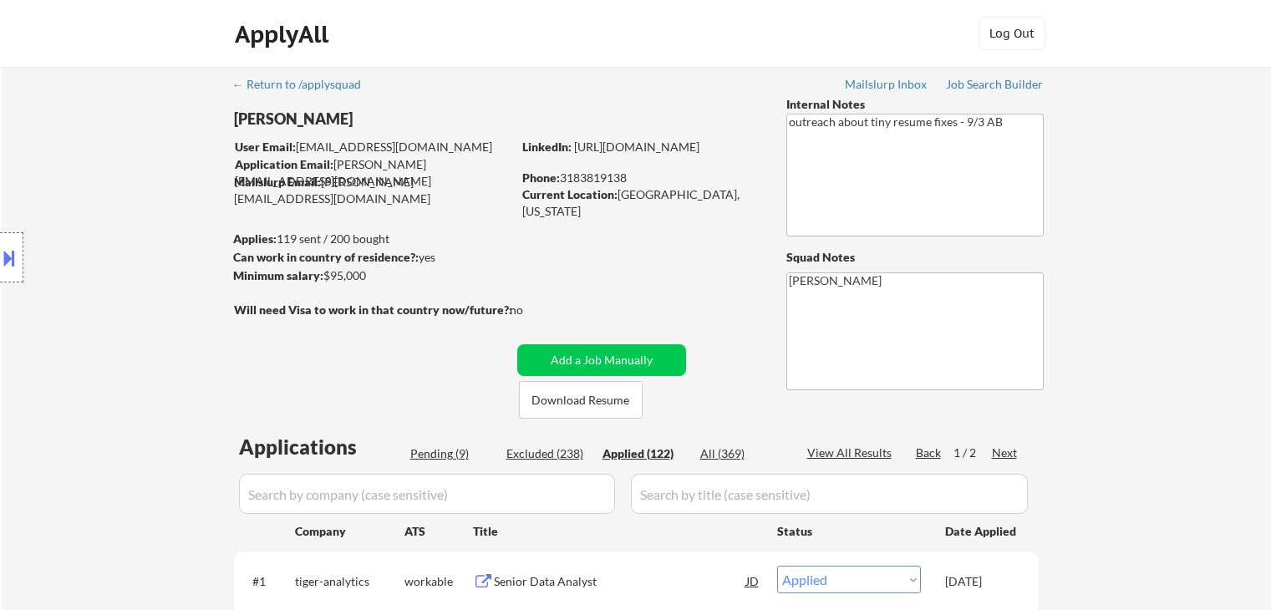
select select ""applied""
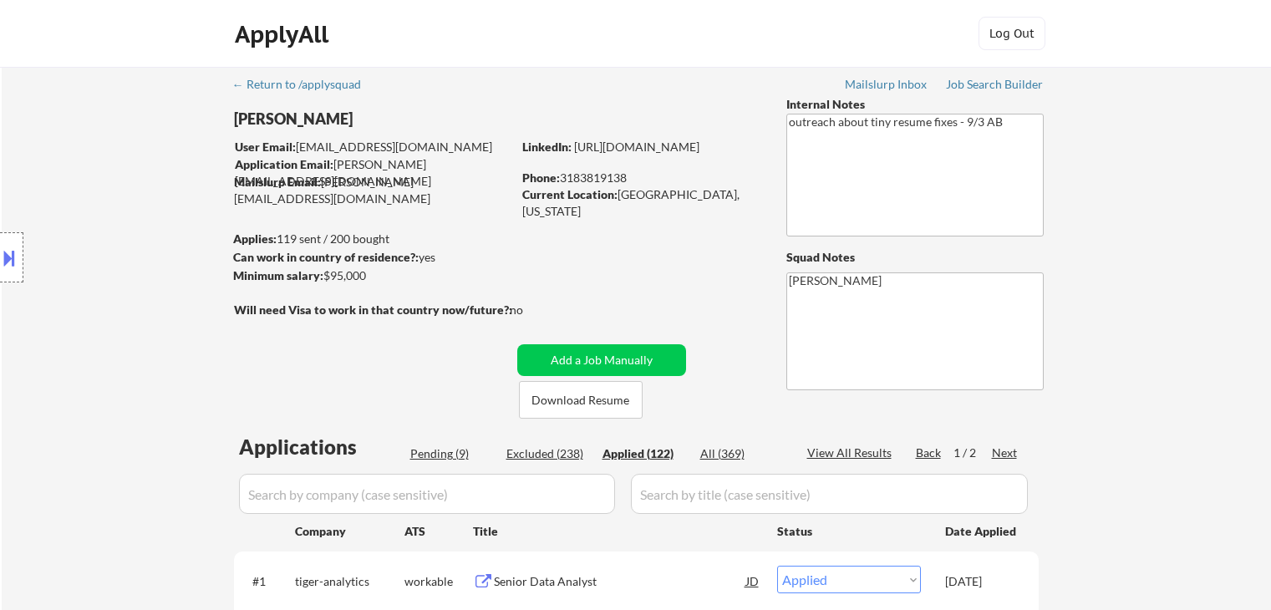
select select ""applied""
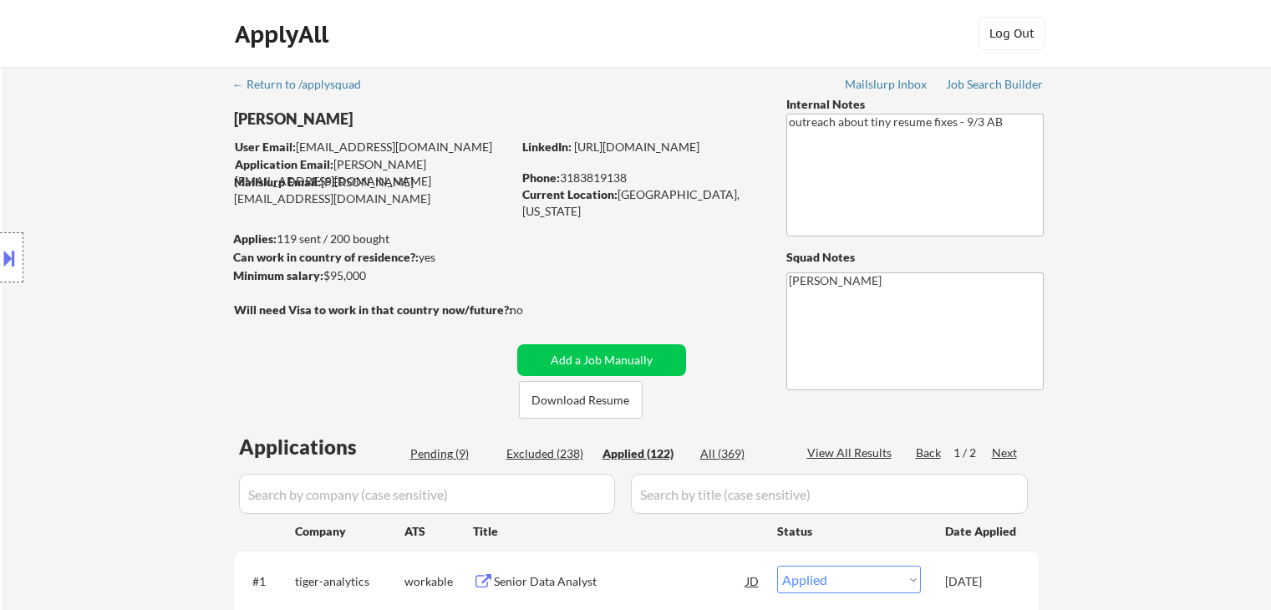
select select ""applied""
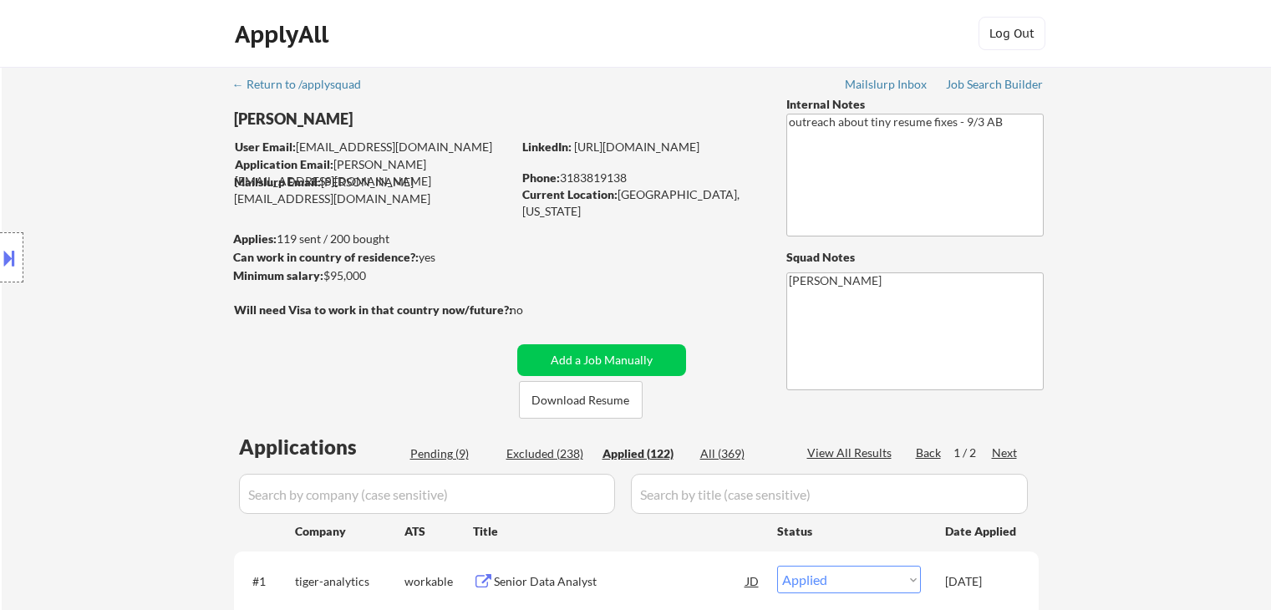
select select ""applied""
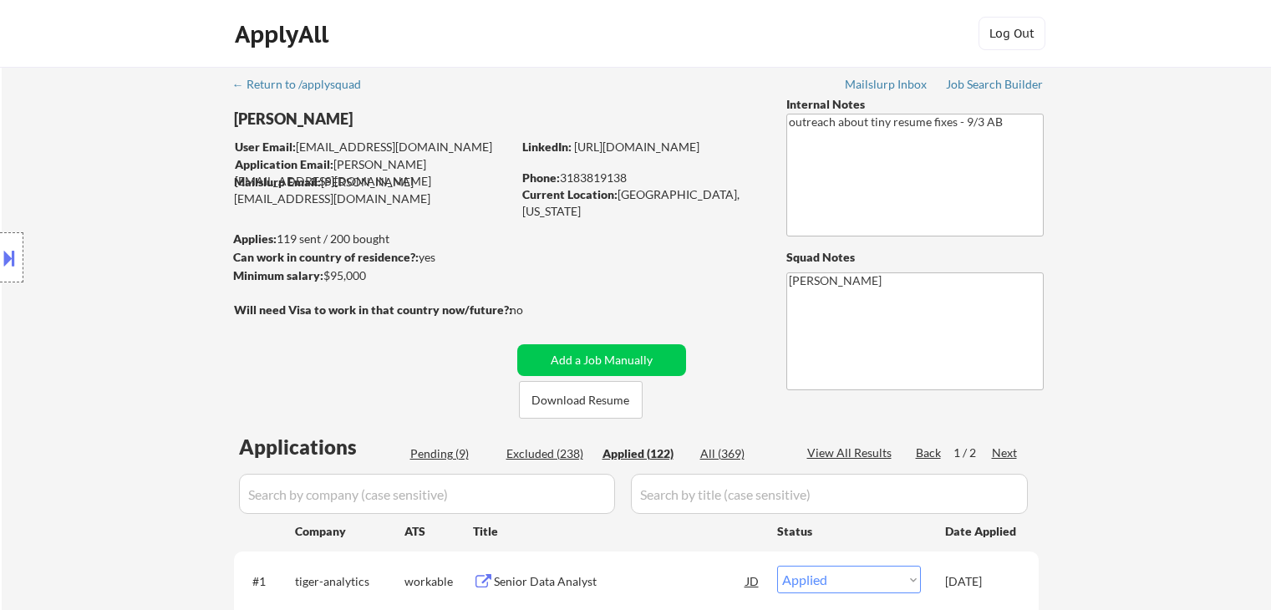
select select ""applied""
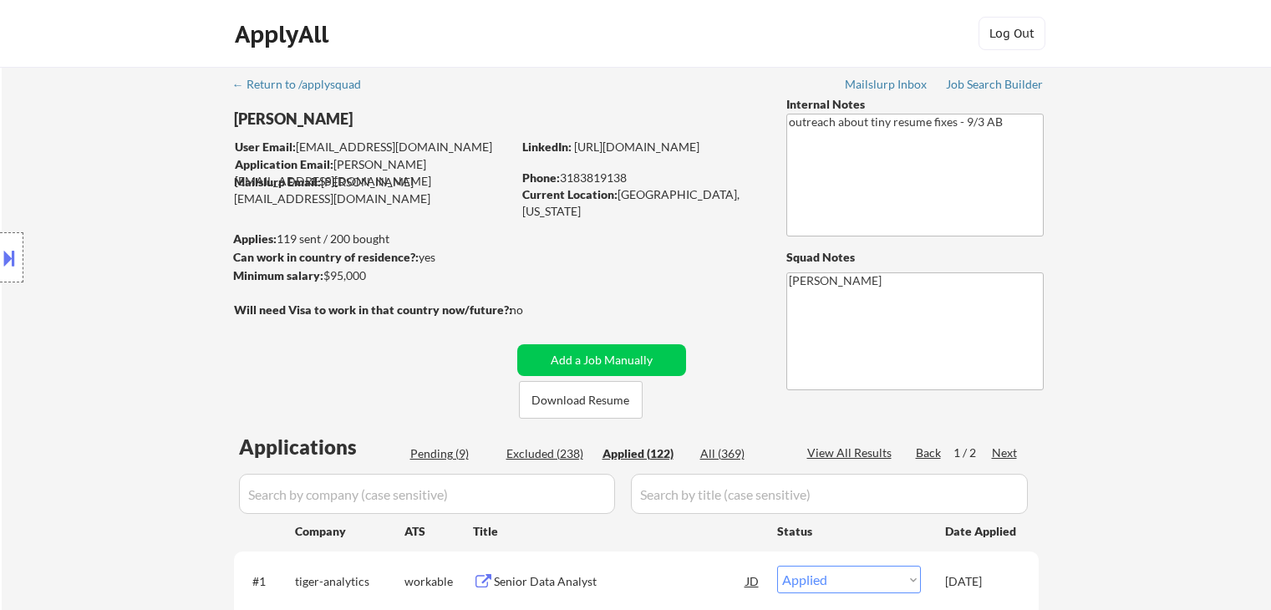
select select ""applied""
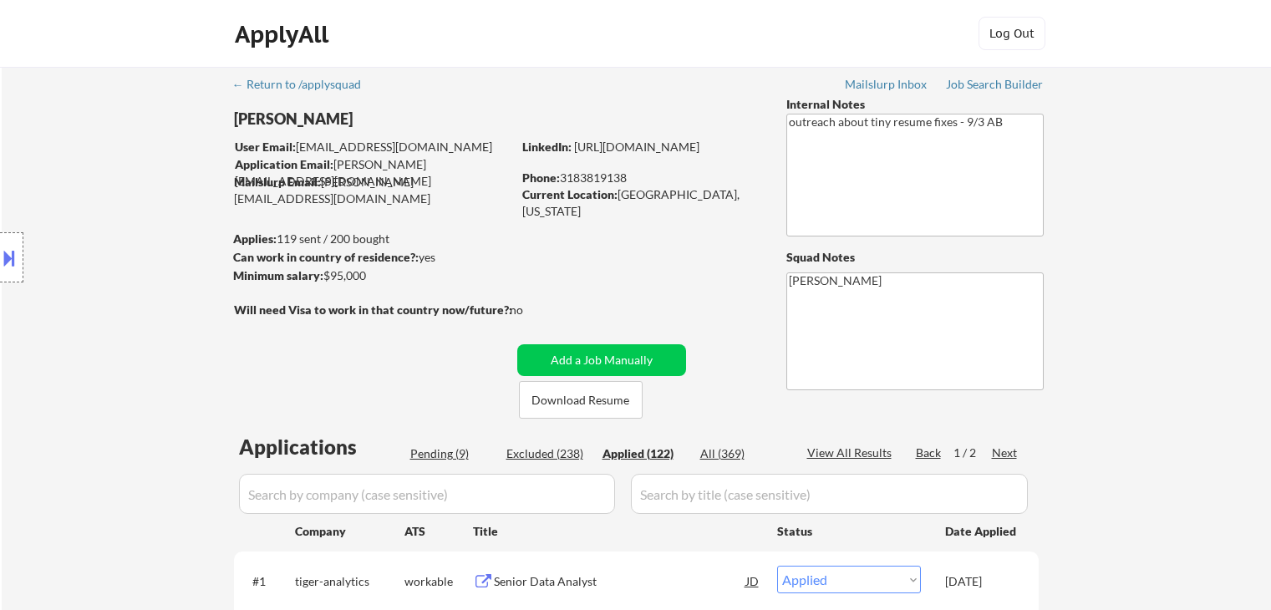
select select ""applied""
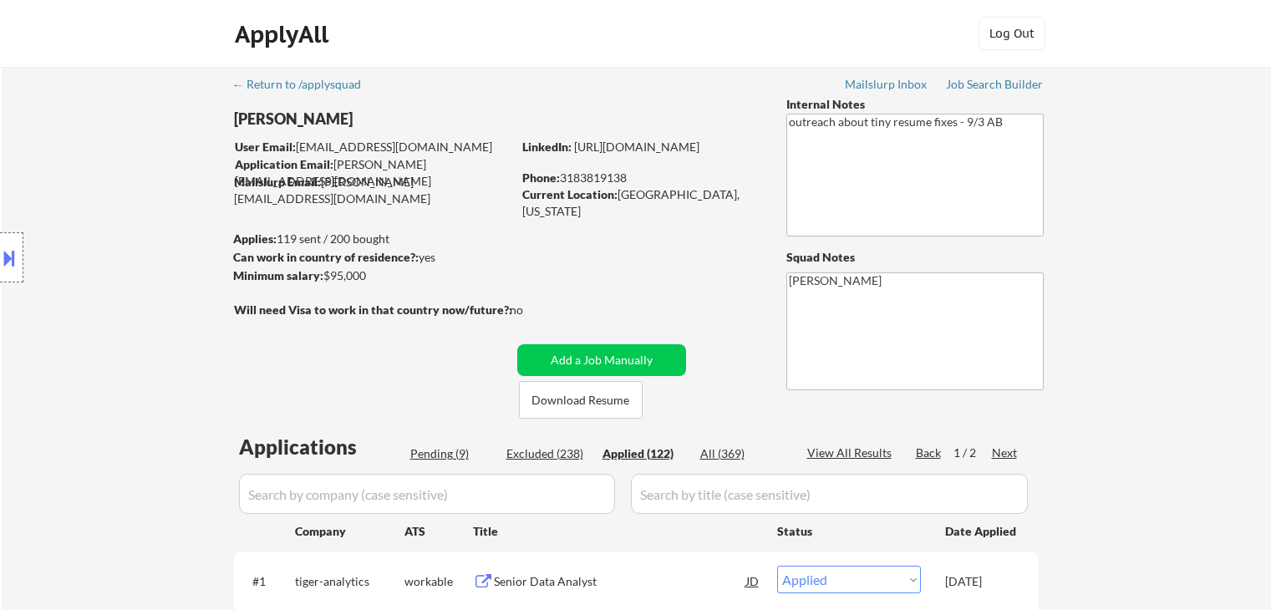
select select ""applied""
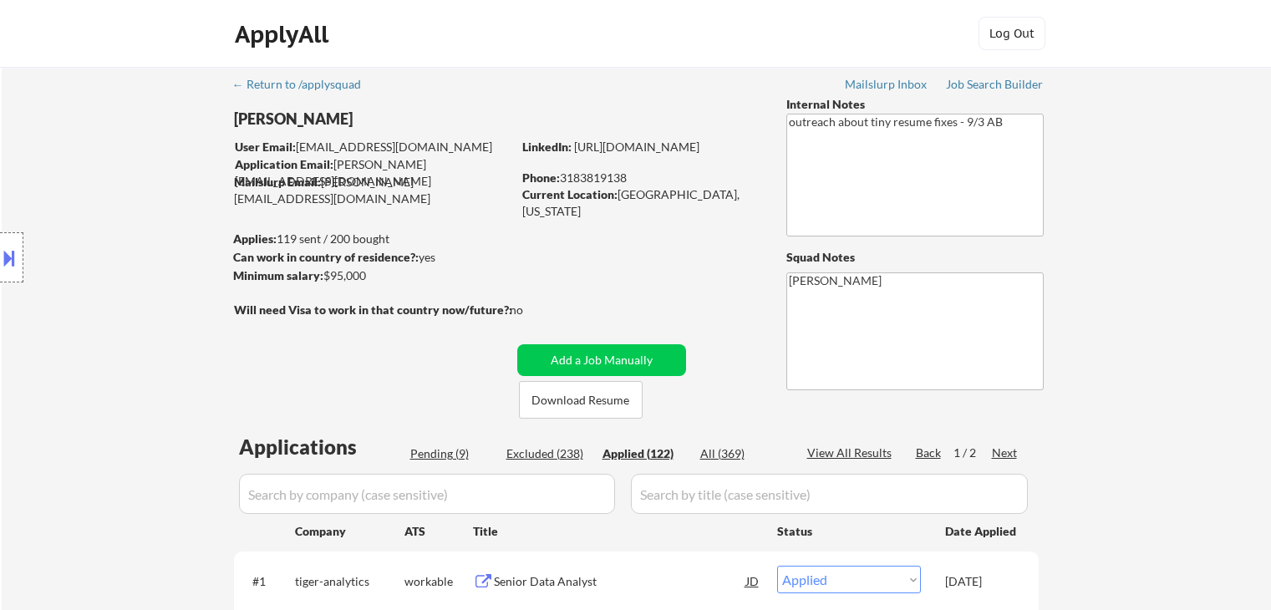
select select ""applied""
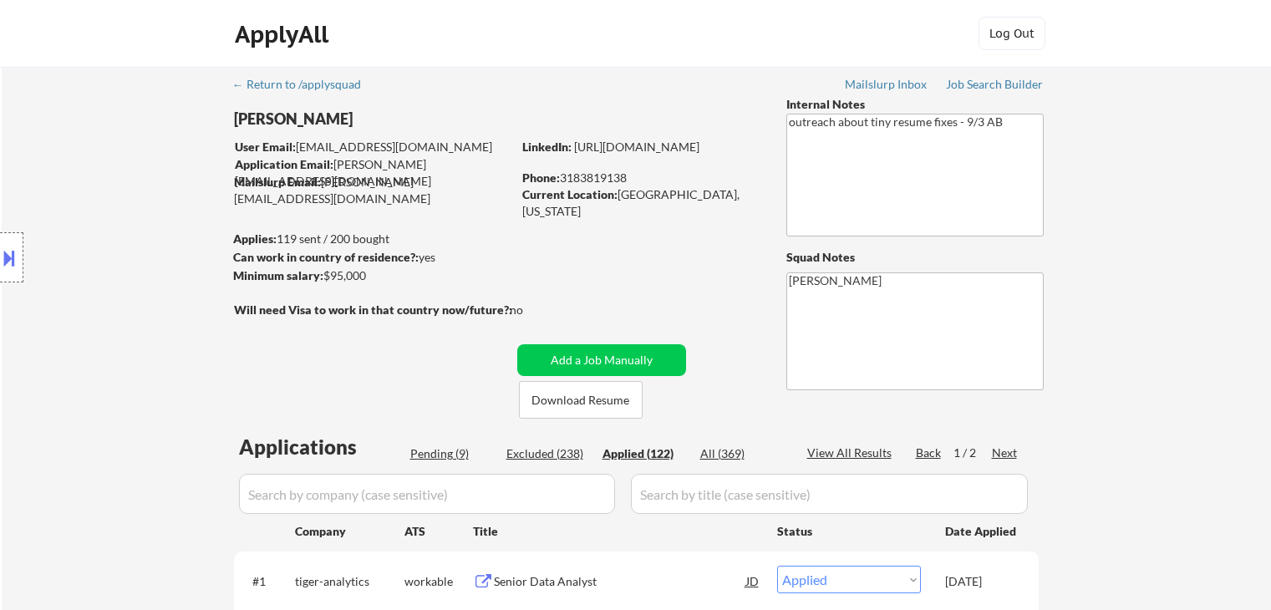
select select ""applied""
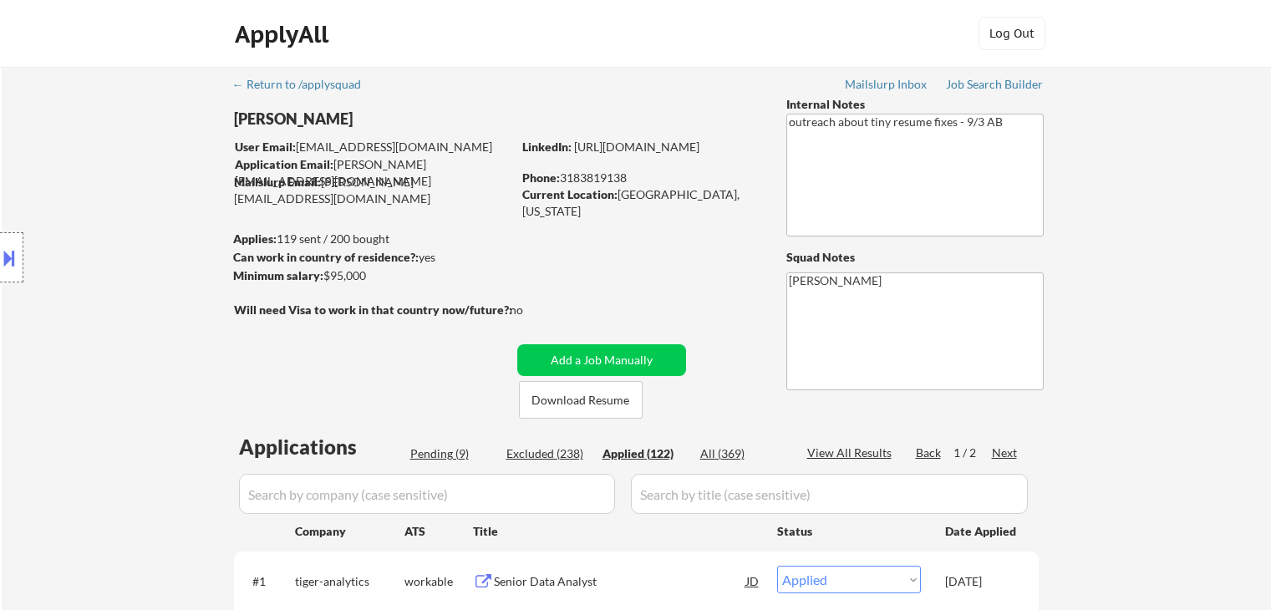
select select ""applied""
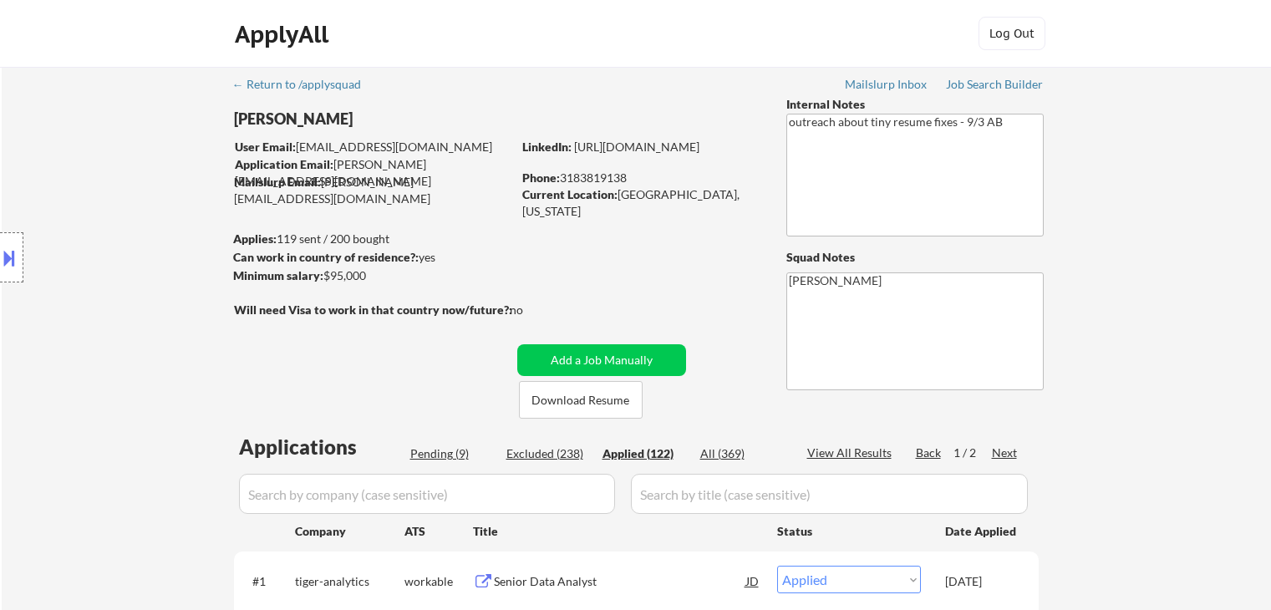
select select ""applied""
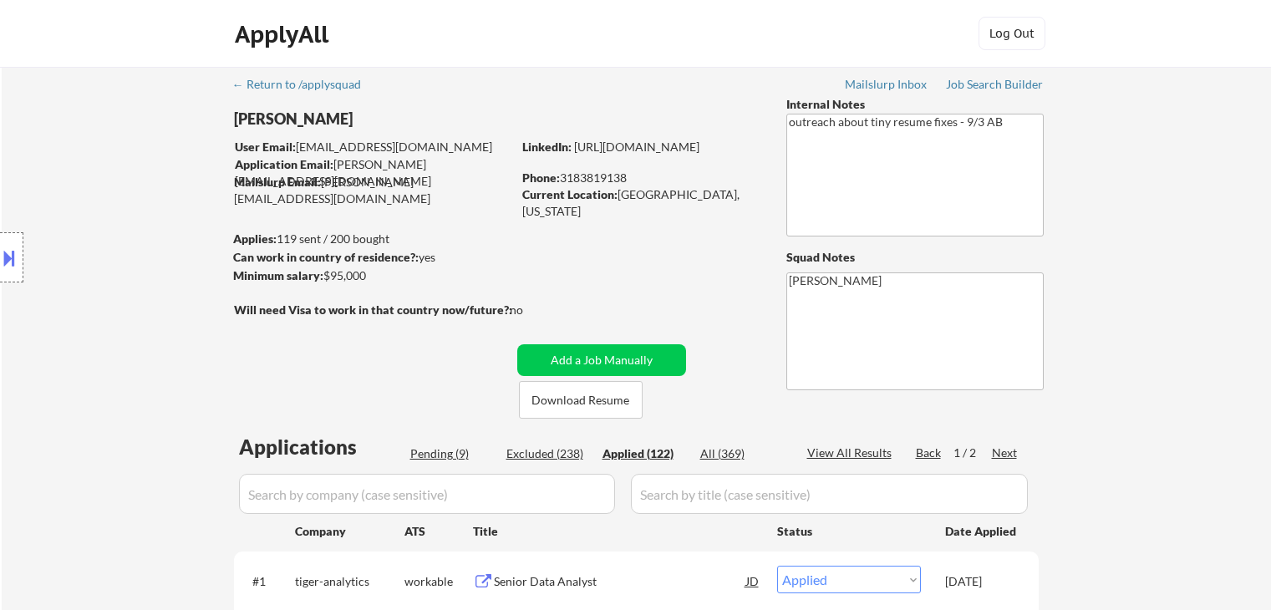
select select ""applied""
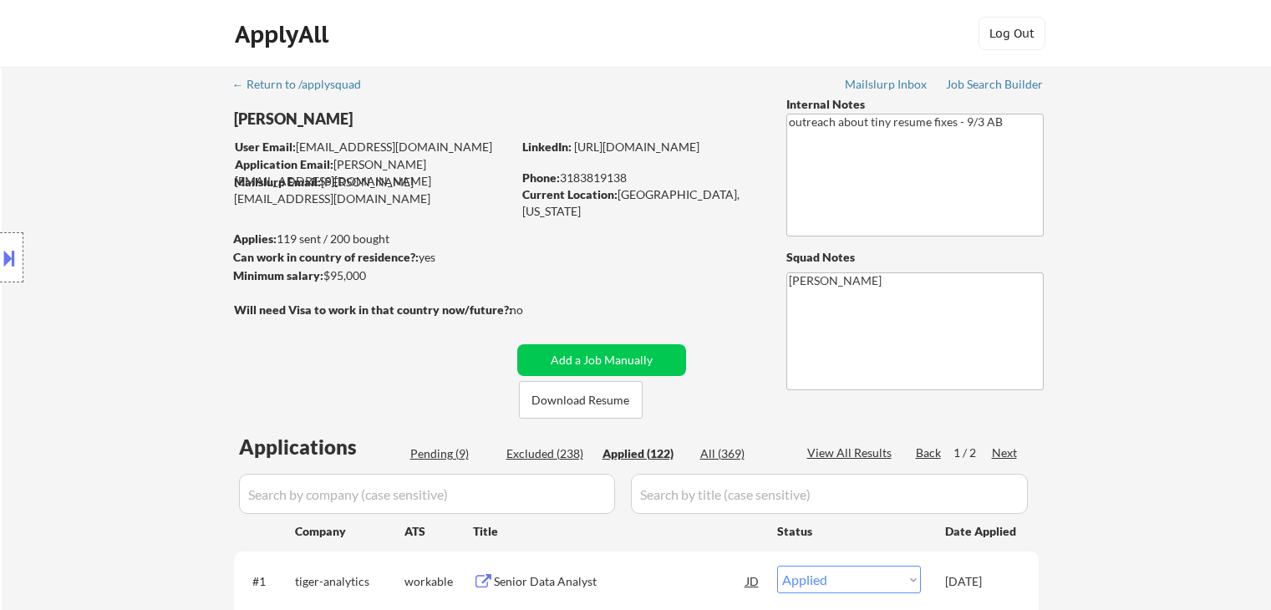
select select ""applied""
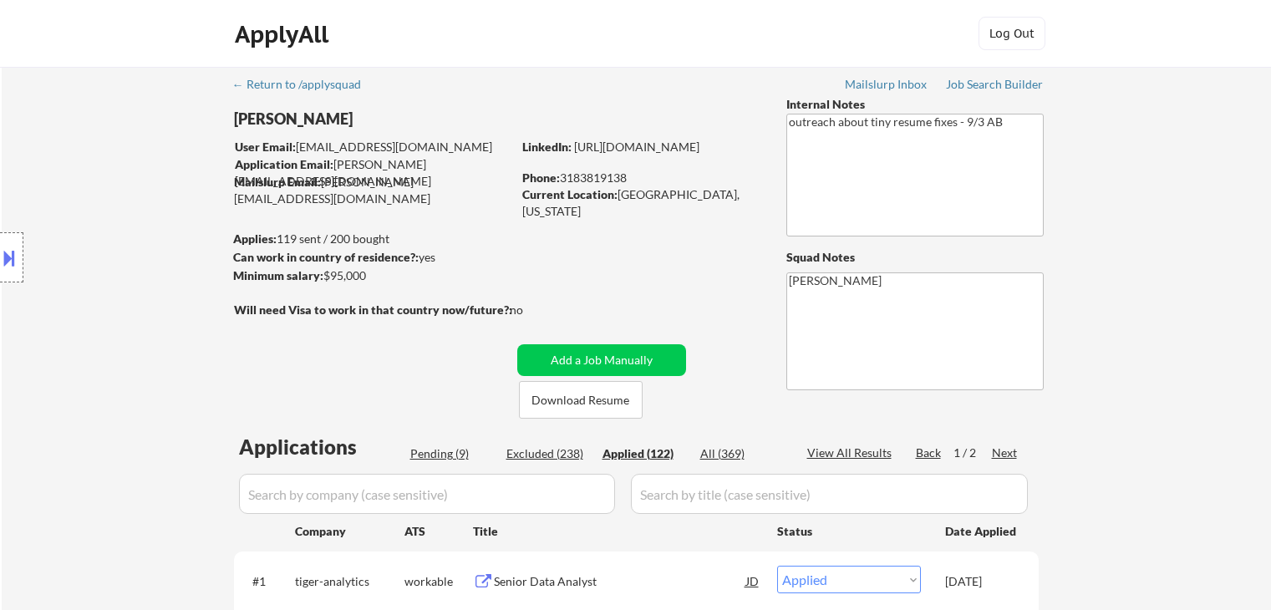
select select ""applied""
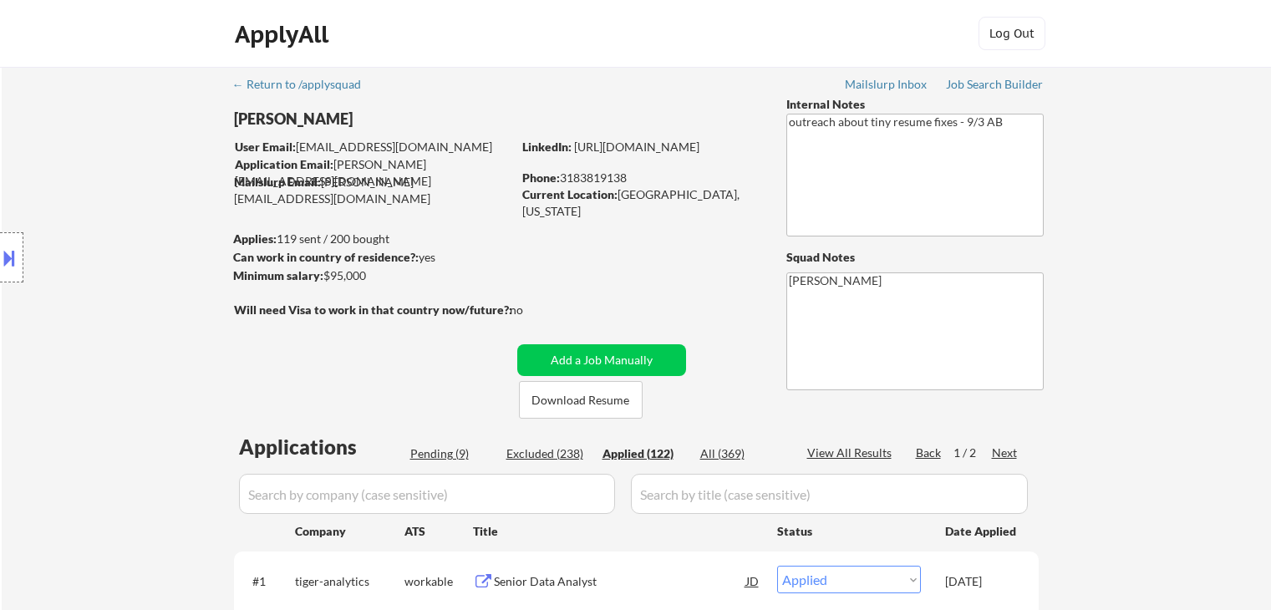
select select ""applied""
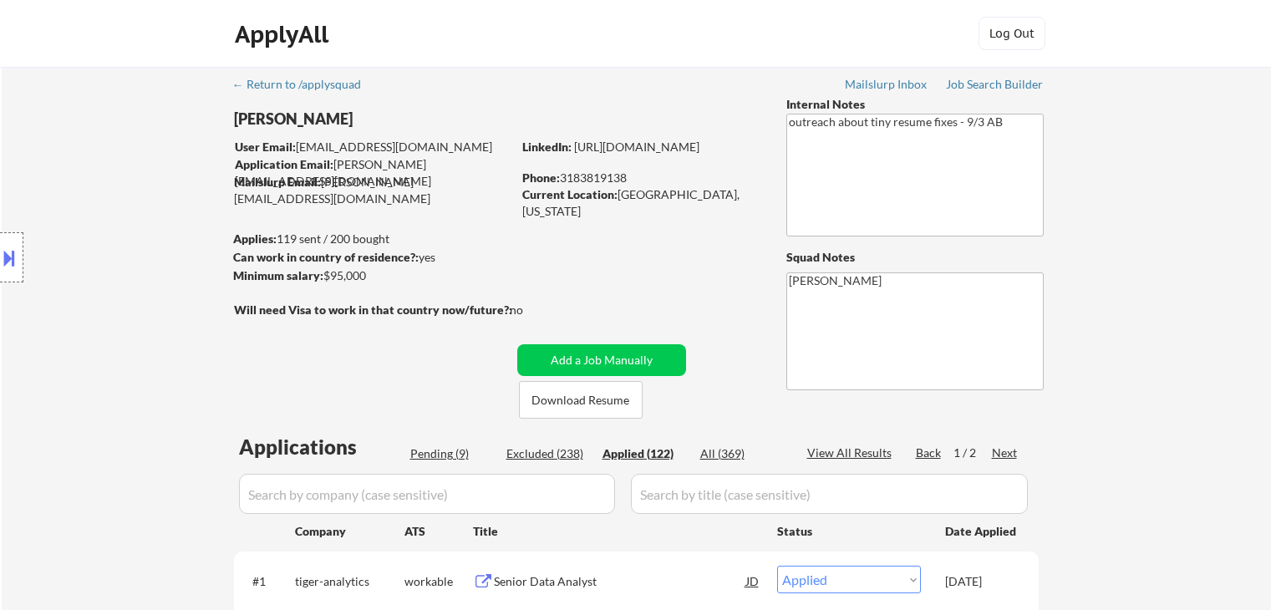
select select ""applied""
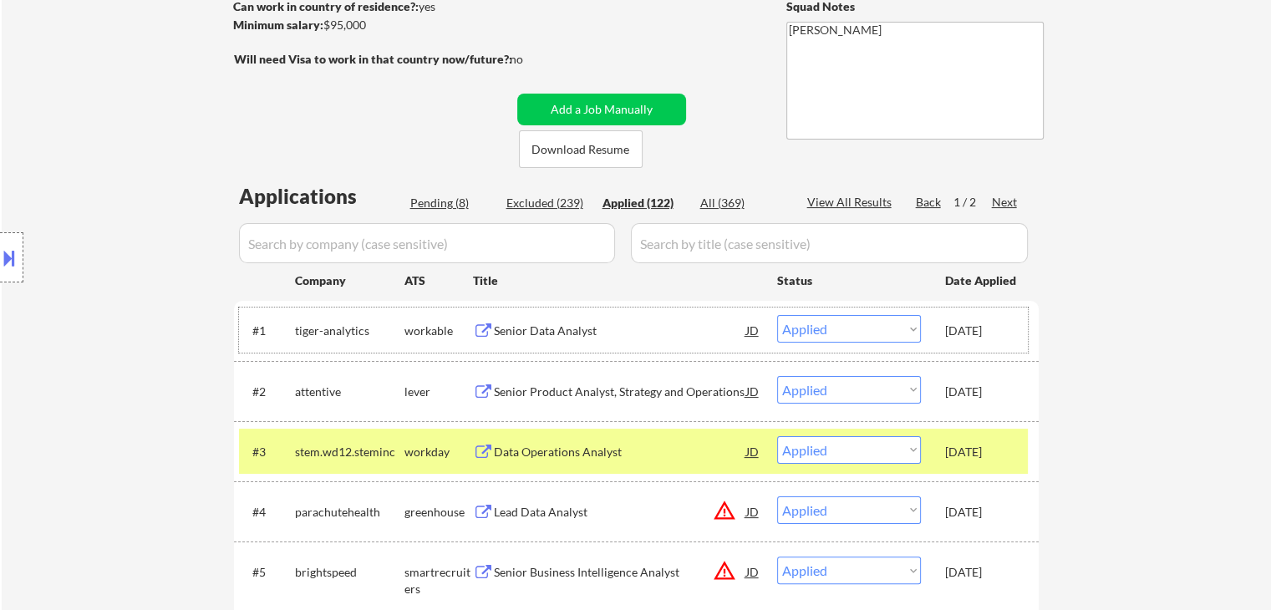
scroll to position [334, 0]
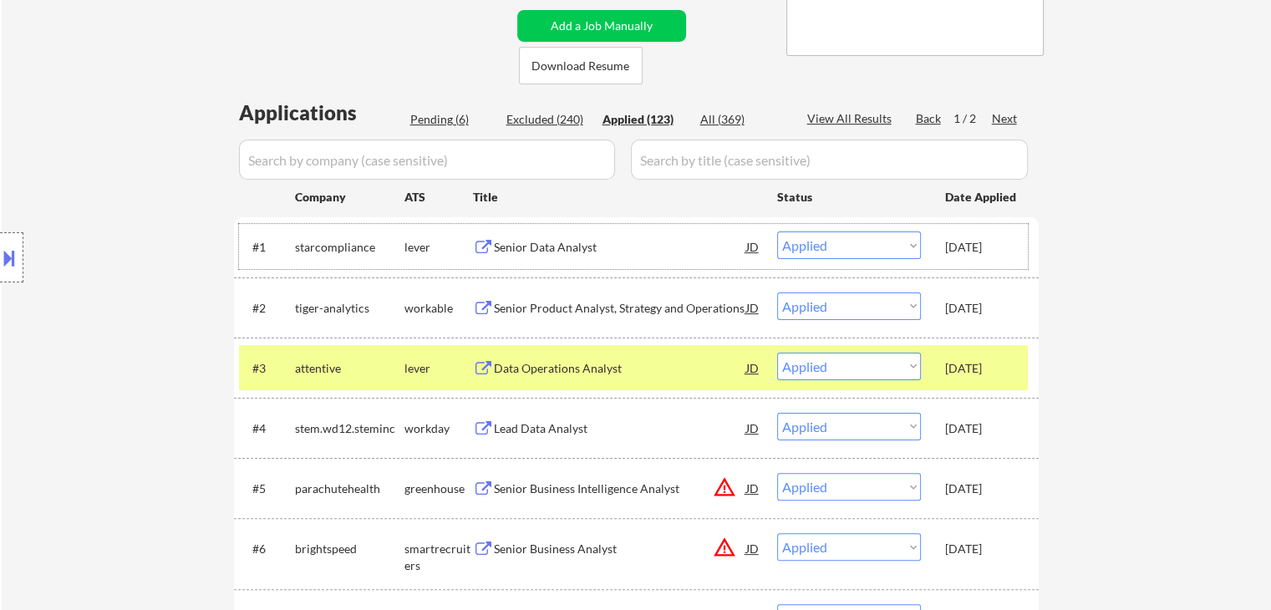
click at [374, 161] on input "input" at bounding box center [427, 160] width 376 height 40
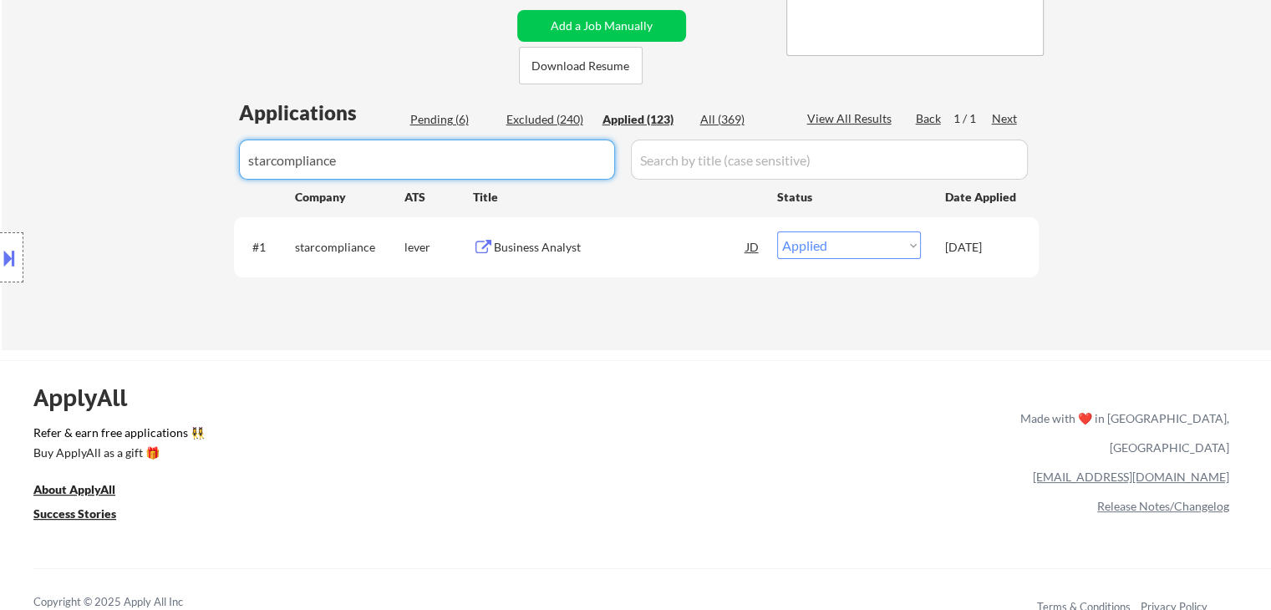
type input "starcompliance"
click at [531, 251] on div "Business Analyst" at bounding box center [620, 247] width 252 height 17
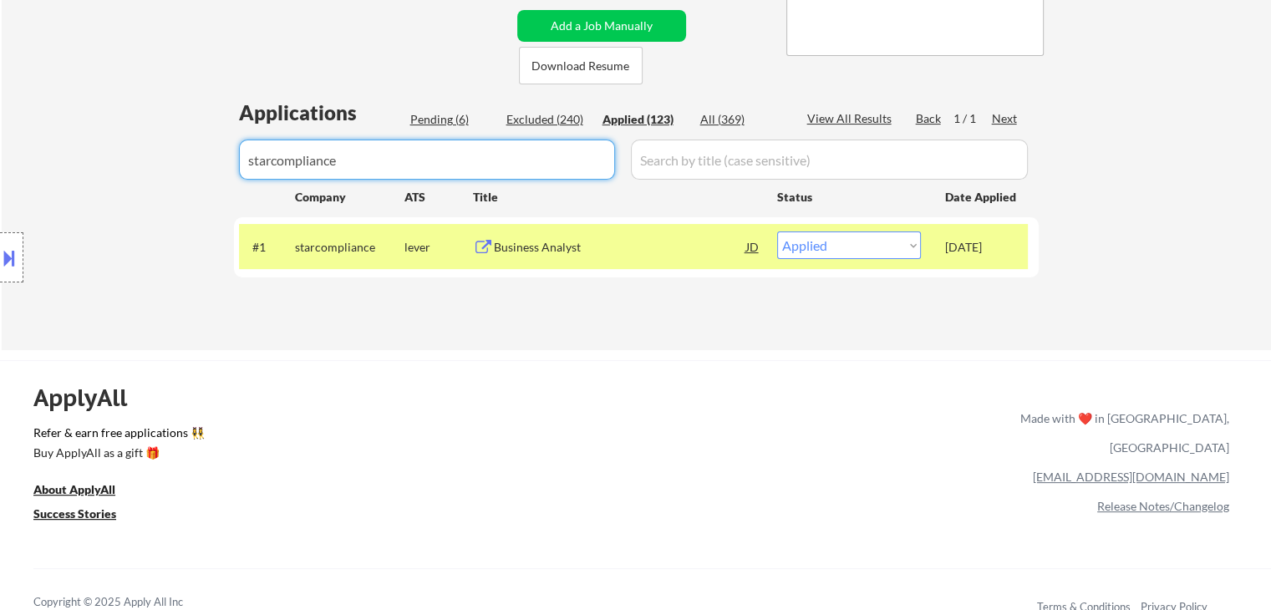
drag, startPoint x: 393, startPoint y: 162, endPoint x: 0, endPoint y: 394, distance: 456.2
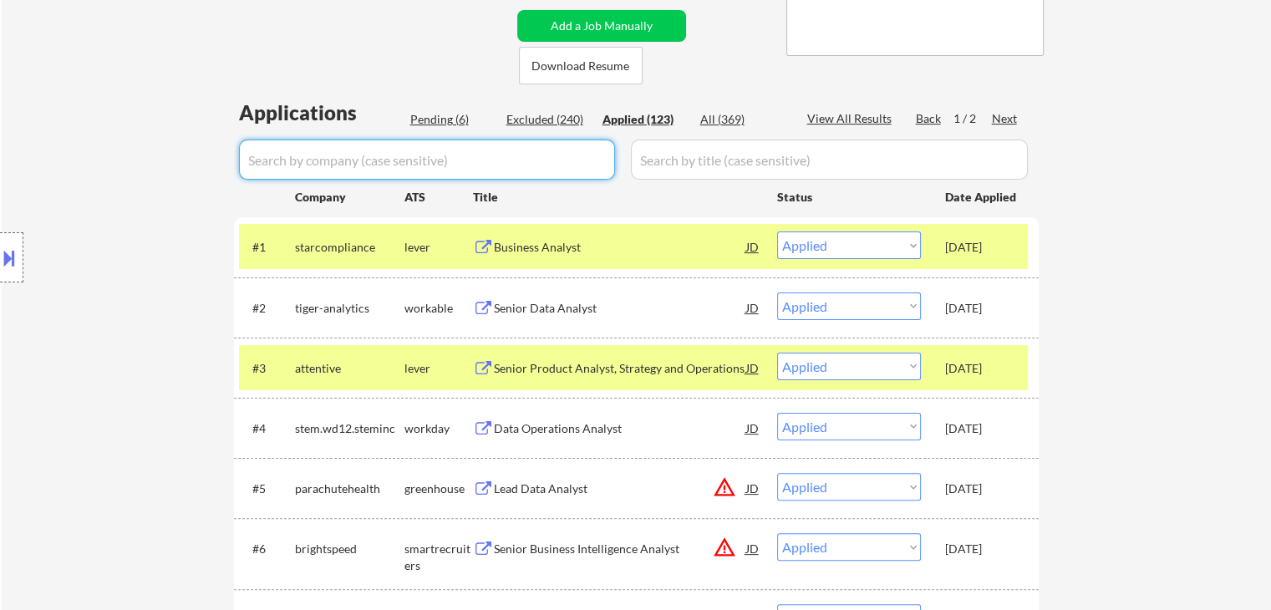
click at [968, 432] on div "[DATE]" at bounding box center [982, 428] width 74 height 17
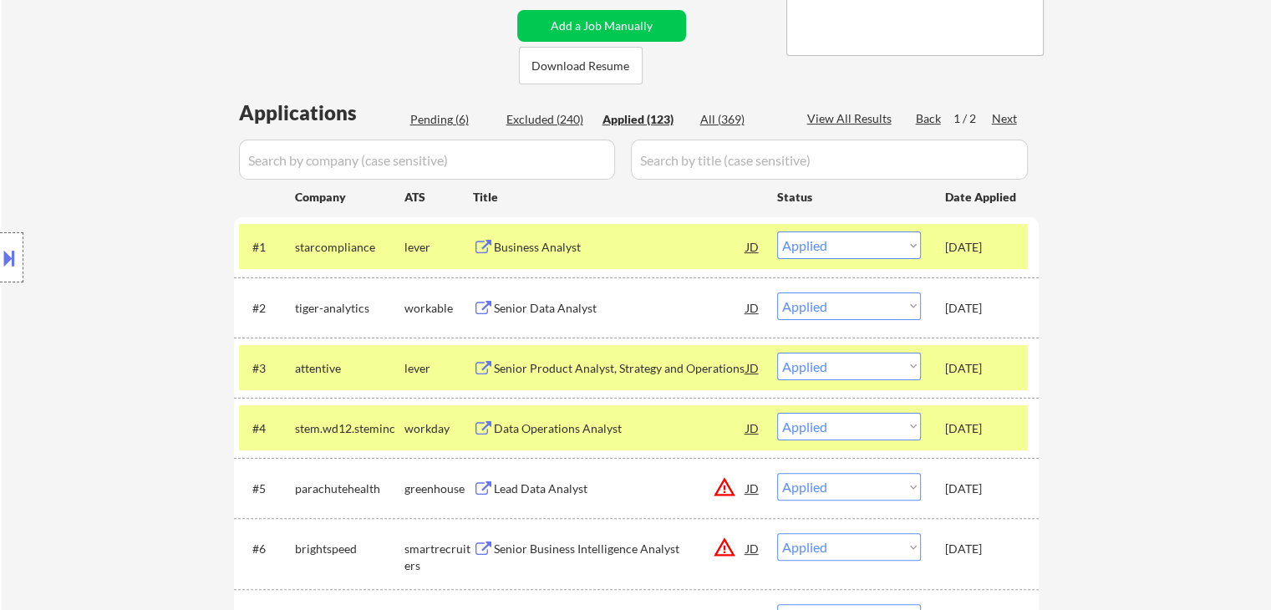
click at [423, 118] on div "Pending (6)" at bounding box center [452, 119] width 84 height 17
select select ""pending""
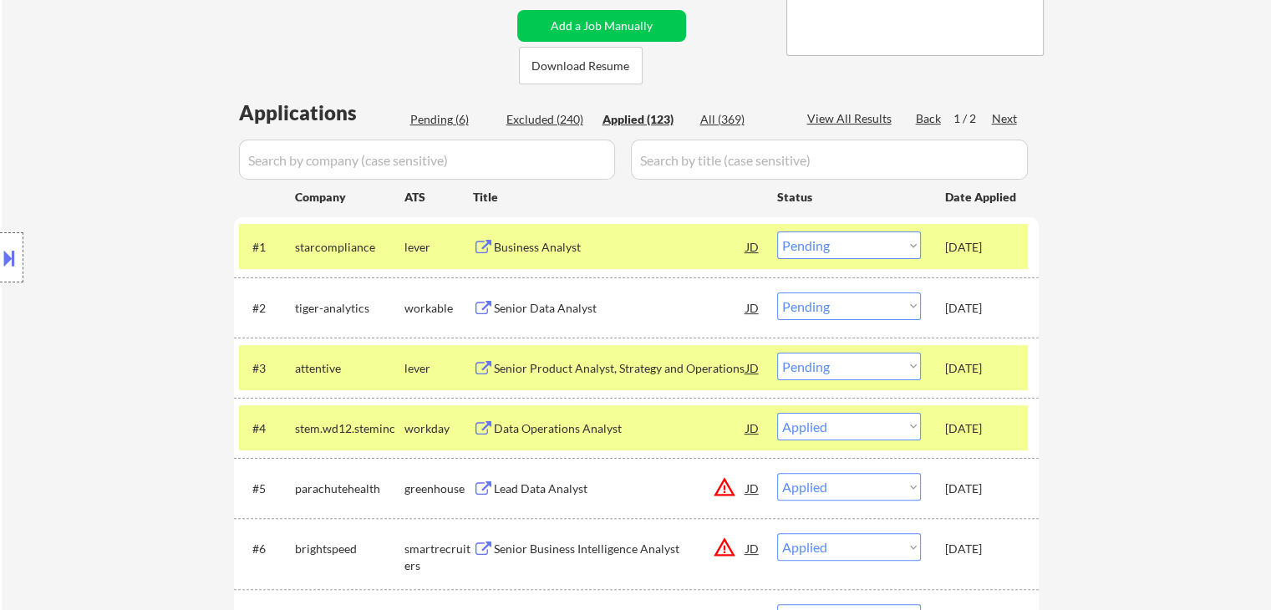
select select ""pending""
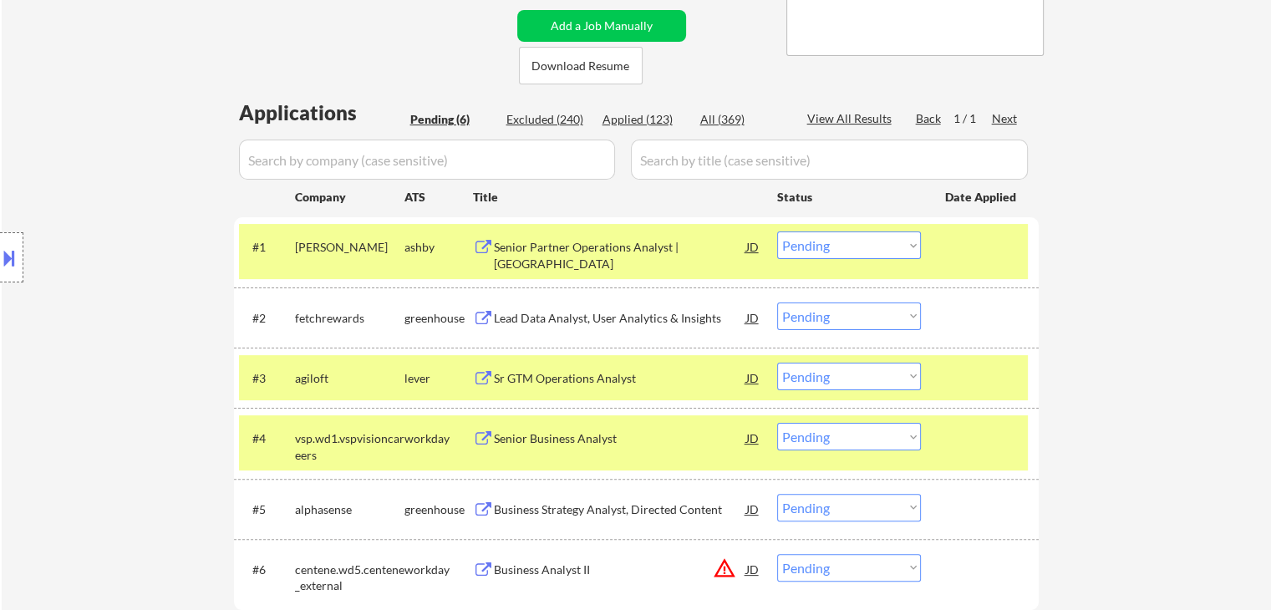
click at [414, 255] on div "ashby" at bounding box center [438, 246] width 69 height 30
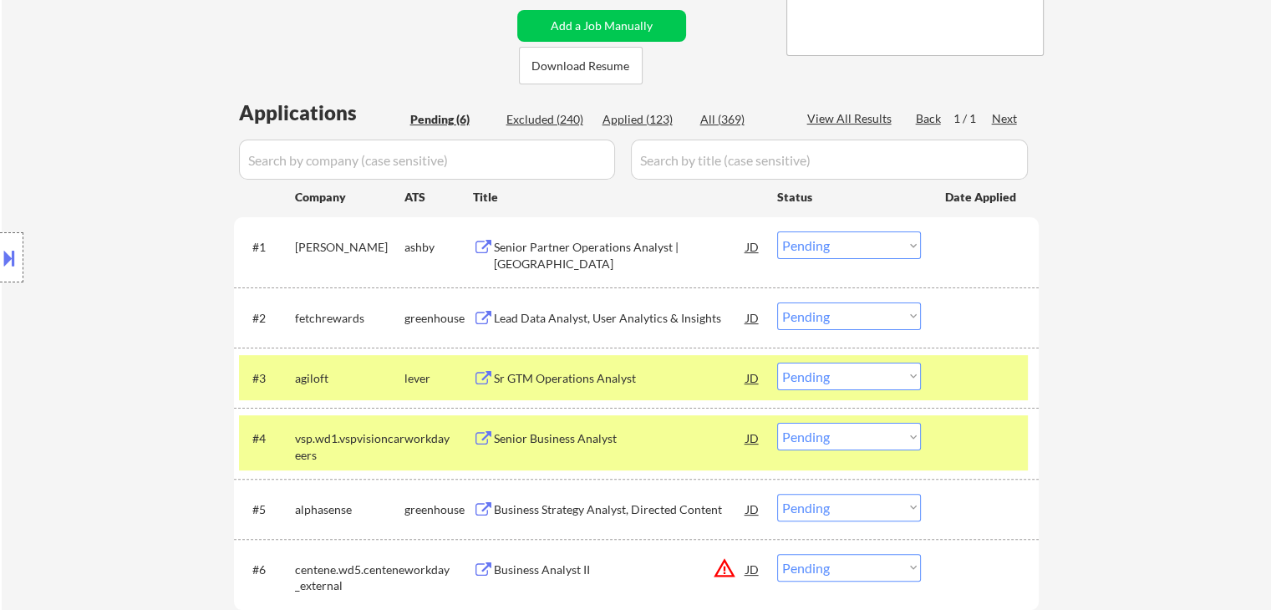
click at [412, 388] on div "lever" at bounding box center [438, 378] width 69 height 30
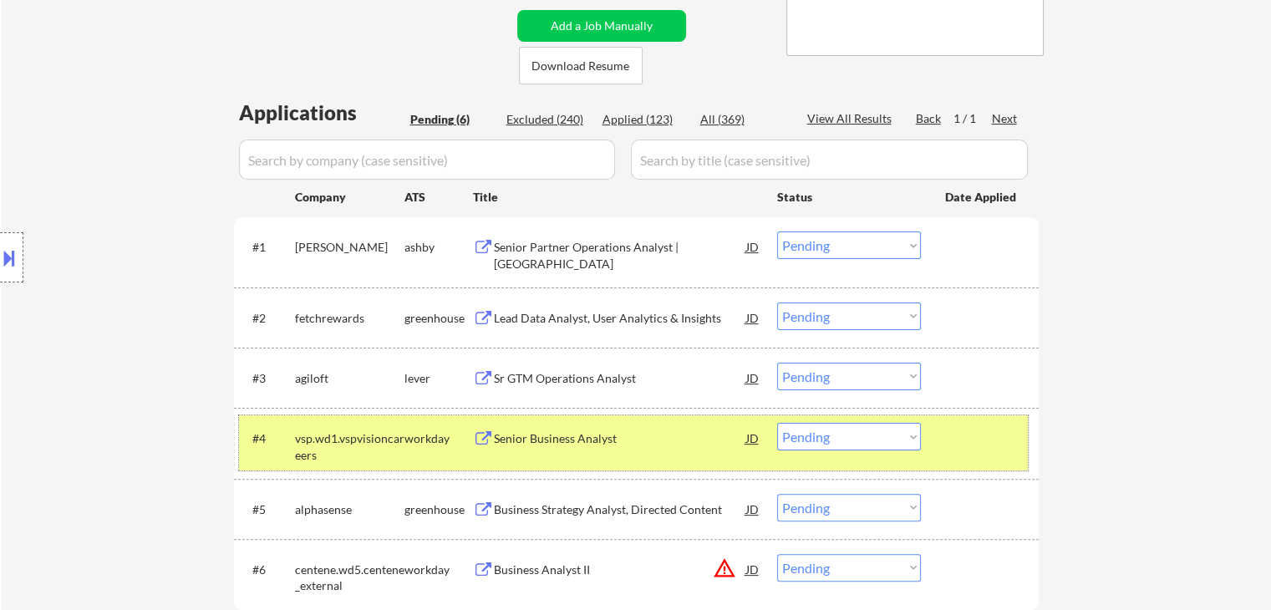
click at [409, 454] on div "#4 vsp.wd1.vspvisioncareers workday Senior Business Analyst JD warning_amber Ch…" at bounding box center [633, 442] width 789 height 55
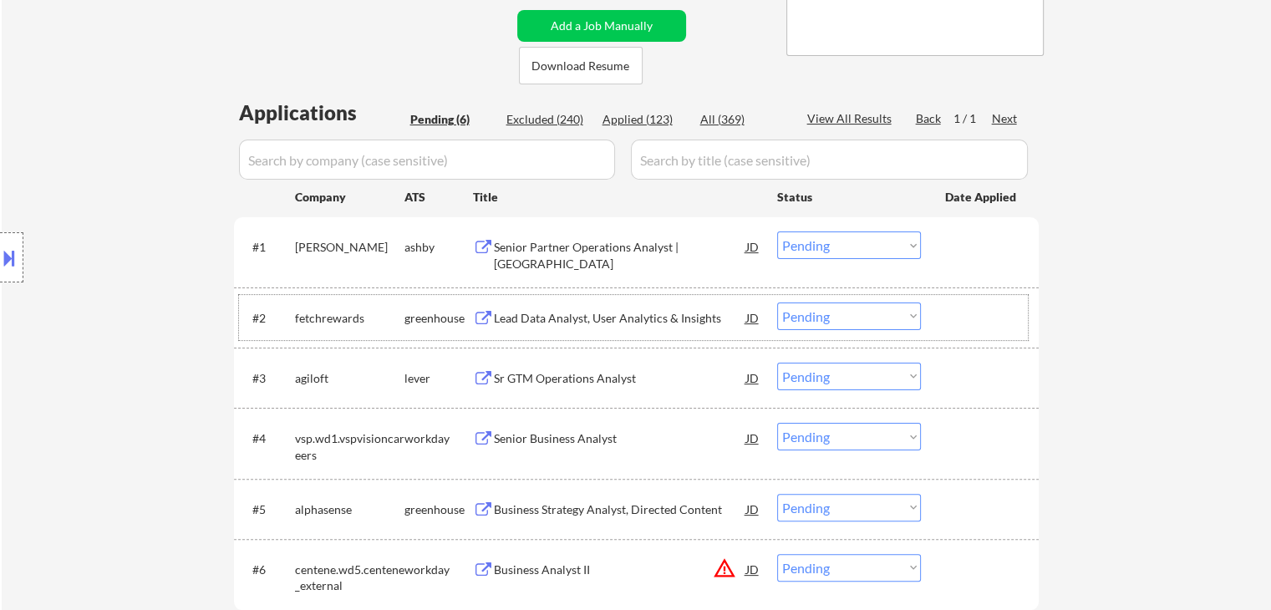
click at [826, 330] on div "#2 fetchrewards greenhouse Lead Data Analyst, User Analytics & Insights JD warn…" at bounding box center [633, 317] width 789 height 45
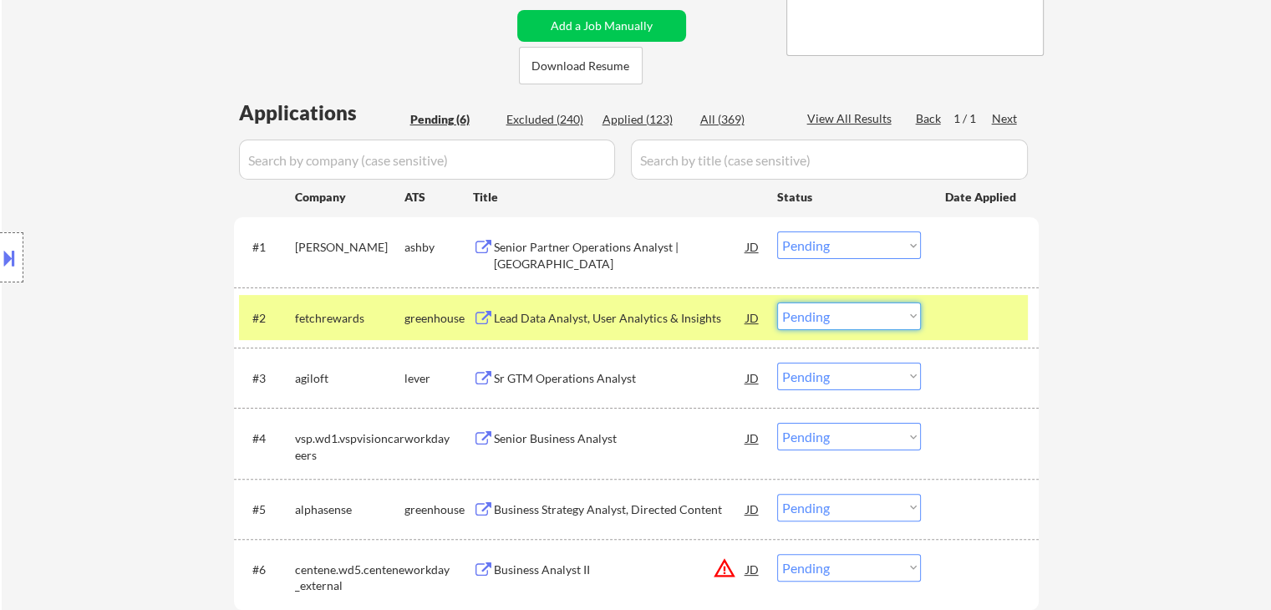
drag, startPoint x: 849, startPoint y: 327, endPoint x: 858, endPoint y: 328, distance: 9.2
click at [850, 327] on select "Choose an option... Pending Applied Excluded (Questions) Excluded (Expired) Exc…" at bounding box center [849, 316] width 144 height 28
click at [777, 302] on select "Choose an option... Pending Applied Excluded (Questions) Excluded (Expired) Exc…" at bounding box center [849, 316] width 144 height 28
select select ""pending""
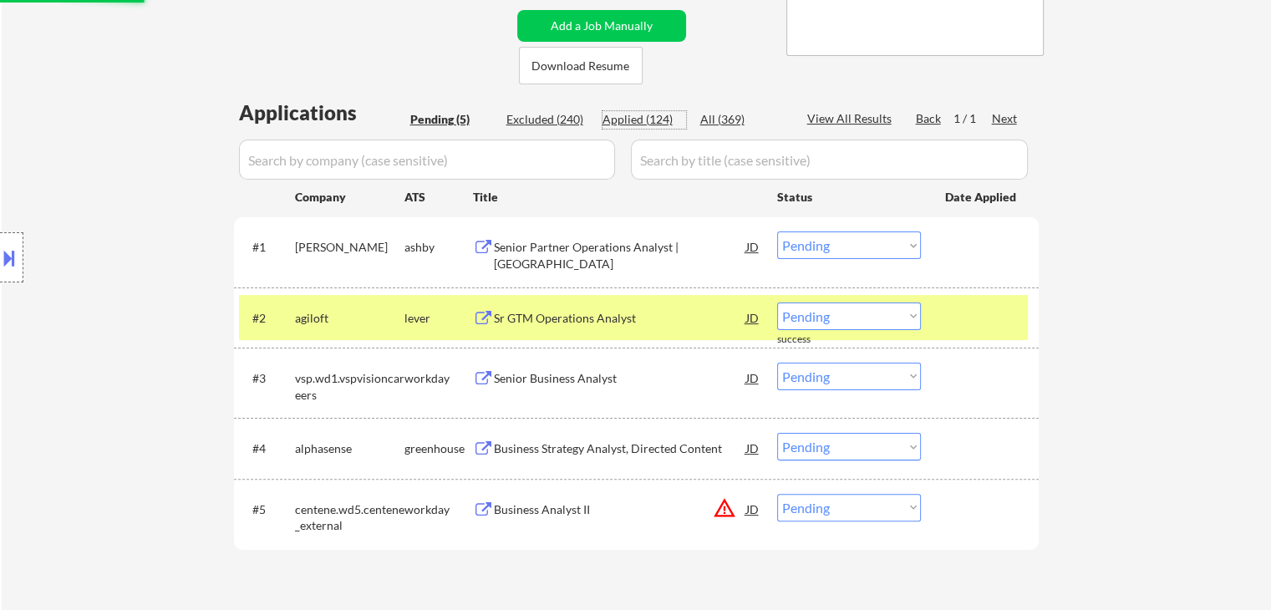
drag, startPoint x: 638, startPoint y: 121, endPoint x: 655, endPoint y: 178, distance: 59.2
click at [638, 121] on div "Applied (124)" at bounding box center [644, 119] width 84 height 17
select select ""applied""
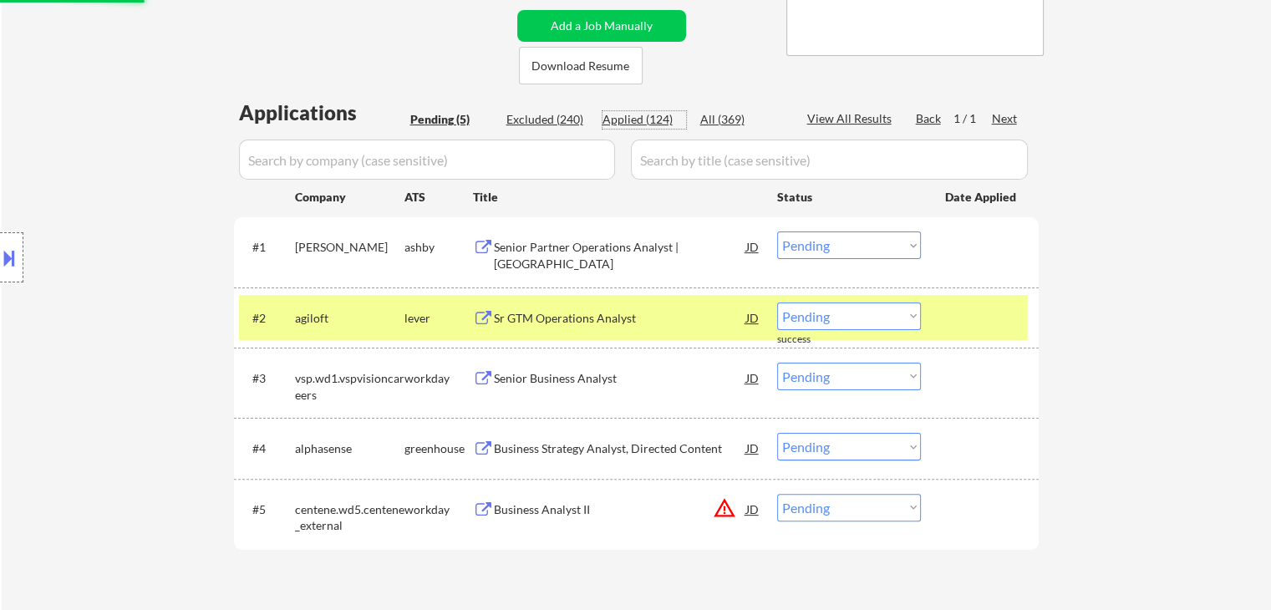
select select ""applied""
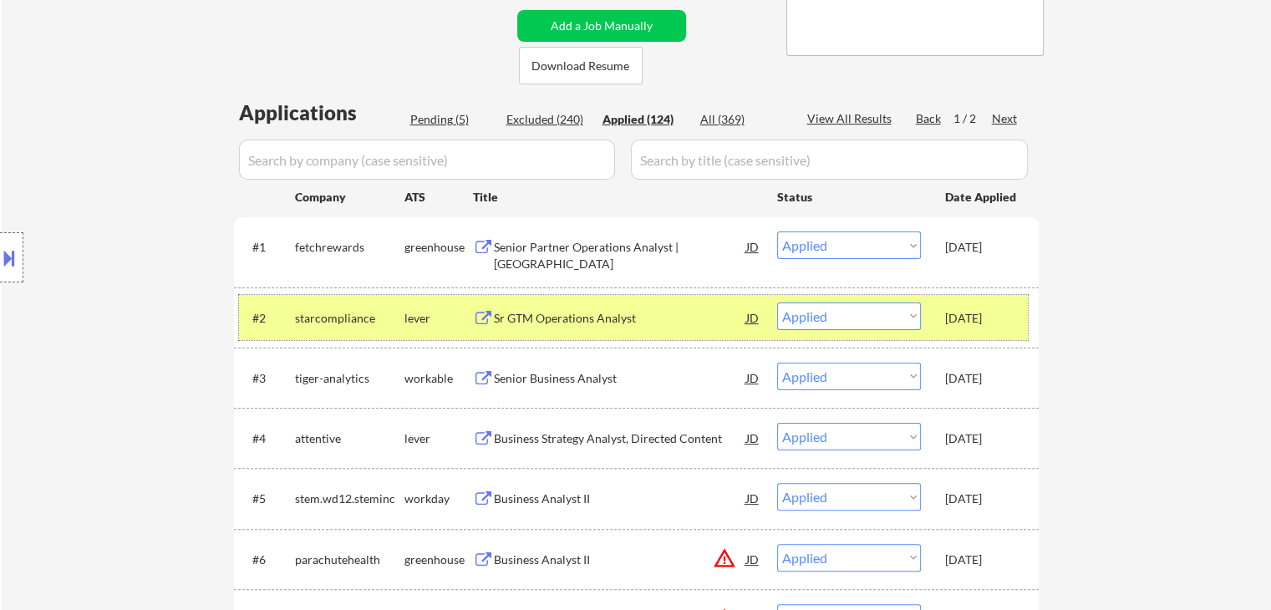
drag, startPoint x: 358, startPoint y: 318, endPoint x: 1039, endPoint y: 379, distance: 684.4
click at [358, 320] on div "starcompliance" at bounding box center [349, 318] width 109 height 17
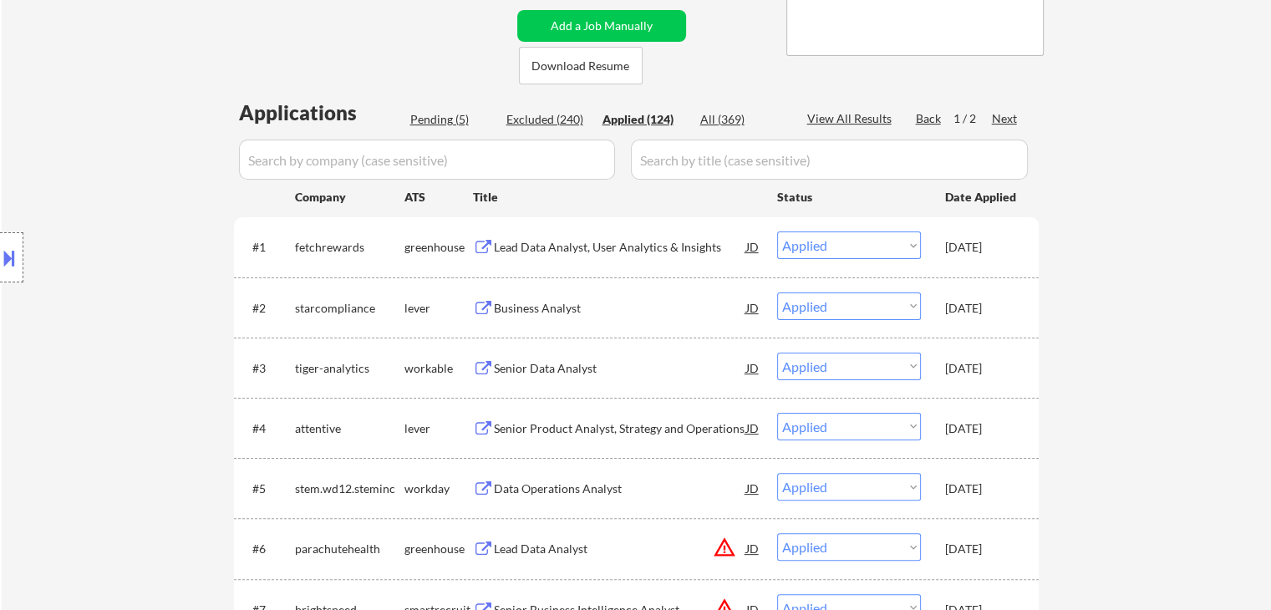
click at [996, 490] on div "[DATE]" at bounding box center [982, 488] width 74 height 17
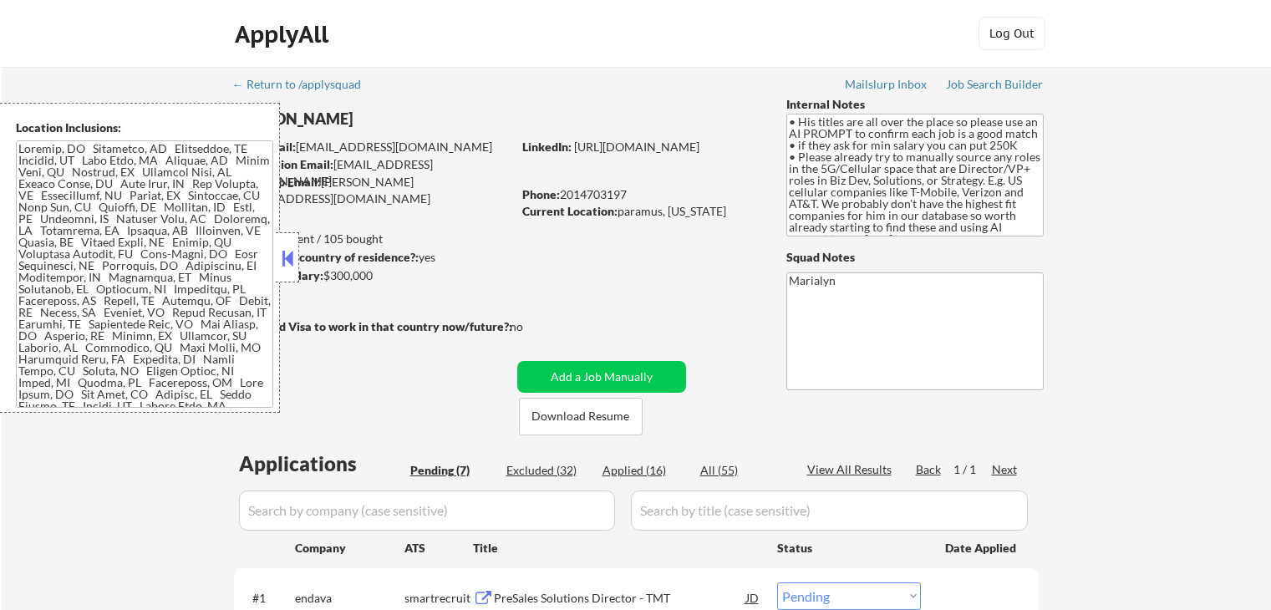
select select ""pending""
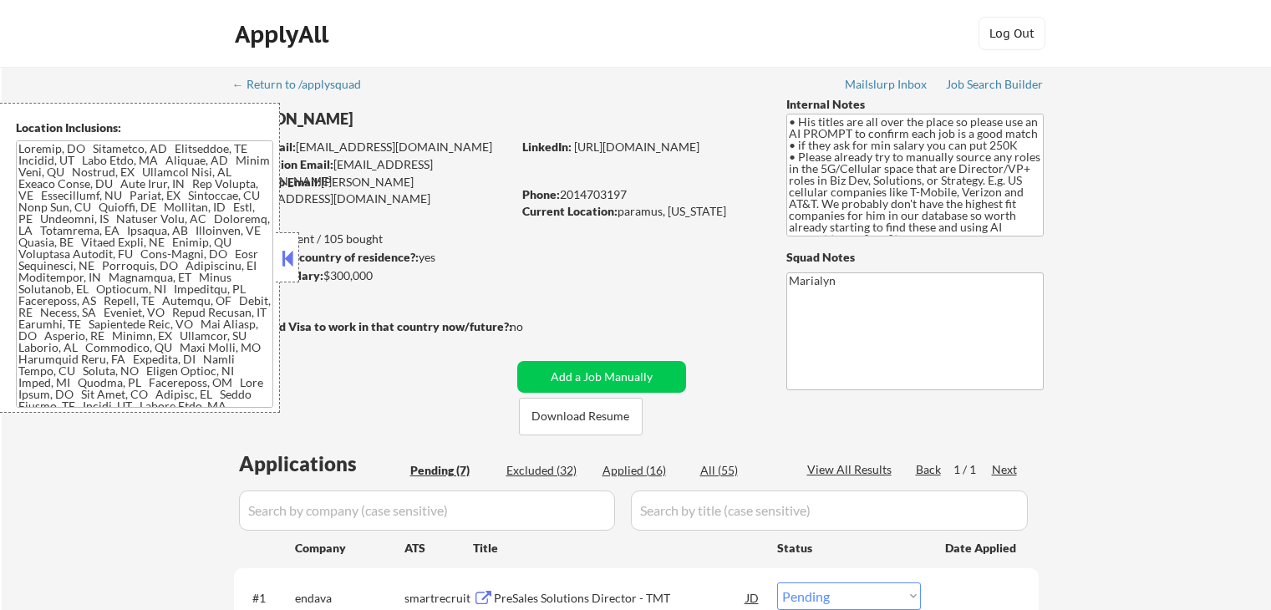
select select ""pending""
click at [287, 264] on button at bounding box center [287, 258] width 18 height 25
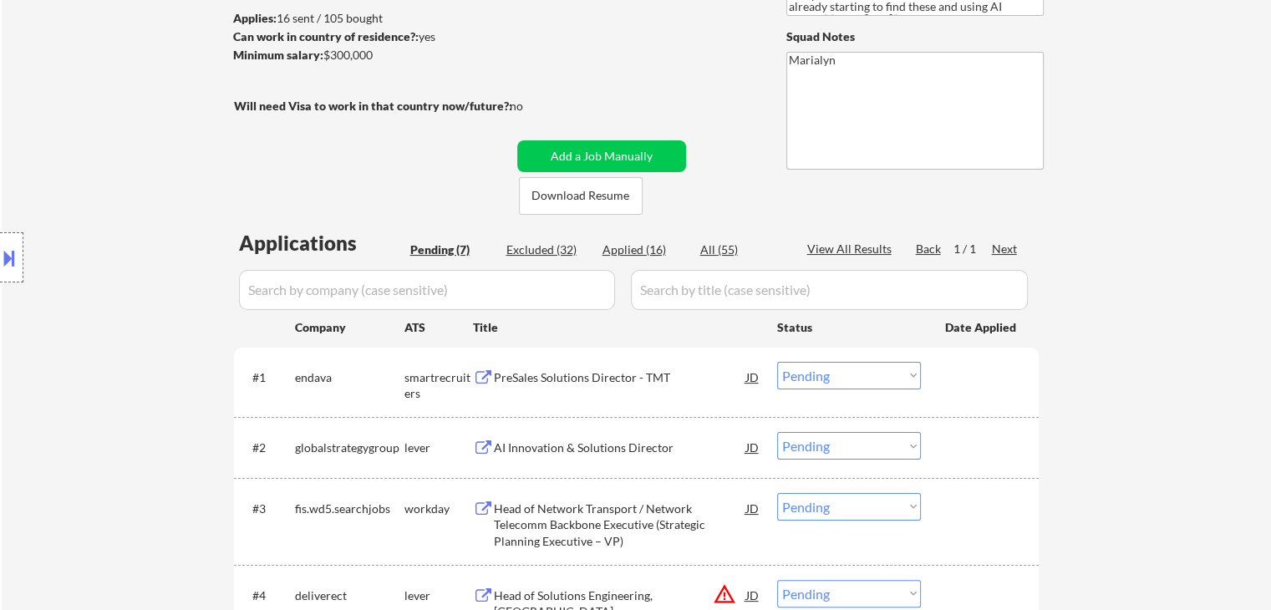
scroll to position [251, 0]
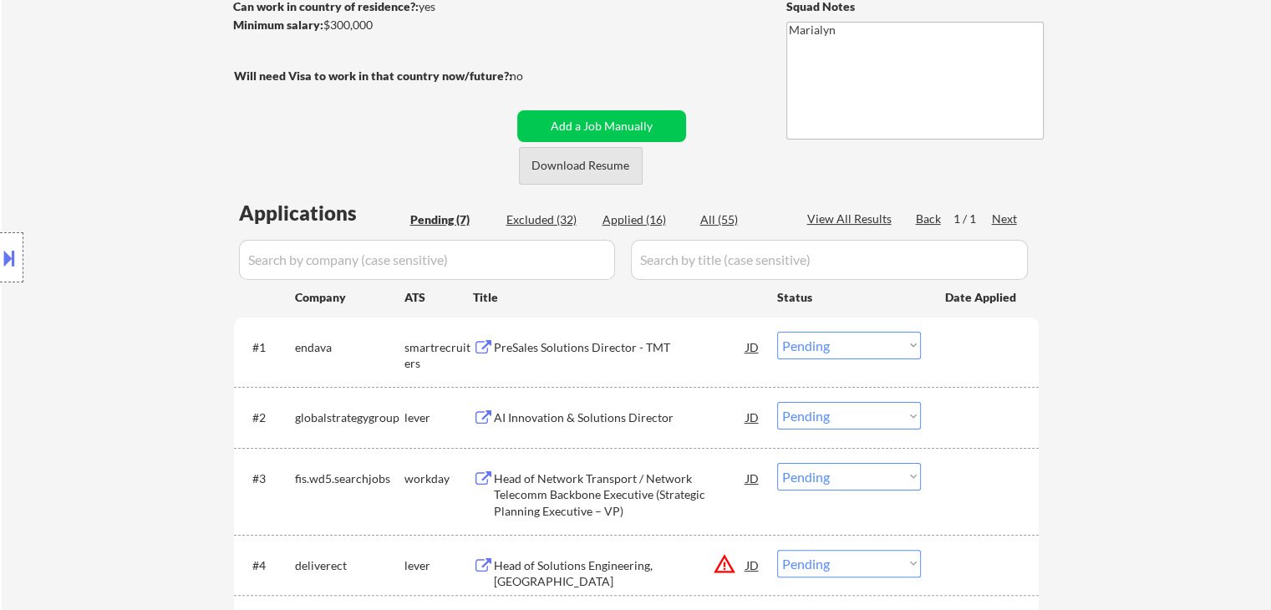
click at [618, 169] on button "Download Resume" at bounding box center [581, 166] width 124 height 38
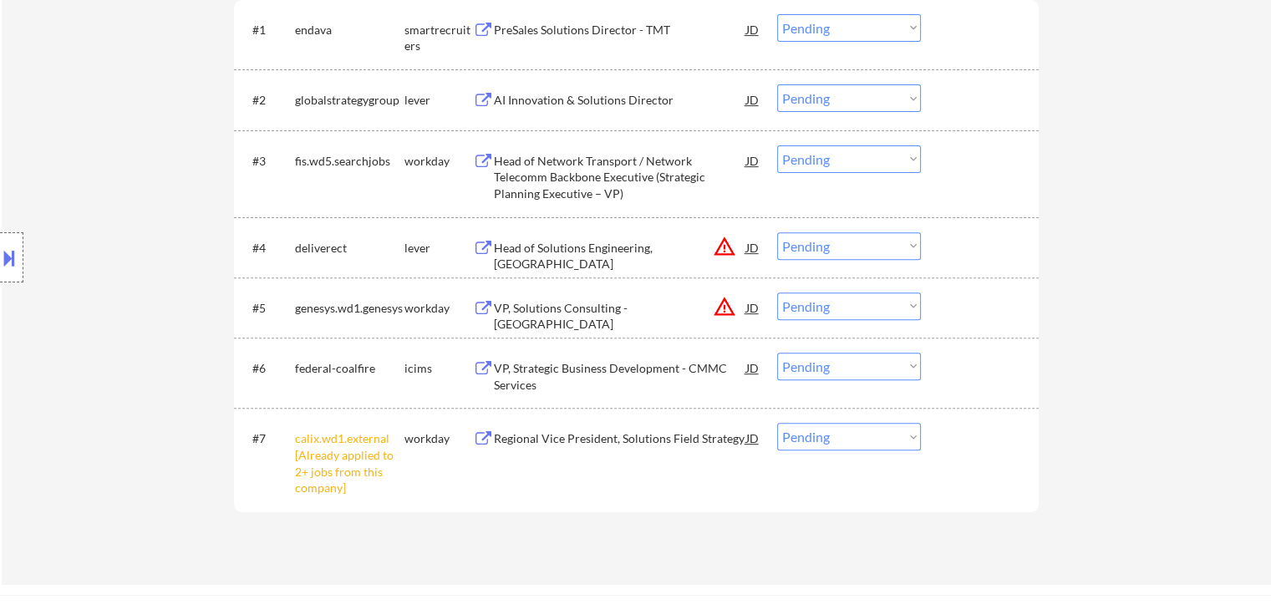
scroll to position [752, 0]
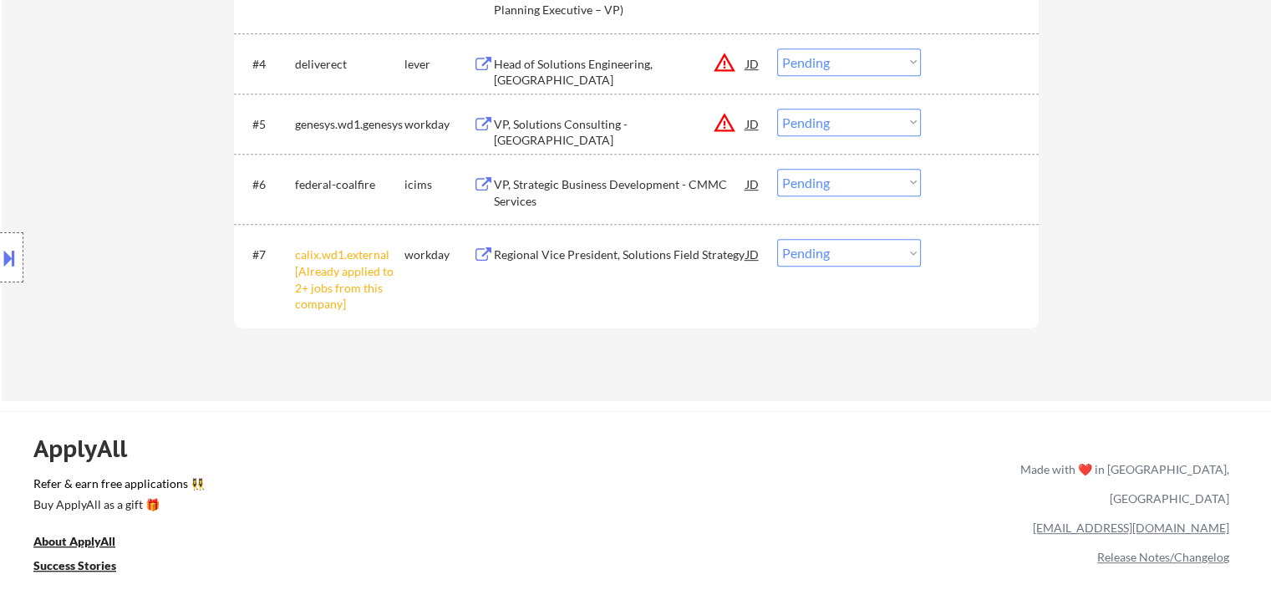
click at [840, 251] on select "Choose an option... Pending Applied Excluded (Questions) Excluded (Expired) Exc…" at bounding box center [849, 253] width 144 height 28
select select ""excluded__other_""
click at [777, 239] on select "Choose an option... Pending Applied Excluded (Questions) Excluded (Expired) Exc…" at bounding box center [849, 253] width 144 height 28
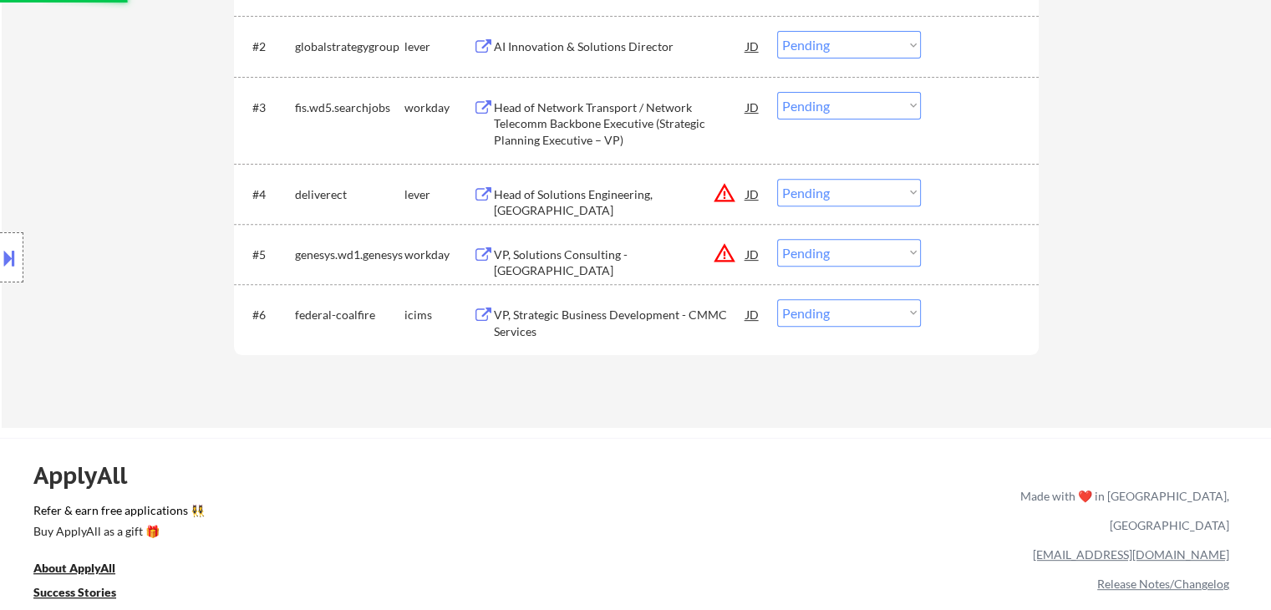
scroll to position [501, 0]
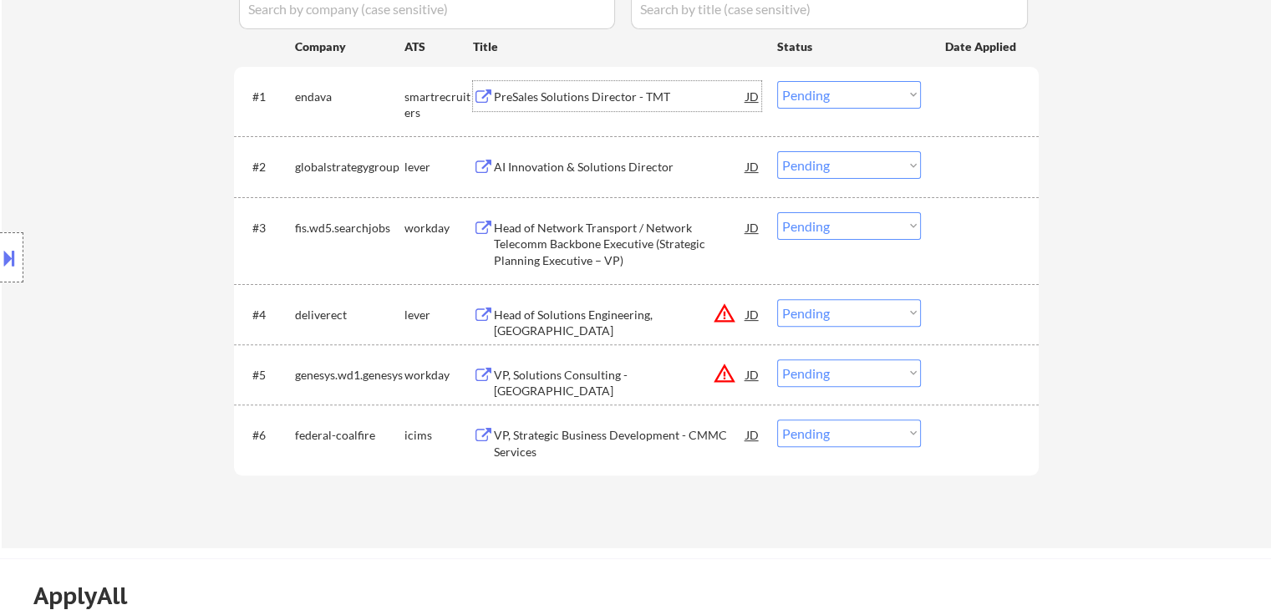
click at [521, 94] on div "PreSales Solutions Director - TMT" at bounding box center [620, 97] width 252 height 17
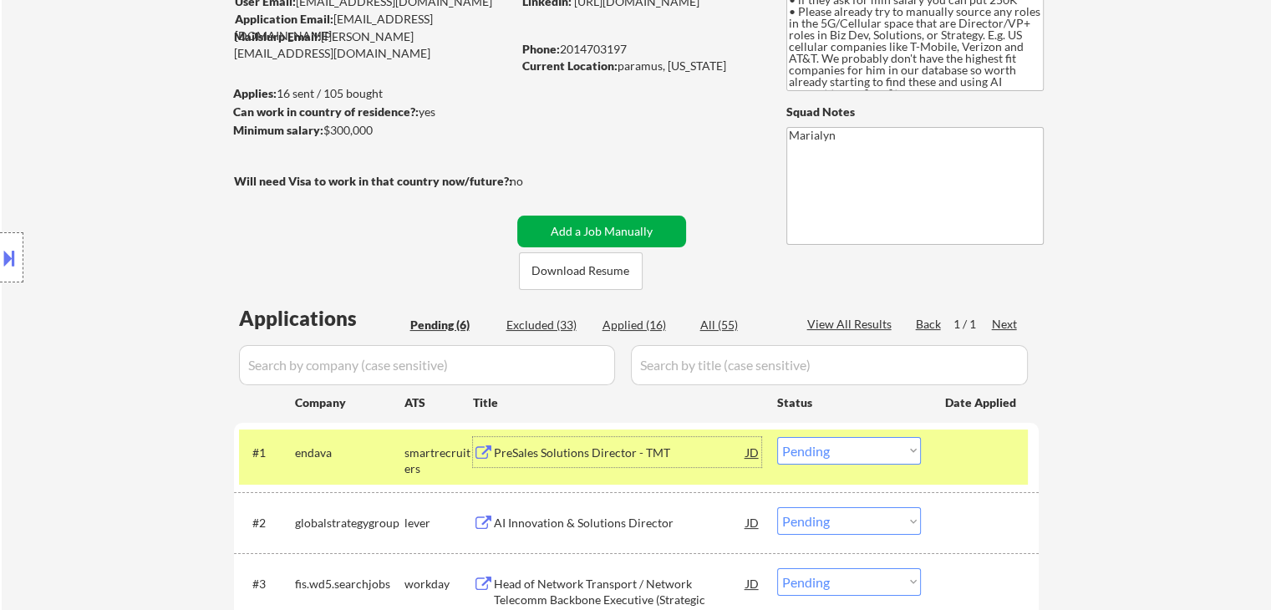
scroll to position [0, 0]
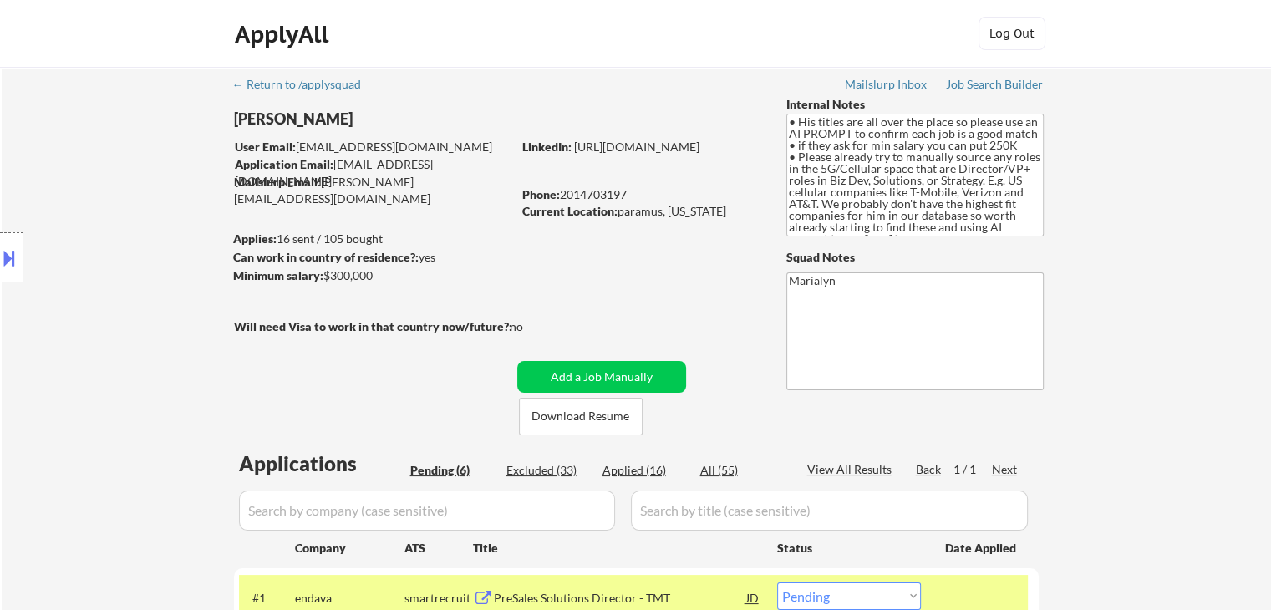
drag, startPoint x: 618, startPoint y: 211, endPoint x: 733, endPoint y: 214, distance: 115.3
click at [739, 211] on div "Current Location: [GEOGRAPHIC_DATA], [US_STATE]" at bounding box center [640, 211] width 236 height 17
copy div "paramus, [US_STATE]"
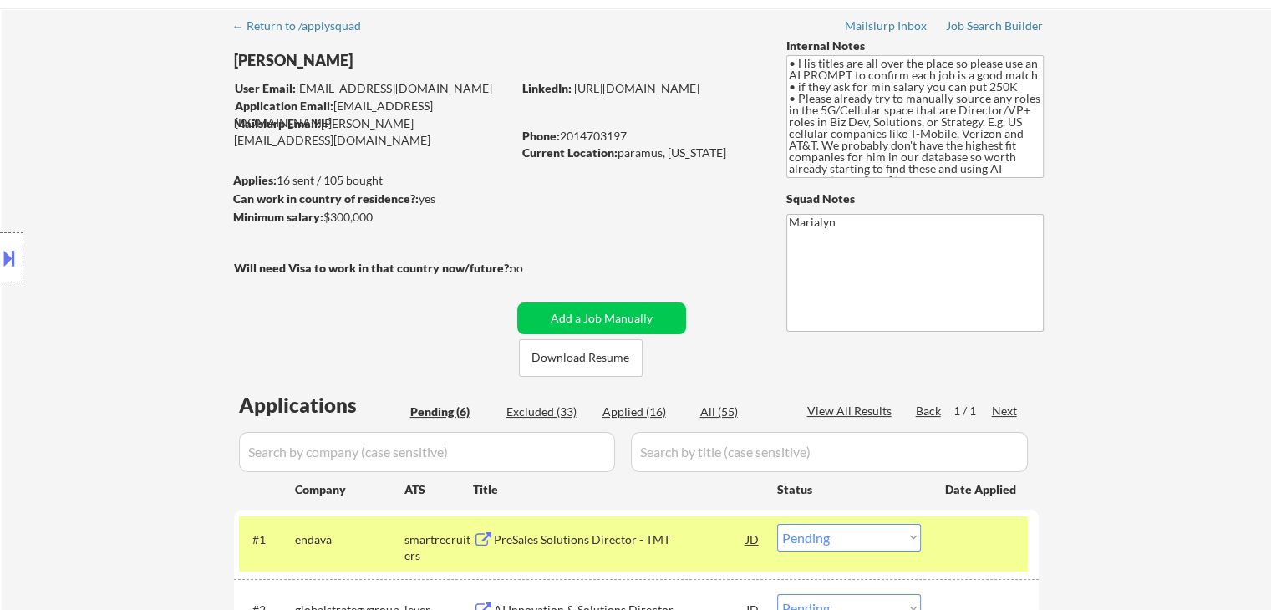
scroll to position [167, 0]
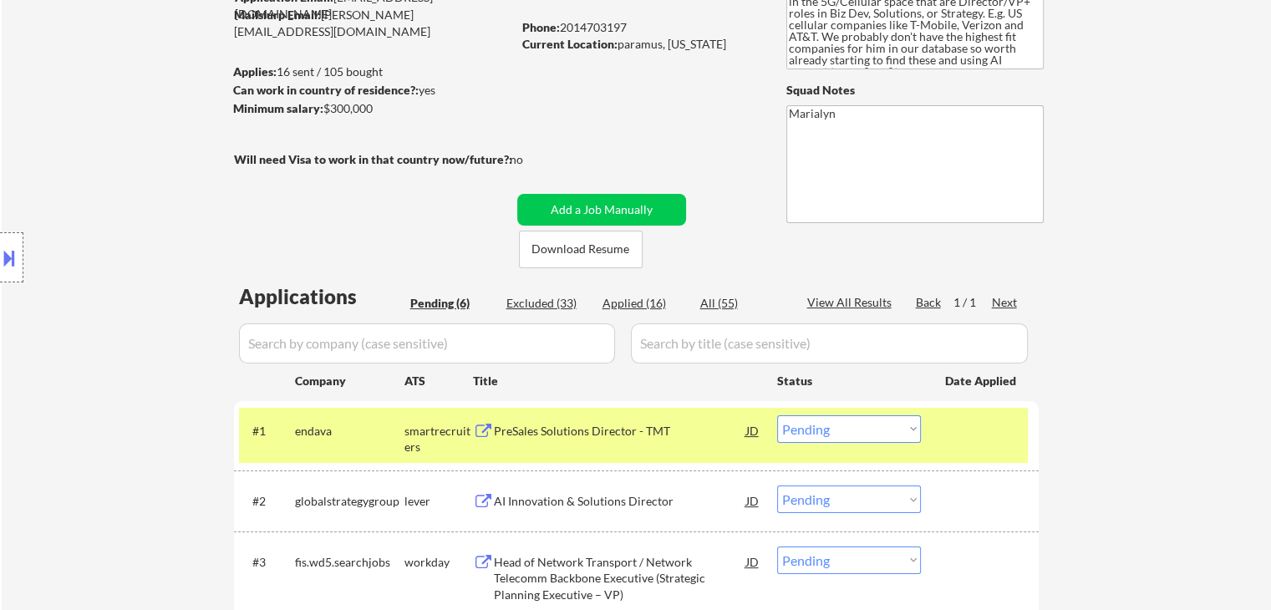
click at [886, 426] on select "Choose an option... Pending Applied Excluded (Questions) Excluded (Expired) Exc…" at bounding box center [849, 429] width 144 height 28
click at [777, 415] on select "Choose an option... Pending Applied Excluded (Questions) Excluded (Expired) Exc…" at bounding box center [849, 429] width 144 height 28
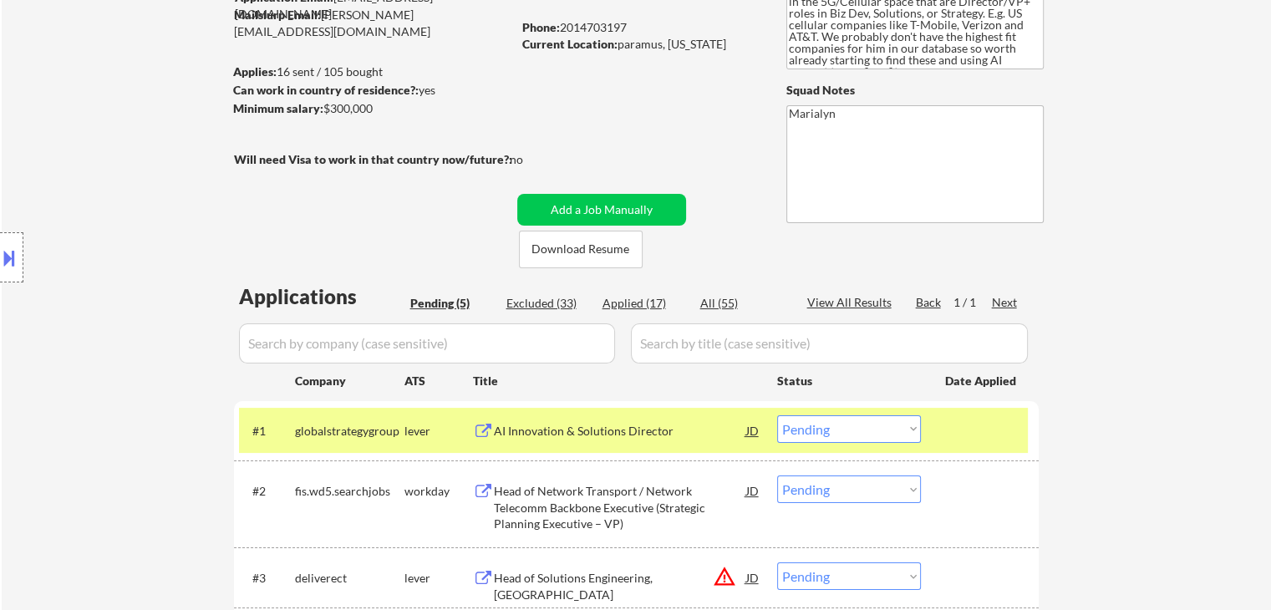
click at [639, 306] on div "Applied (17)" at bounding box center [644, 303] width 84 height 17
select select ""applied""
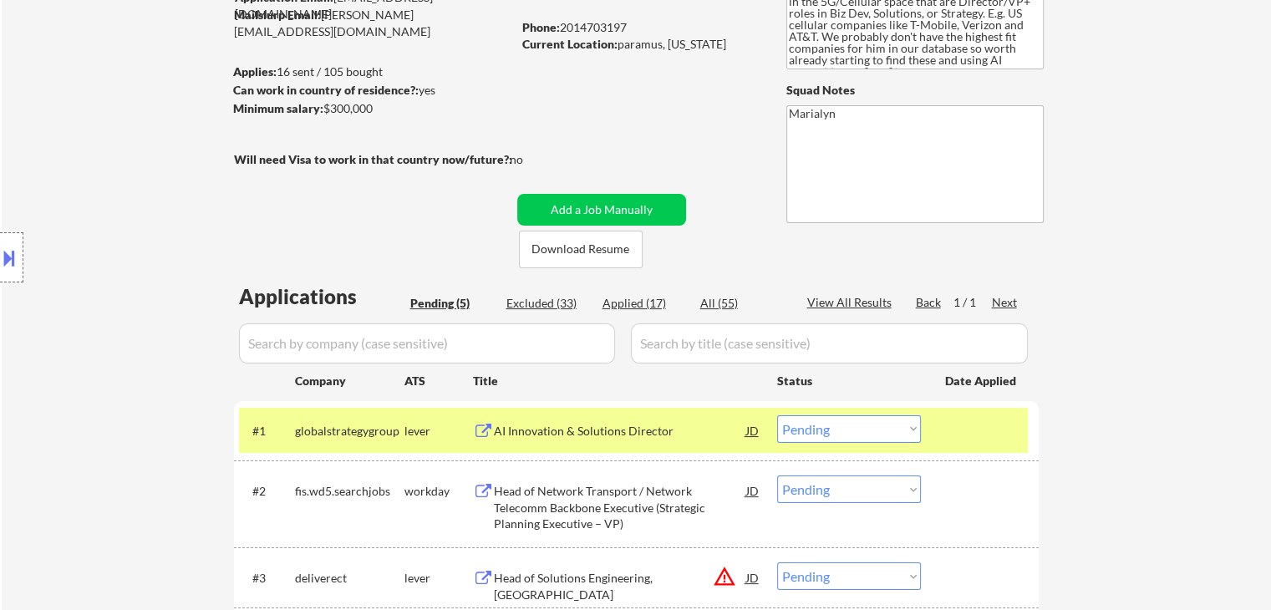
select select ""applied""
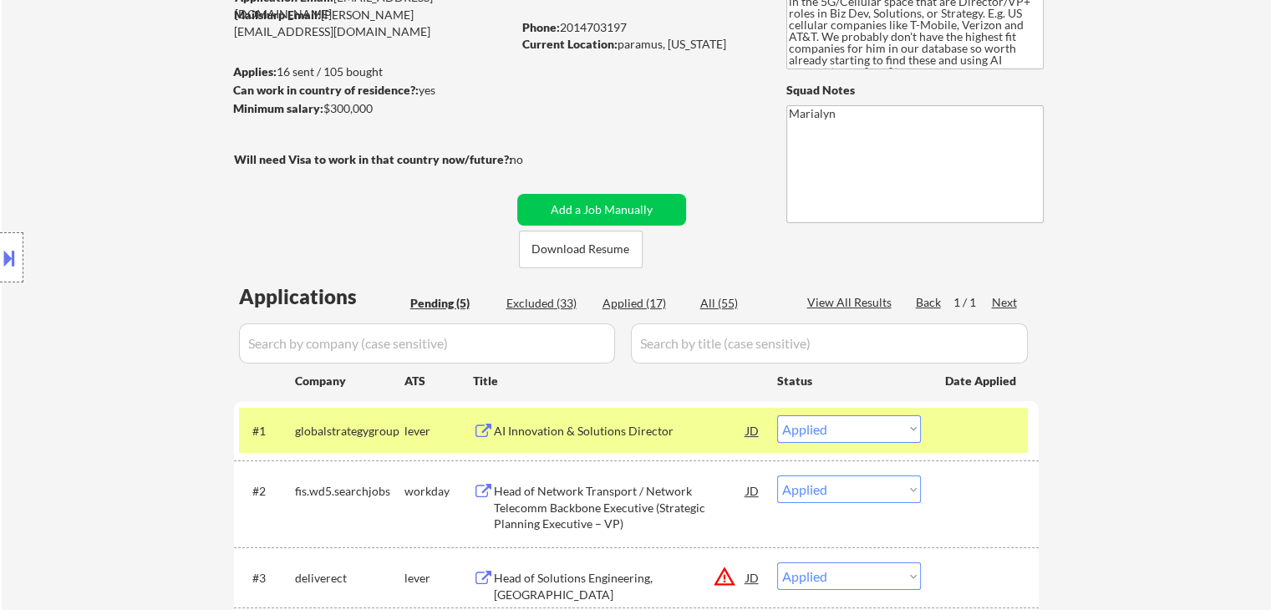
select select ""applied""
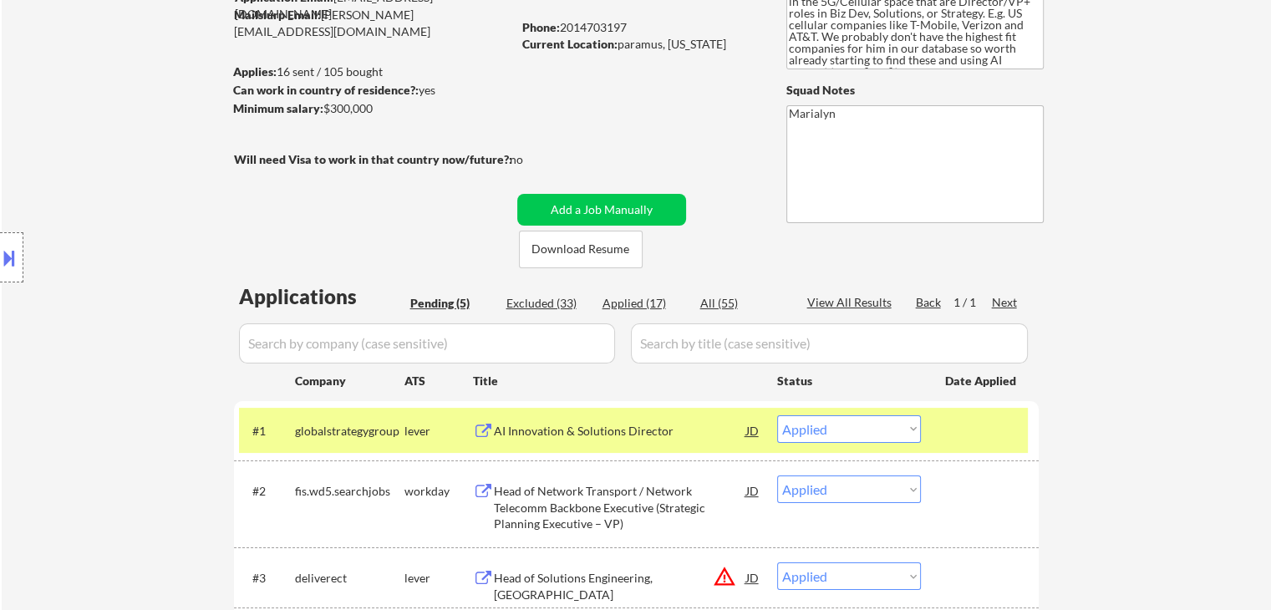
select select ""applied""
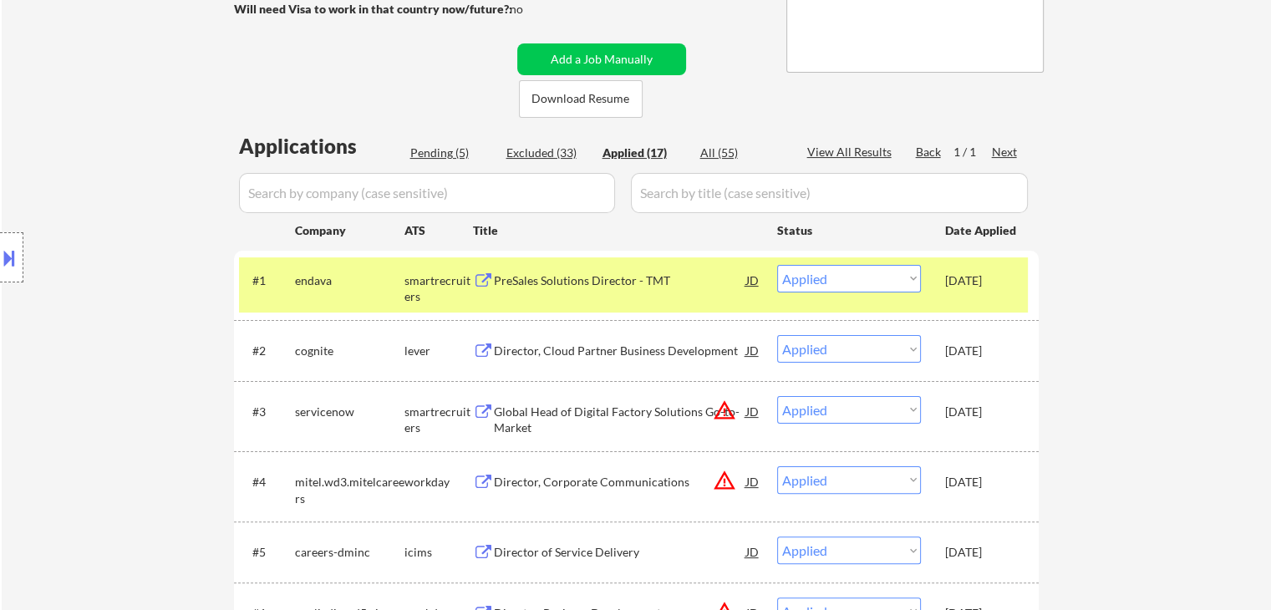
scroll to position [334, 0]
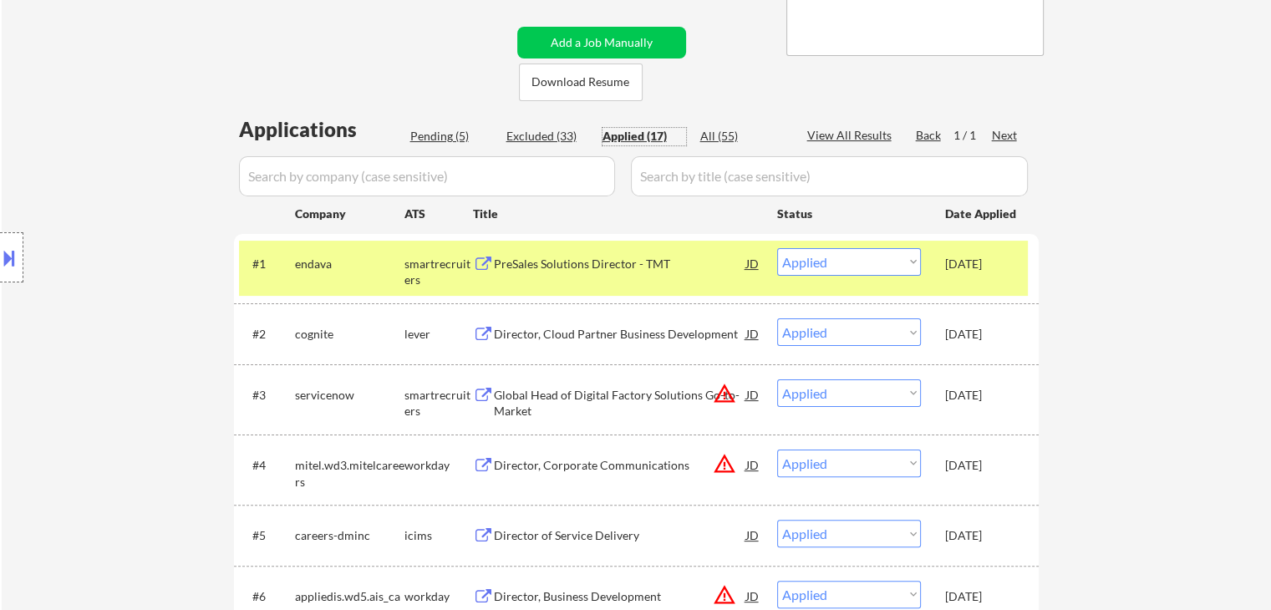
drag, startPoint x: 448, startPoint y: 135, endPoint x: 466, endPoint y: 147, distance: 22.2
click at [448, 135] on div "Pending (5)" at bounding box center [452, 136] width 84 height 17
select select ""pending""
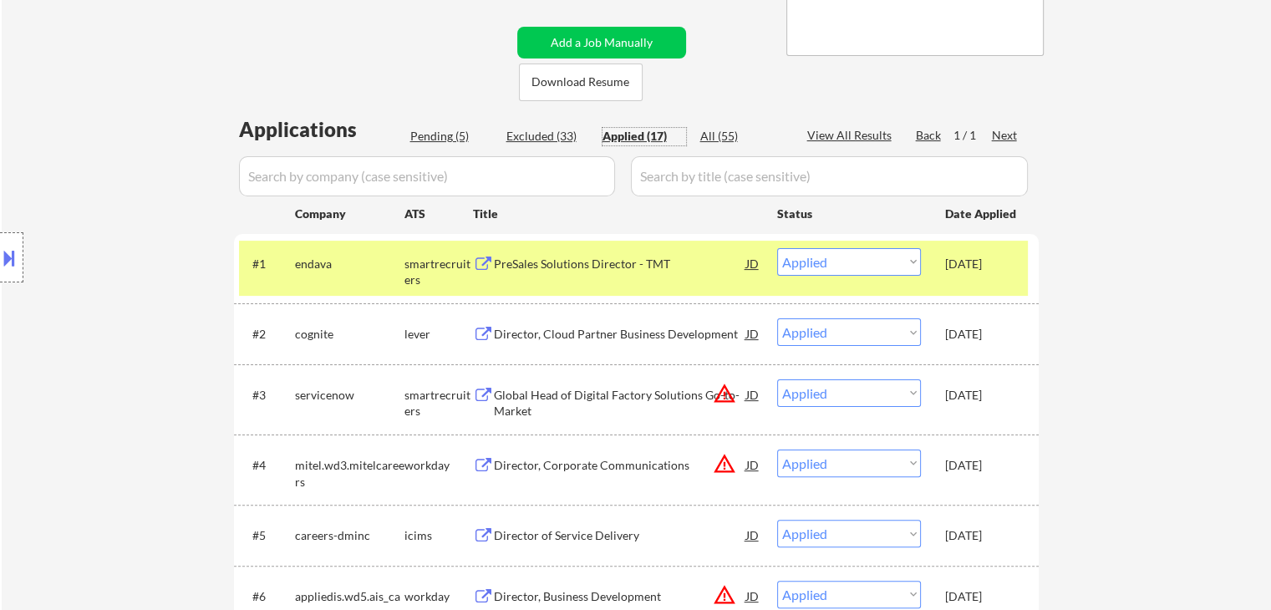
select select ""pending""
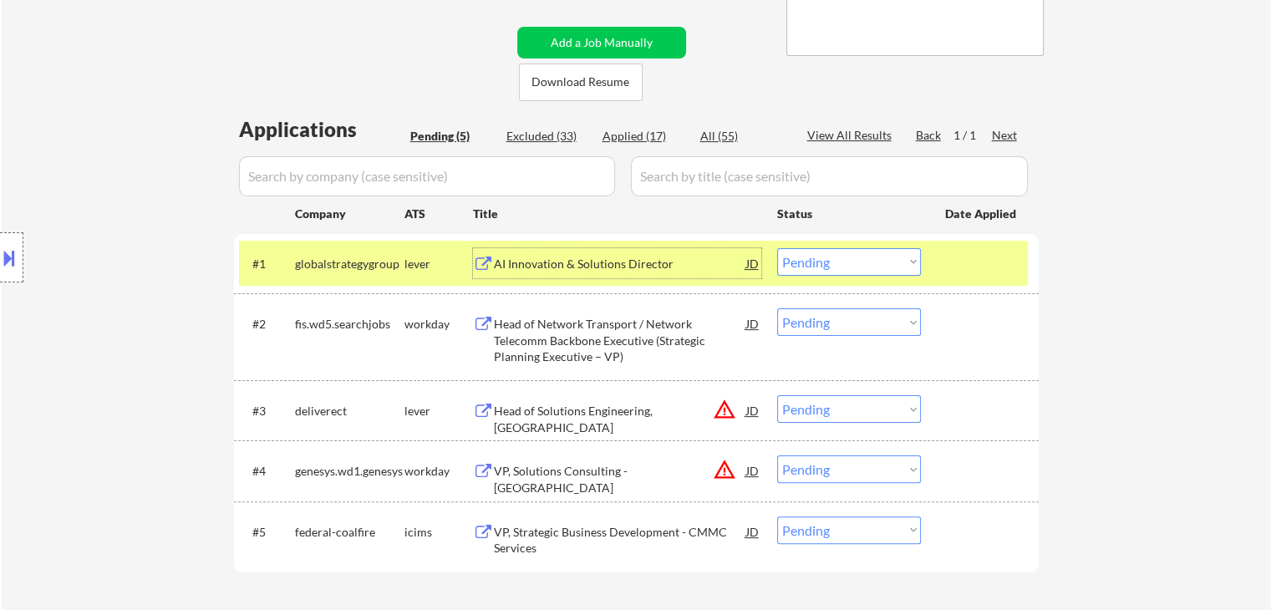
click at [576, 264] on div "AI Innovation & Solutions Director" at bounding box center [620, 264] width 252 height 17
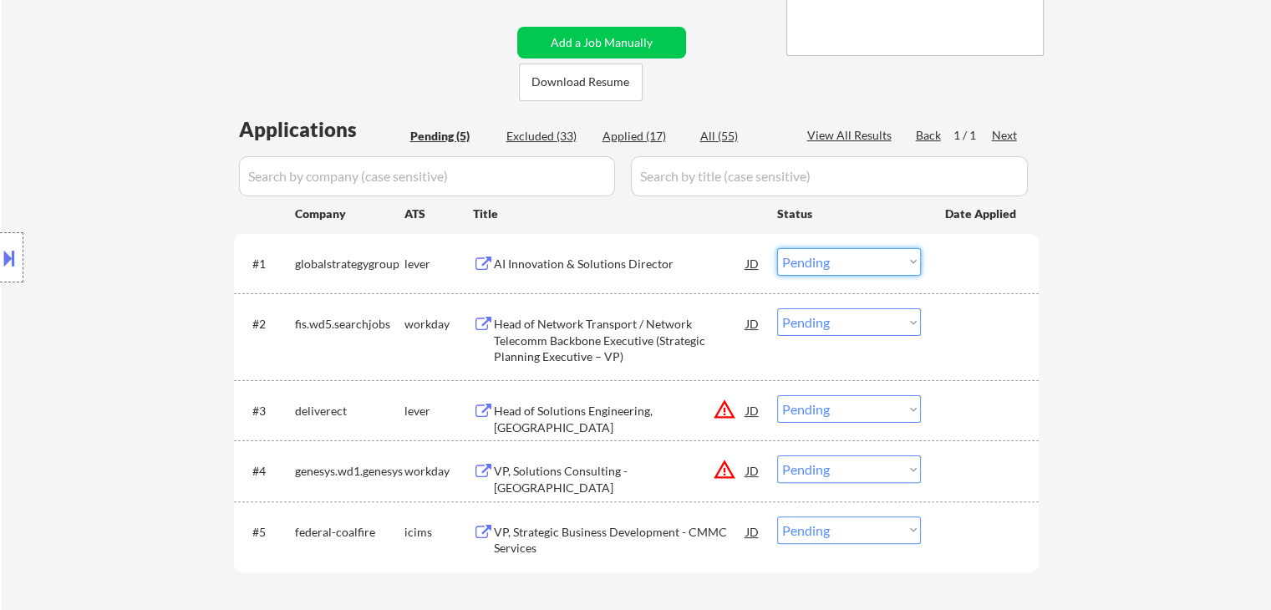
drag, startPoint x: 840, startPoint y: 257, endPoint x: 844, endPoint y: 267, distance: 10.6
click at [840, 257] on select "Choose an option... Pending Applied Excluded (Questions) Excluded (Expired) Exc…" at bounding box center [849, 262] width 144 height 28
click at [777, 248] on select "Choose an option... Pending Applied Excluded (Questions) Excluded (Expired) Exc…" at bounding box center [849, 262] width 144 height 28
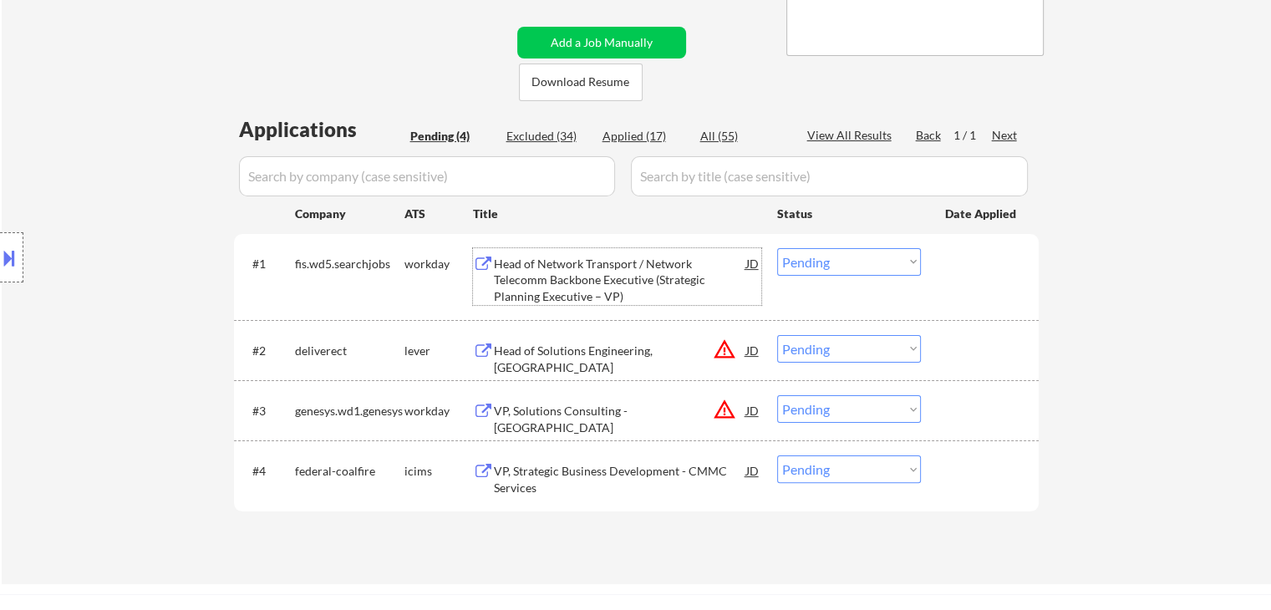
click at [591, 278] on div "Head of Network Transport / Network Telecomm Backbone Executive (Strategic Plan…" at bounding box center [620, 280] width 252 height 49
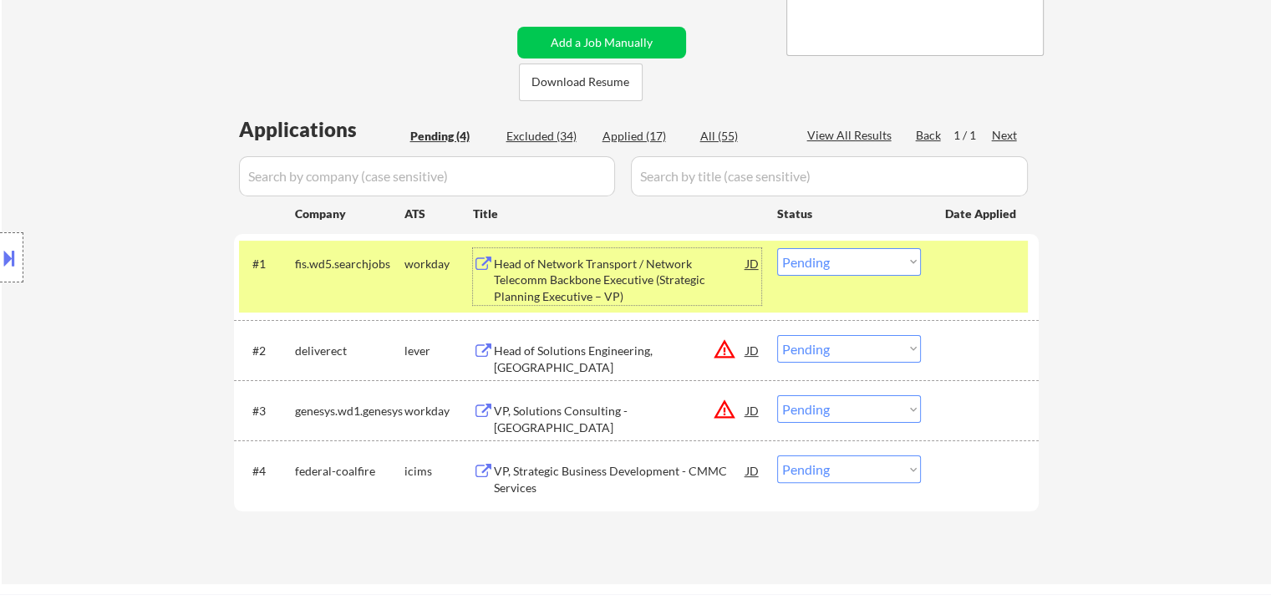
click at [607, 274] on div "Head of Network Transport / Network Telecomm Backbone Executive (Strategic Plan…" at bounding box center [620, 280] width 252 height 49
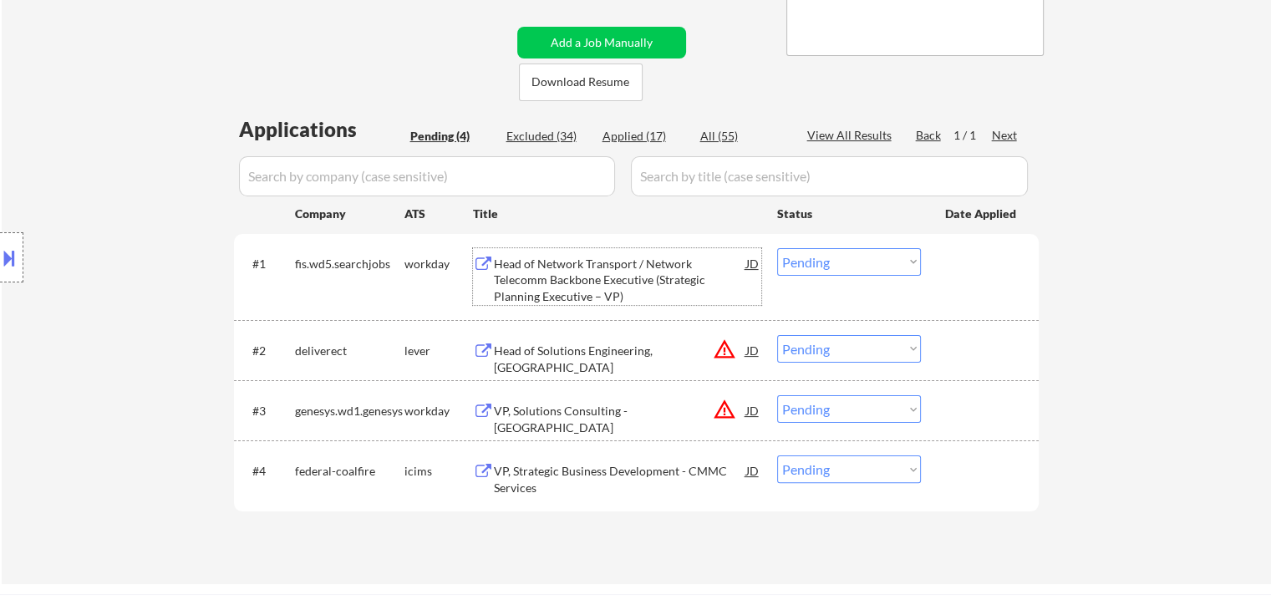
click at [631, 273] on div "Head of Network Transport / Network Telecomm Backbone Executive (Strategic Plan…" at bounding box center [620, 280] width 252 height 49
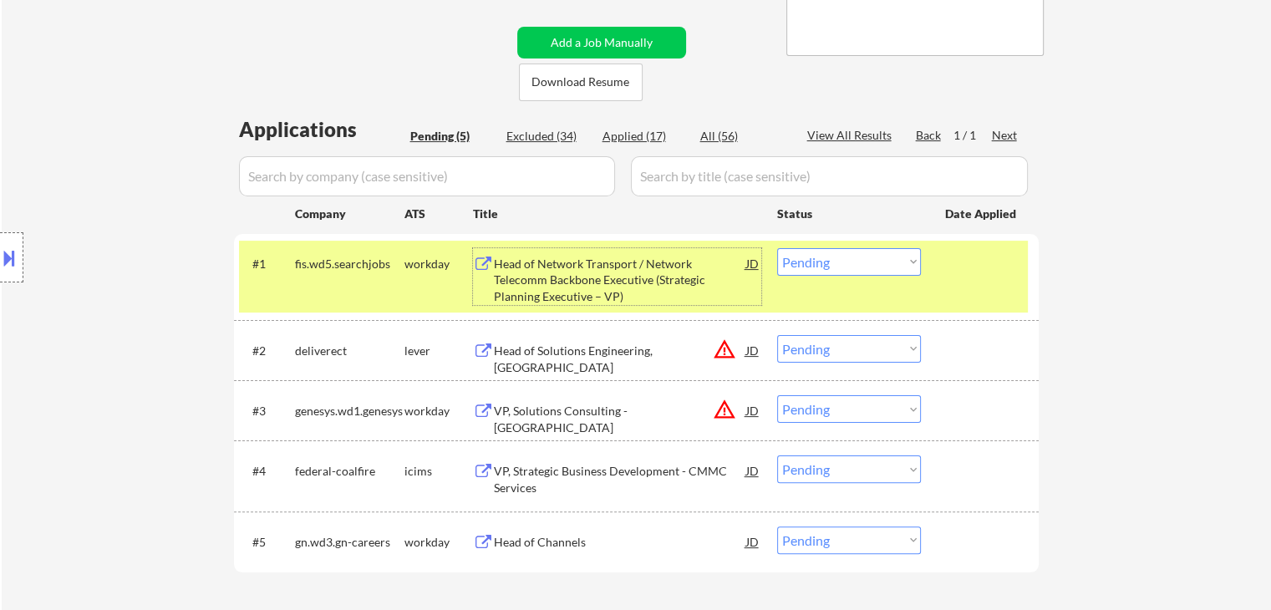
drag, startPoint x: 860, startPoint y: 250, endPoint x: 860, endPoint y: 274, distance: 24.2
click at [860, 254] on select "Choose an option... Pending Applied Excluded (Questions) Excluded (Expired) Exc…" at bounding box center [849, 262] width 144 height 28
click at [777, 248] on select "Choose an option... Pending Applied Excluded (Questions) Excluded (Expired) Exc…" at bounding box center [849, 262] width 144 height 28
select select ""pending""
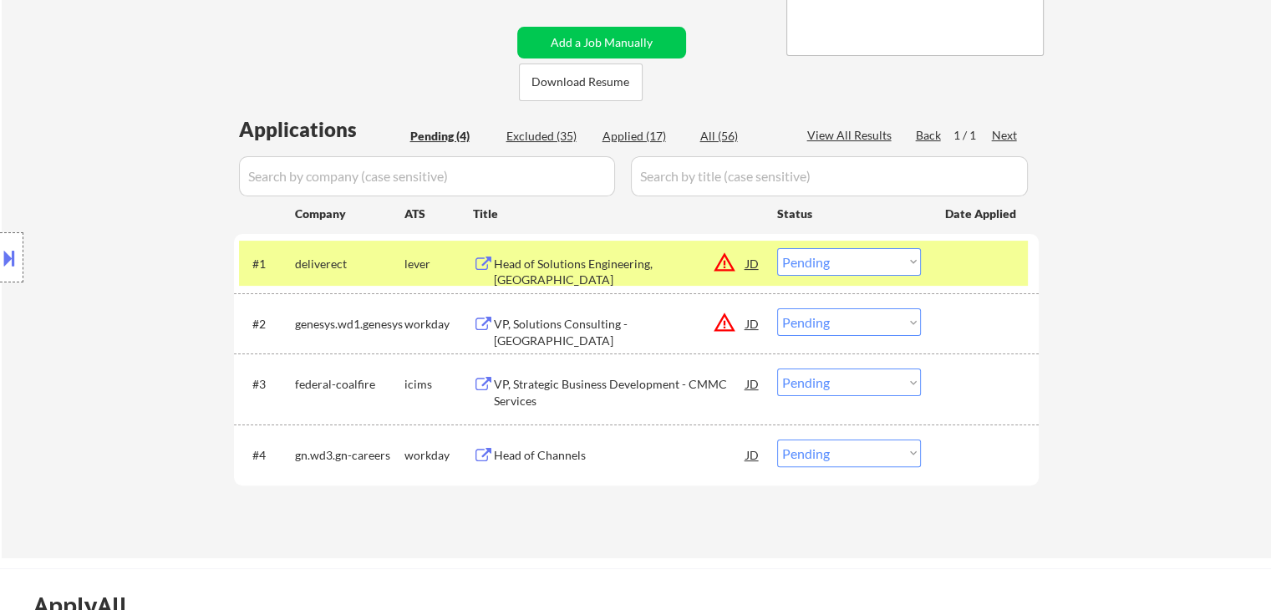
drag, startPoint x: 419, startPoint y: 261, endPoint x: 428, endPoint y: 272, distance: 14.9
click at [419, 261] on div "lever" at bounding box center [438, 264] width 69 height 17
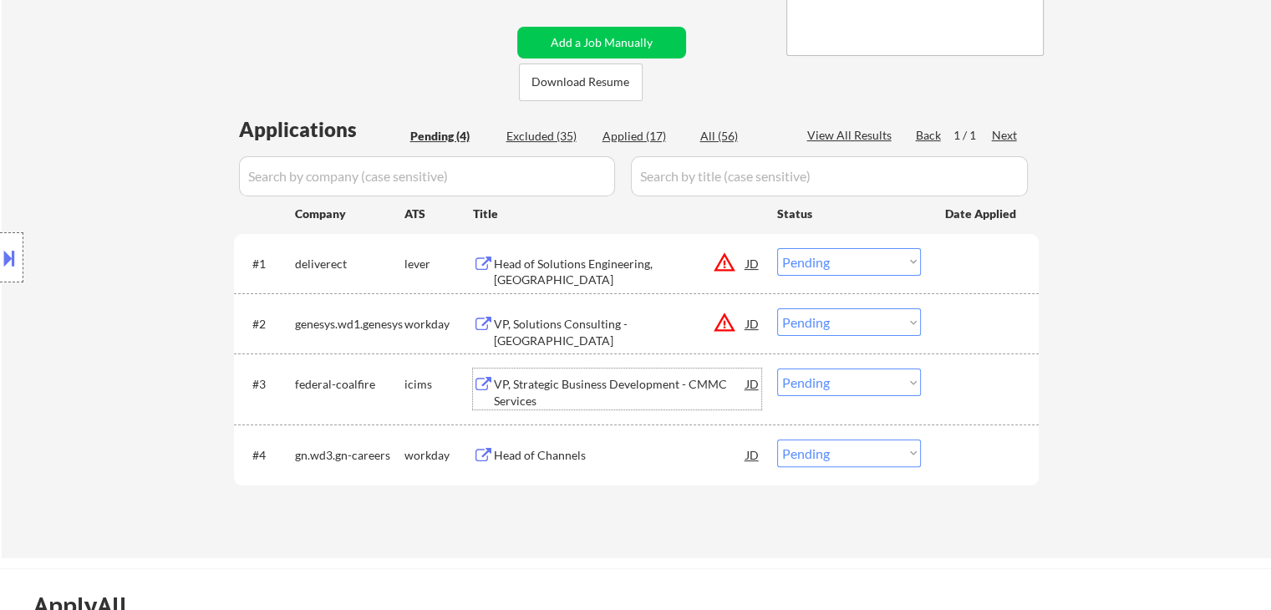
click at [603, 395] on div "VP, Strategic Business Development - CMMC Services" at bounding box center [620, 392] width 252 height 33
